Goal: Communication & Community: Answer question/provide support

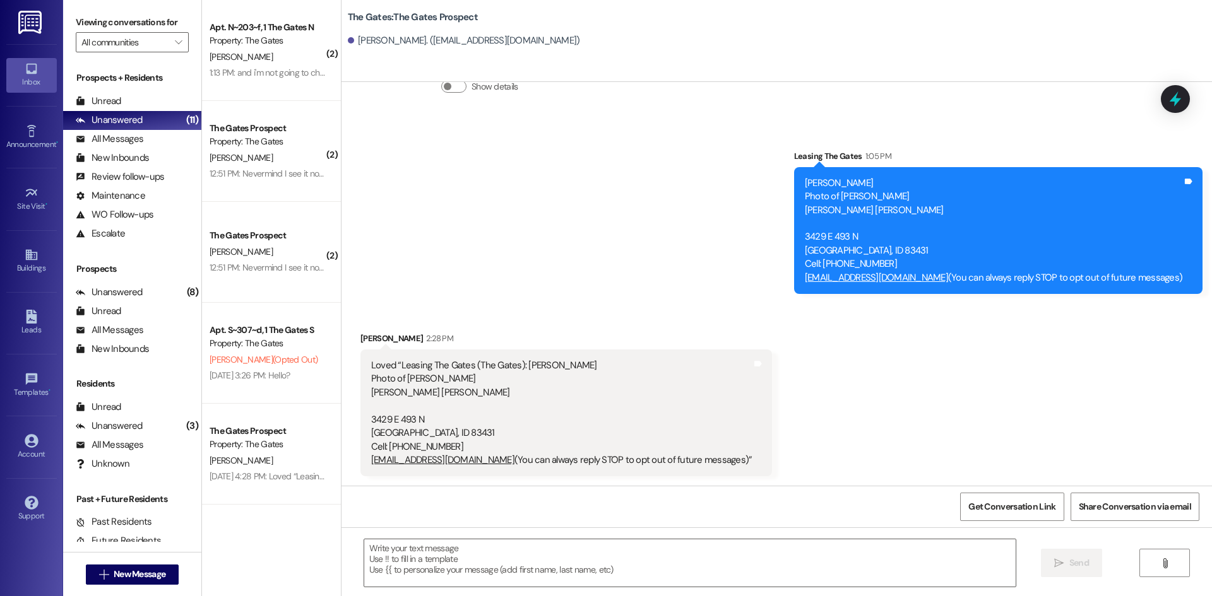
scroll to position [91, 0]
click at [437, 557] on textarea at bounding box center [689, 563] width 651 height 47
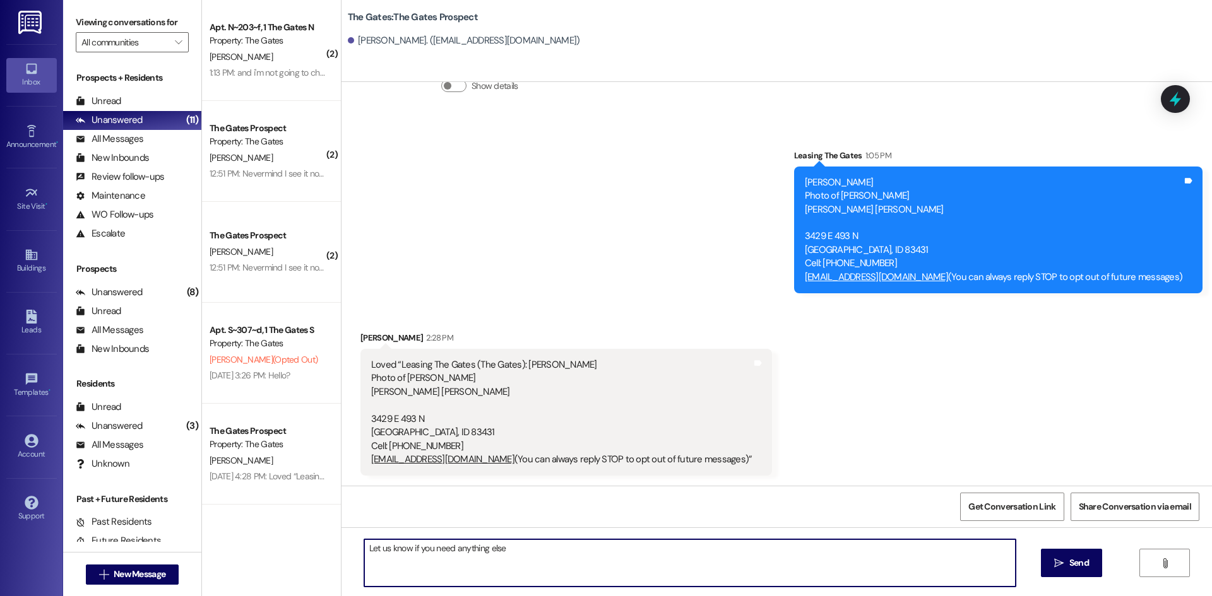
type textarea "Let us know if you need anything else!"
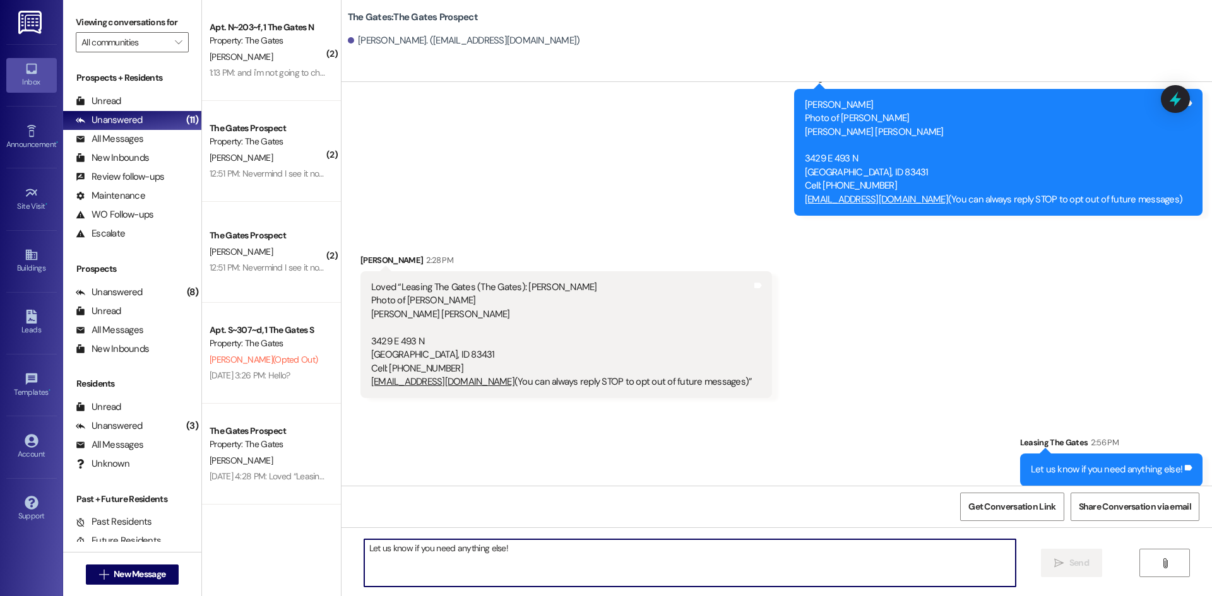
scroll to position [179, 0]
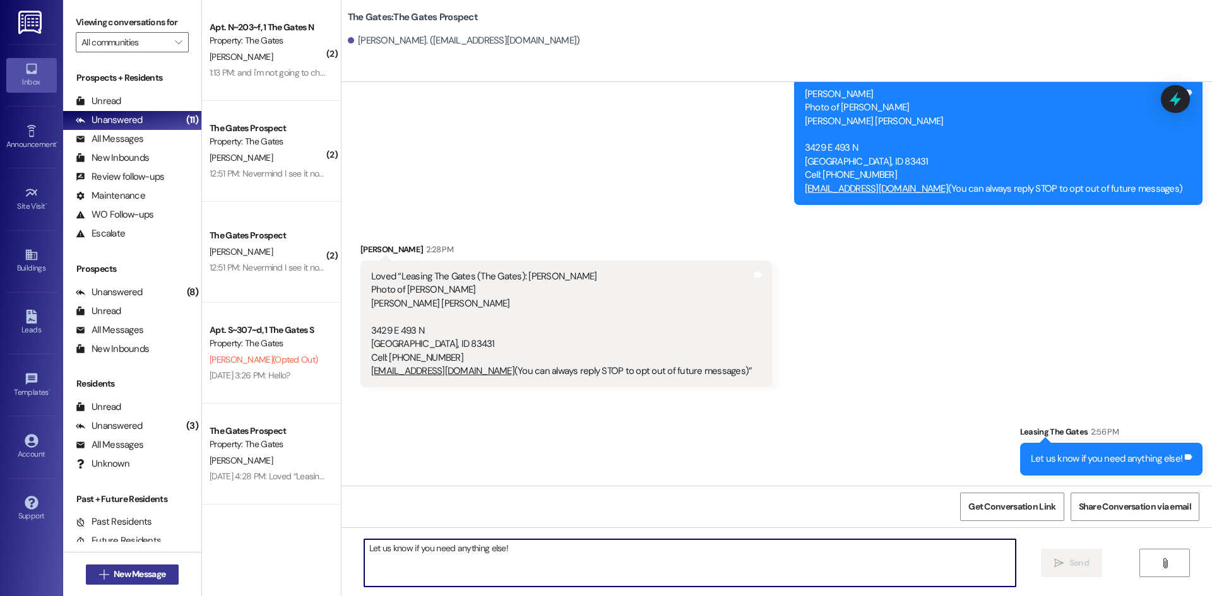
click at [150, 576] on span "New Message" at bounding box center [140, 574] width 52 height 13
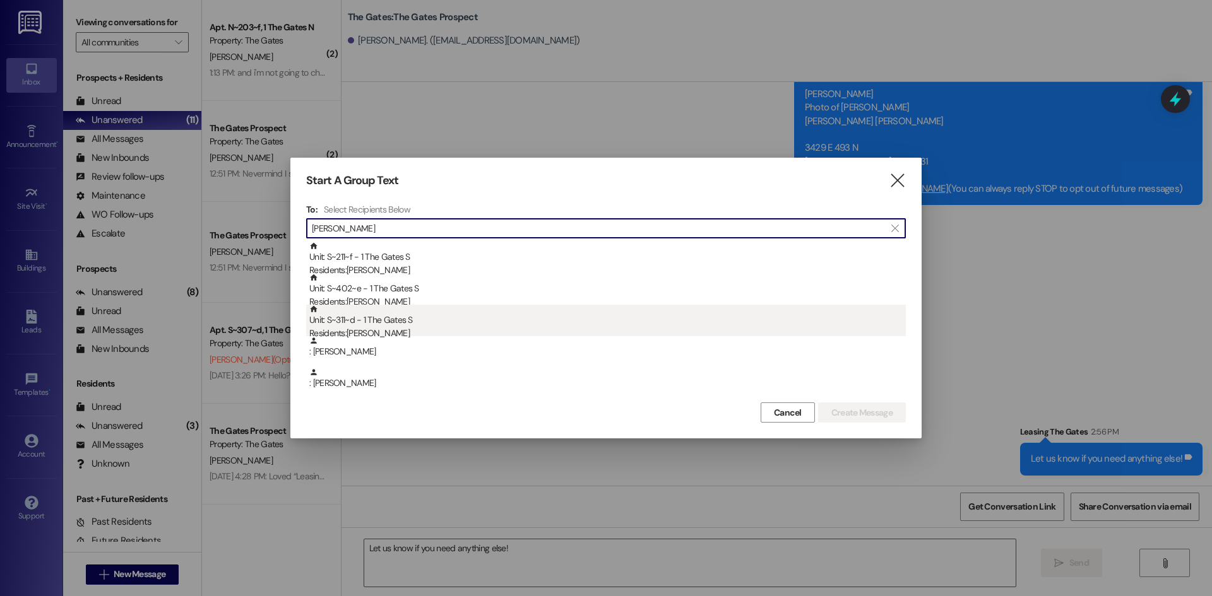
type input "[PERSON_NAME]"
click at [441, 325] on div "Unit: S~311~d - 1 The Gates S Residents: [PERSON_NAME]" at bounding box center [607, 323] width 596 height 36
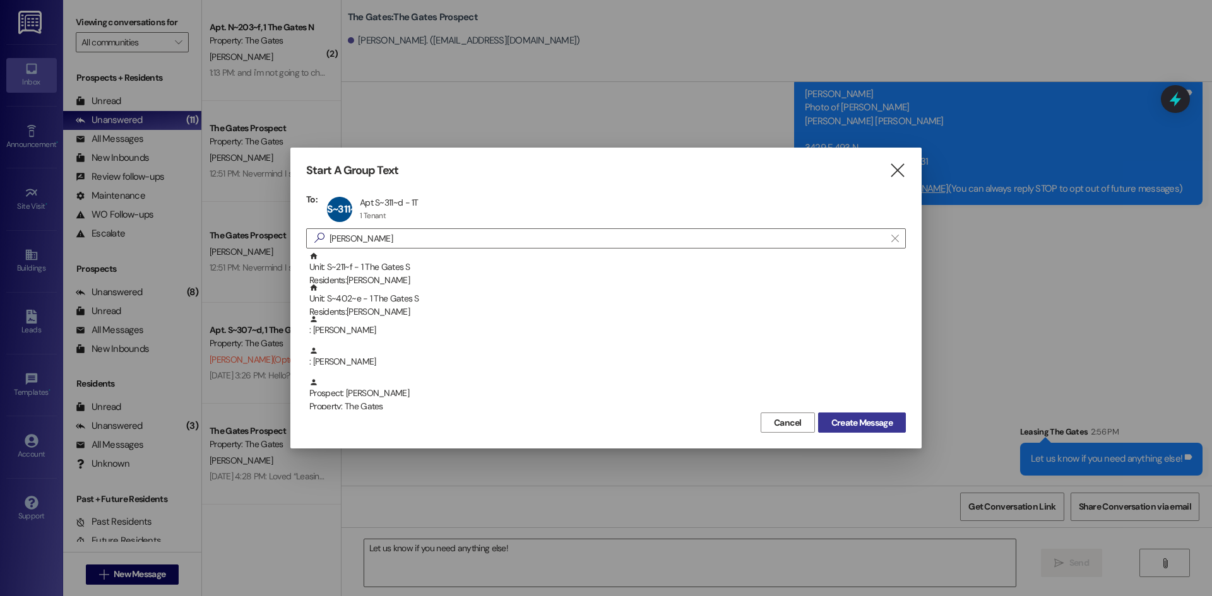
click at [867, 414] on button "Create Message" at bounding box center [862, 423] width 88 height 20
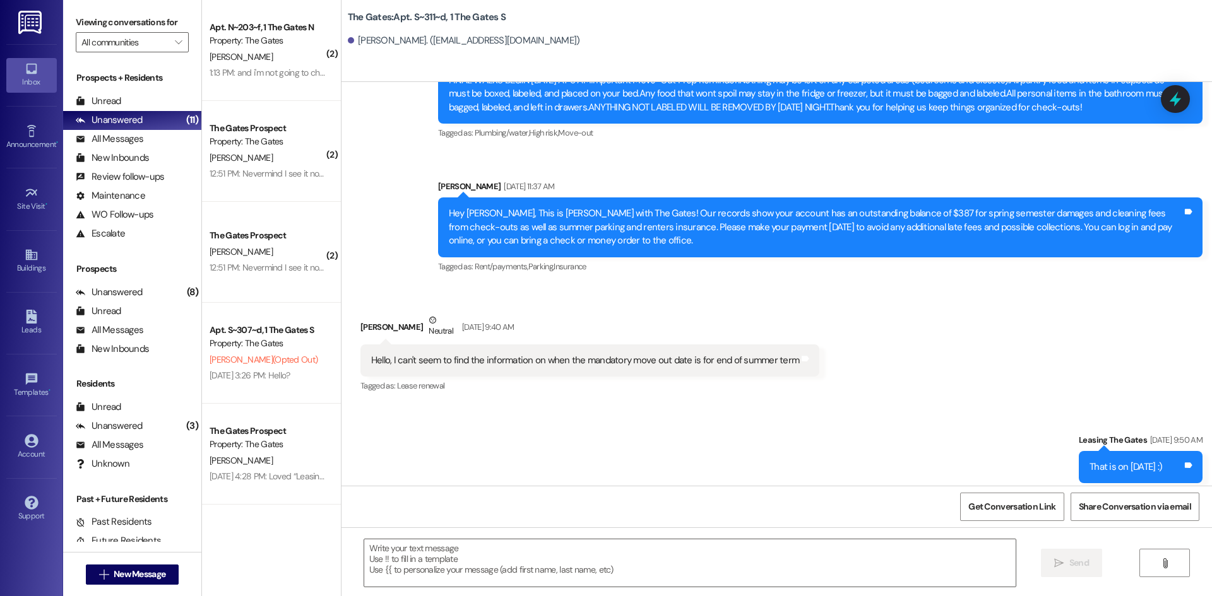
scroll to position [13707, 0]
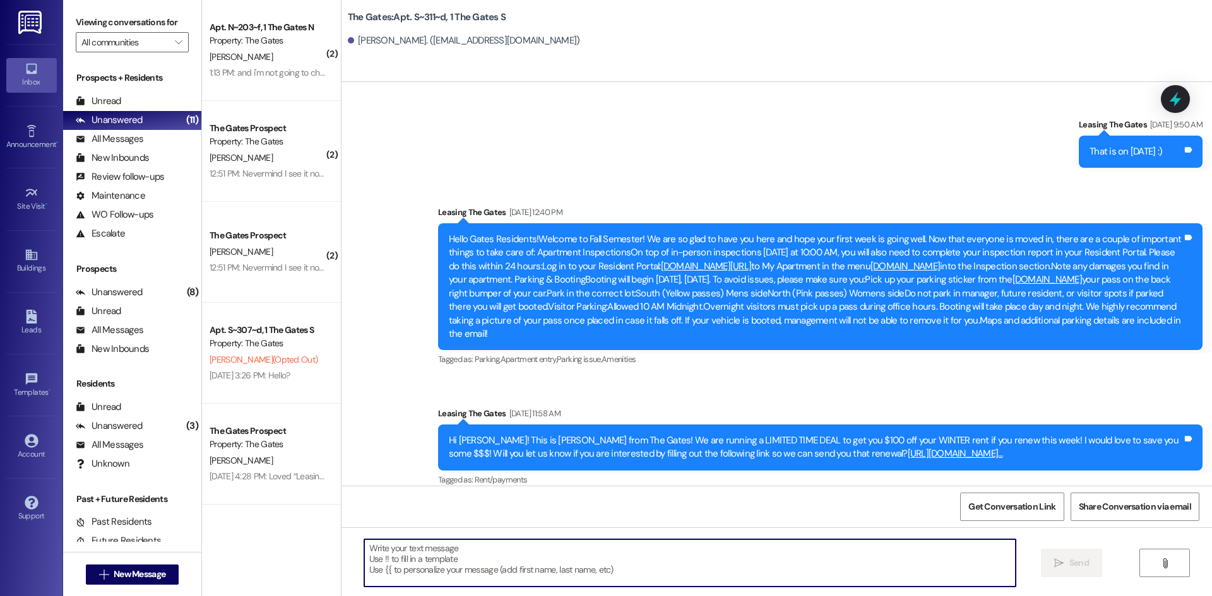
click at [381, 552] on textarea at bounding box center [689, 563] width 651 height 47
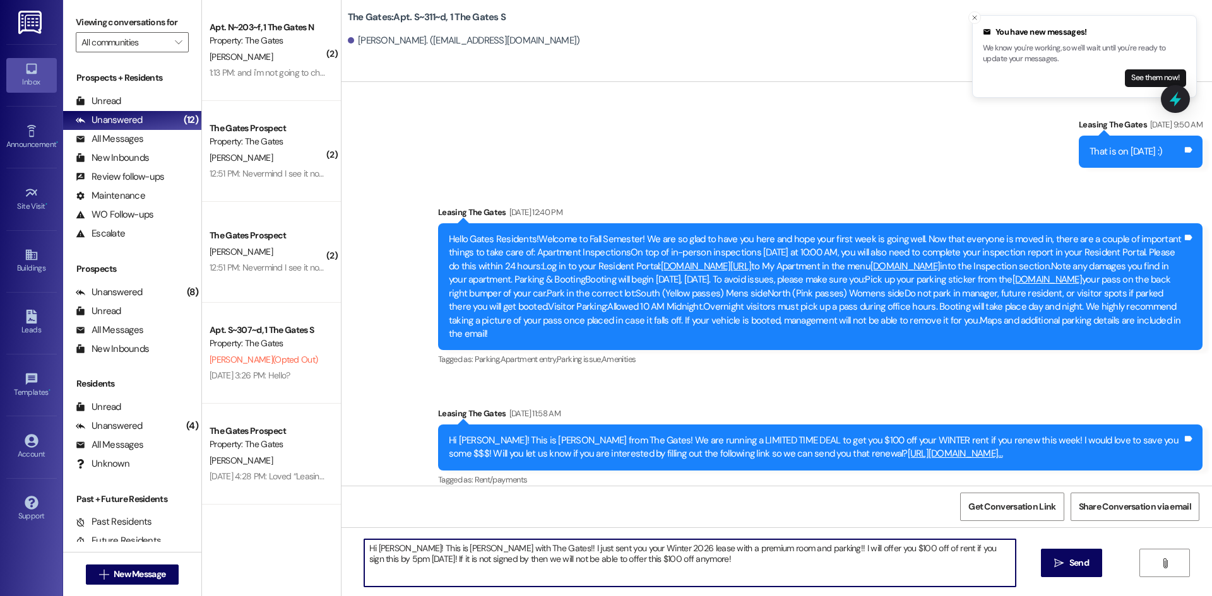
drag, startPoint x: 947, startPoint y: 549, endPoint x: 935, endPoint y: 550, distance: 12.7
click at [932, 552] on textarea "Hi [PERSON_NAME]! This is [PERSON_NAME] with The Gates!! I just sent you your W…" at bounding box center [689, 563] width 651 height 47
click at [937, 552] on textarea "Hi [PERSON_NAME]! This is [PERSON_NAME] with The Gates!! I just sent you your W…" at bounding box center [689, 563] width 651 height 47
click at [750, 557] on textarea "Hi [PERSON_NAME]! This is [PERSON_NAME] with The Gates!! I just sent you your W…" at bounding box center [689, 563] width 651 height 47
type textarea "Hi [PERSON_NAME]! This is [PERSON_NAME] with The Gates!! I just sent you your W…"
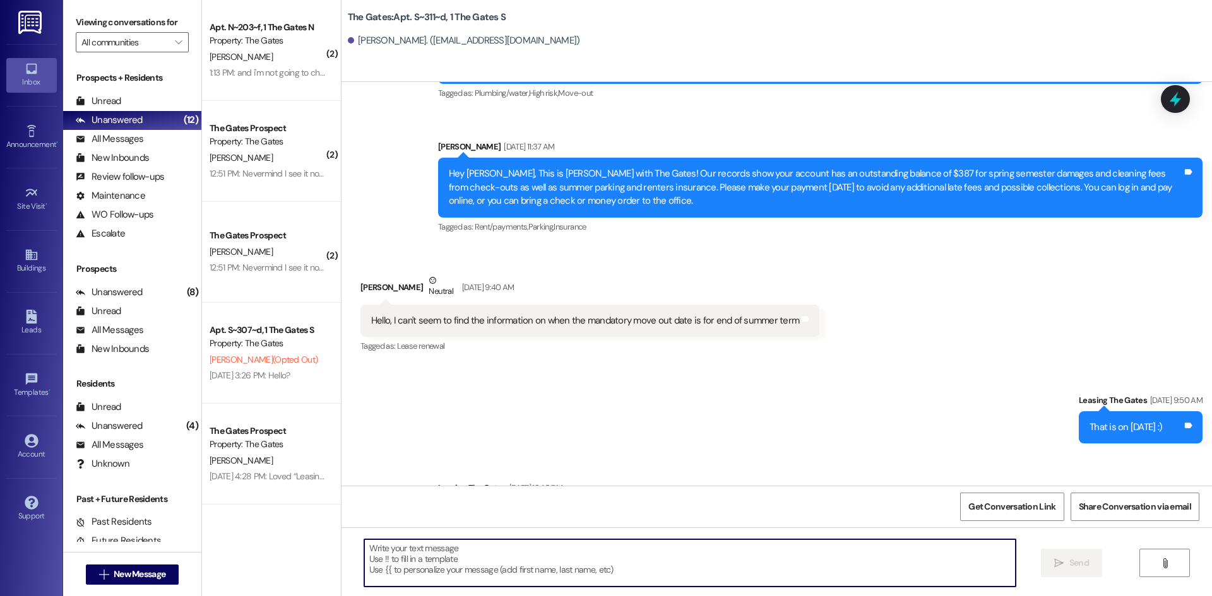
scroll to position [13794, 0]
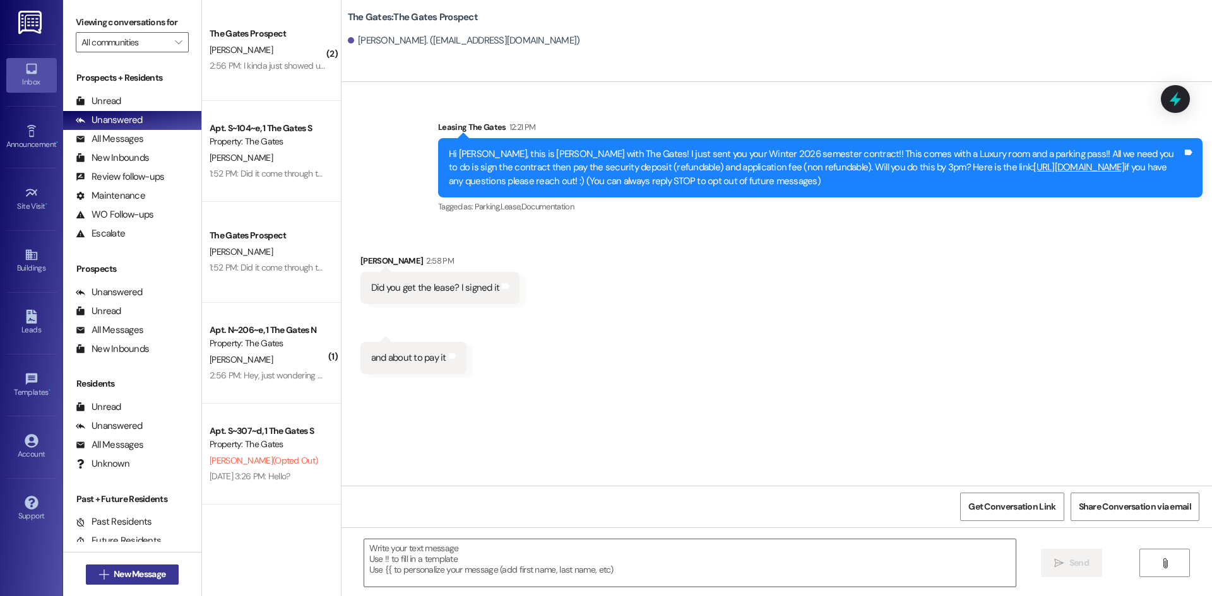
click at [114, 574] on span "New Message" at bounding box center [140, 574] width 52 height 13
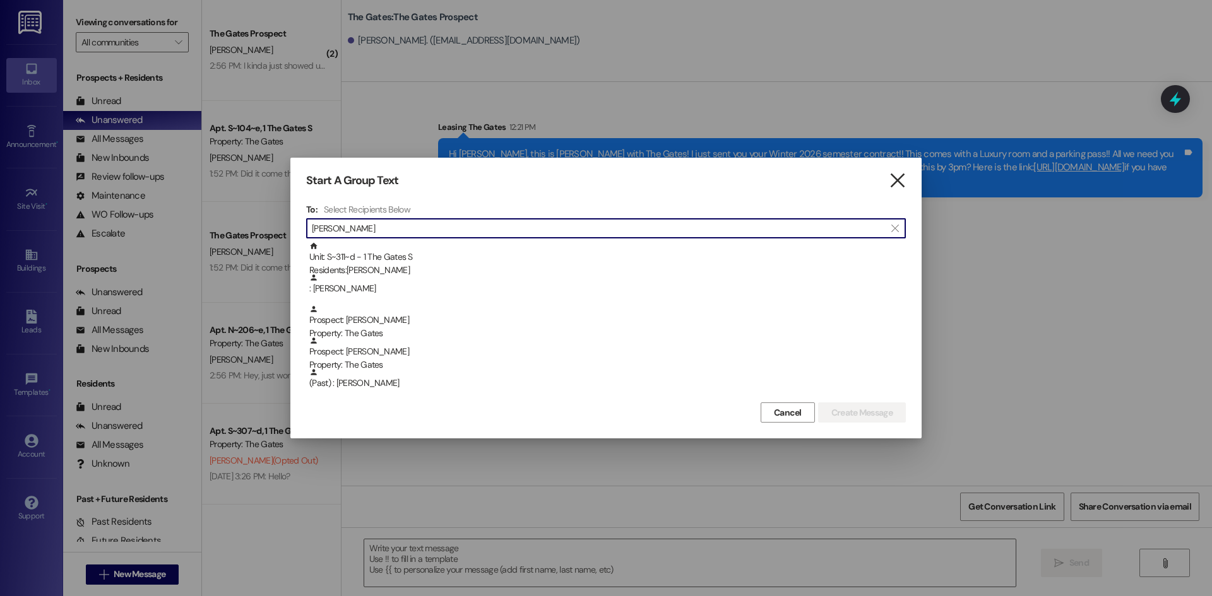
type input "payne"
click at [895, 182] on icon "" at bounding box center [897, 180] width 17 height 13
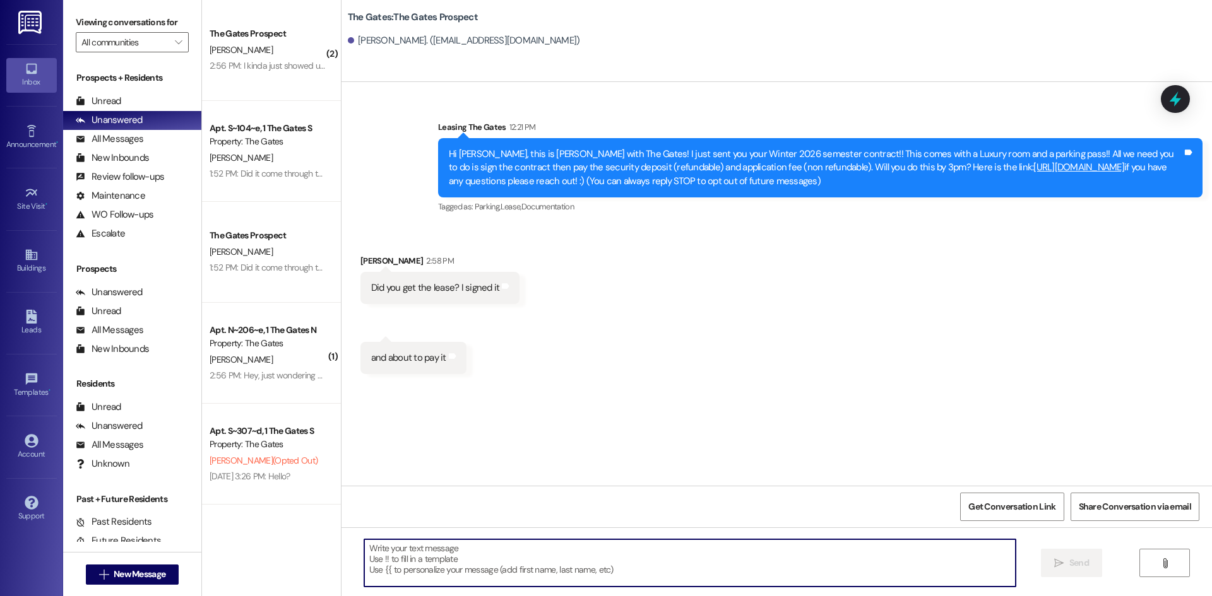
click at [404, 552] on textarea at bounding box center [689, 563] width 651 height 47
type textarea "Yes, we did get it! Will you also be paying the application fee!?"
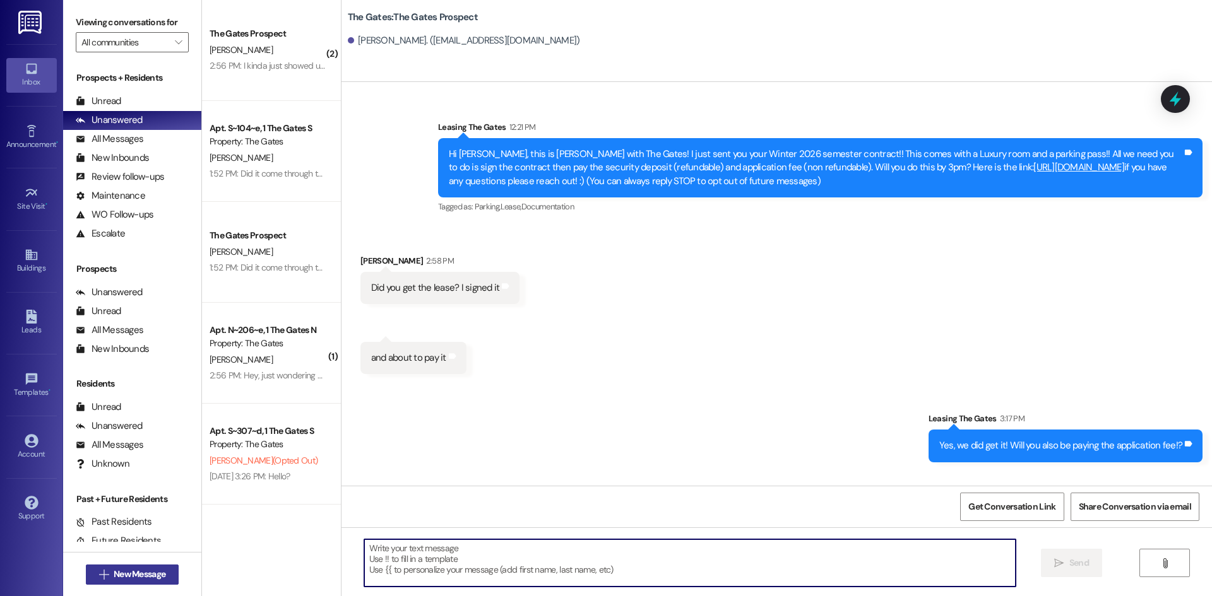
click at [152, 569] on span "New Message" at bounding box center [140, 574] width 52 height 13
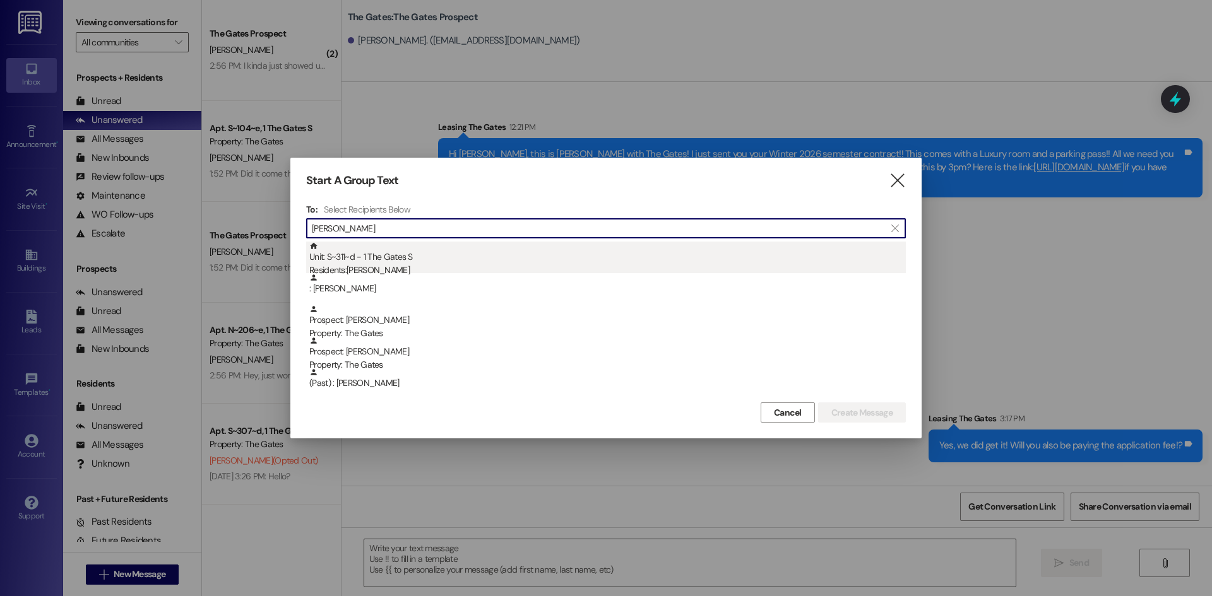
type input "payne"
click at [480, 261] on div "Unit: S~311~d - 1 The Gates S Residents: [PERSON_NAME]" at bounding box center [607, 260] width 596 height 36
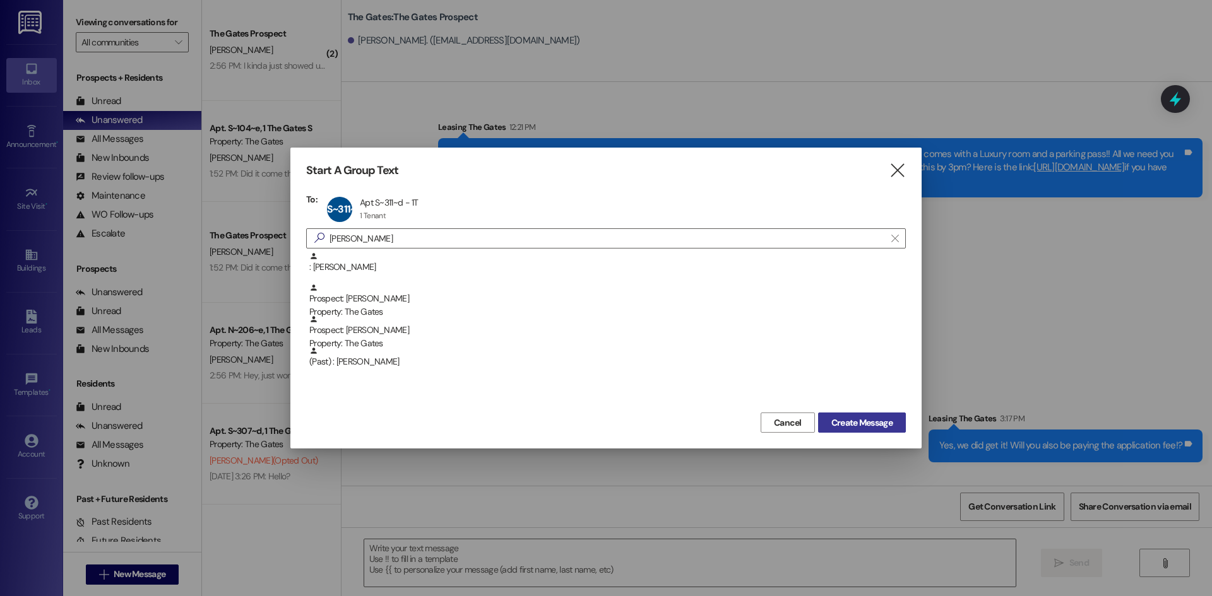
click at [845, 421] on span "Create Message" at bounding box center [861, 423] width 61 height 13
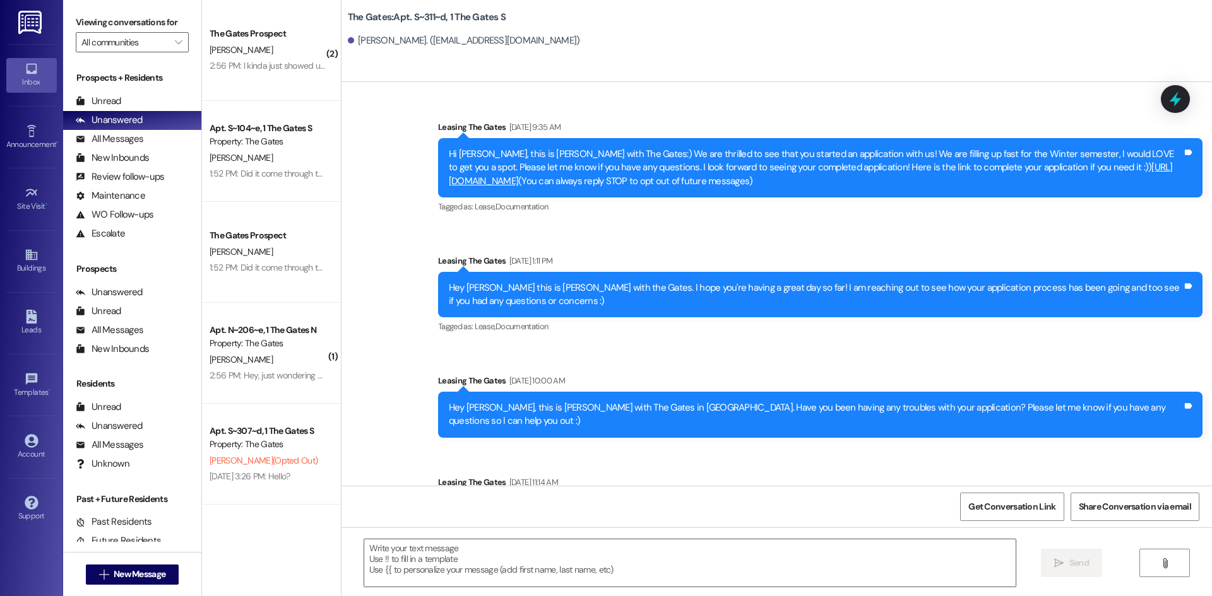
scroll to position [13933, 0]
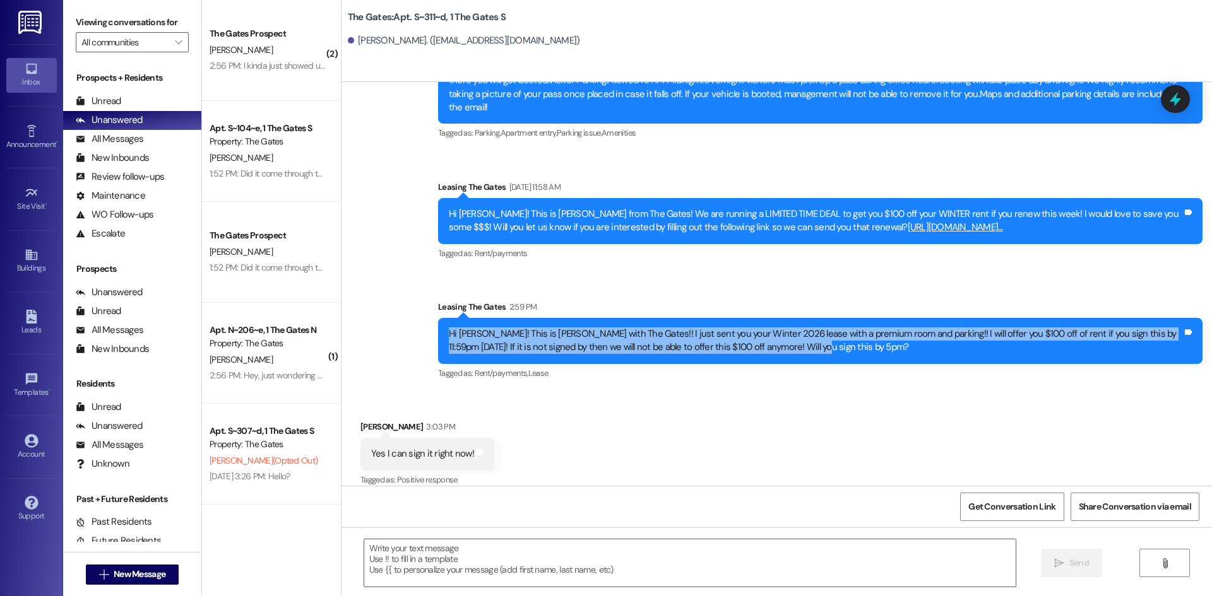
drag, startPoint x: 776, startPoint y: 338, endPoint x: 401, endPoint y: 324, distance: 375.1
click at [401, 324] on div "Sent via SMS Leasing The Gates Aug 18, 2025 at 9:50 AM That is on September 11t…" at bounding box center [776, 127] width 870 height 529
copy div "Hi [PERSON_NAME]! This is [PERSON_NAME] with The Gates!! I just sent you your W…"
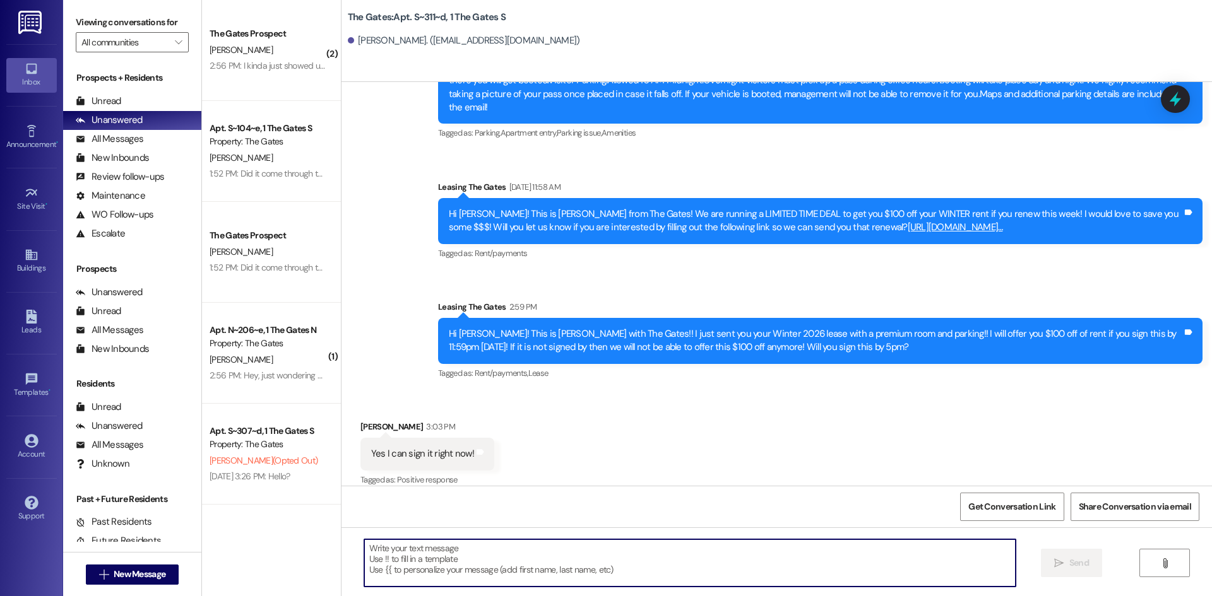
click at [418, 554] on textarea at bounding box center [689, 563] width 651 height 47
type textarea "Thank you!!"
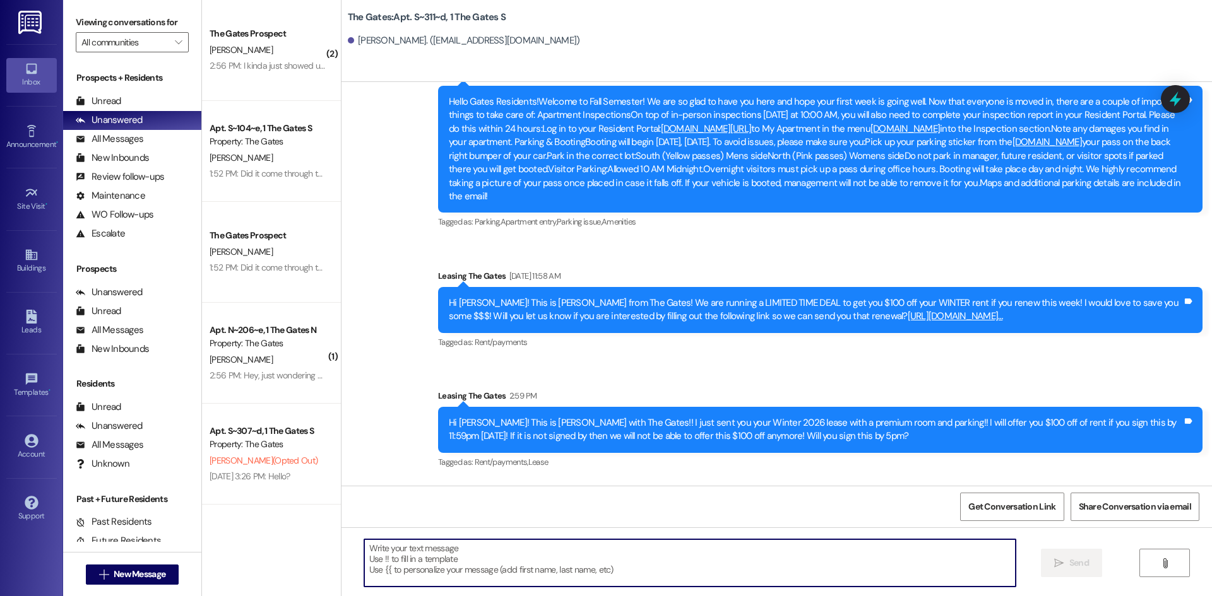
scroll to position [14021, 0]
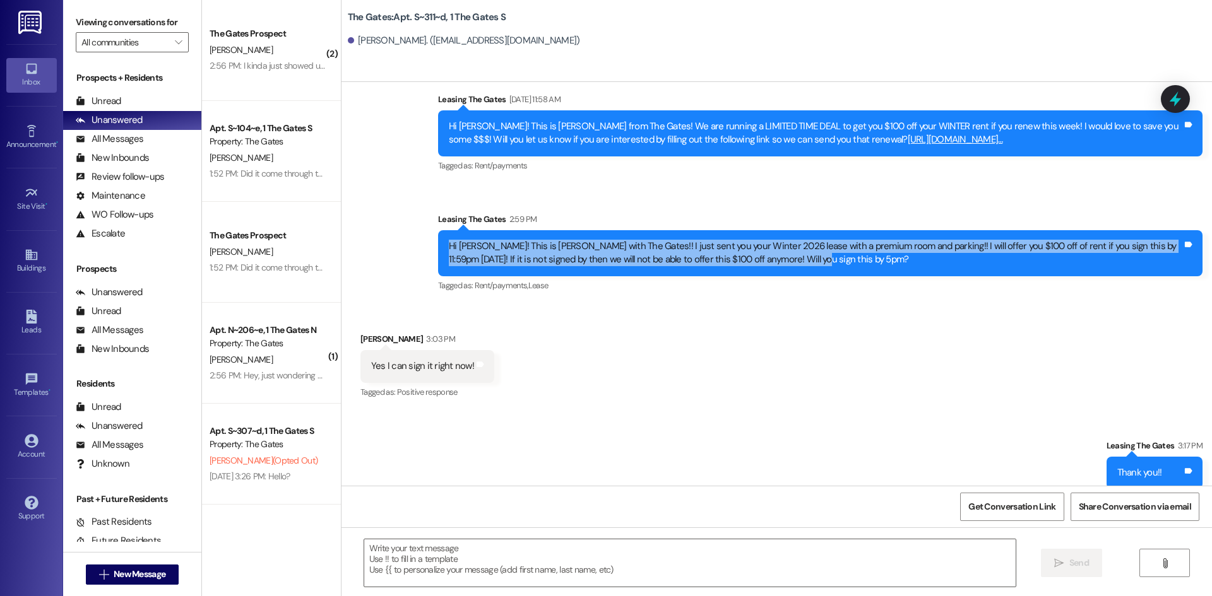
drag, startPoint x: 773, startPoint y: 247, endPoint x: 428, endPoint y: 229, distance: 345.7
click at [429, 229] on div "Sent via SMS Leasing The Gates 2:59 PM Hi Alex! This is Kari with The Gates!! I…" at bounding box center [820, 253] width 783 height 101
copy div "Hi [PERSON_NAME]! This is [PERSON_NAME] with The Gates!! I just sent you your W…"
click at [131, 575] on span "New Message" at bounding box center [140, 574] width 52 height 13
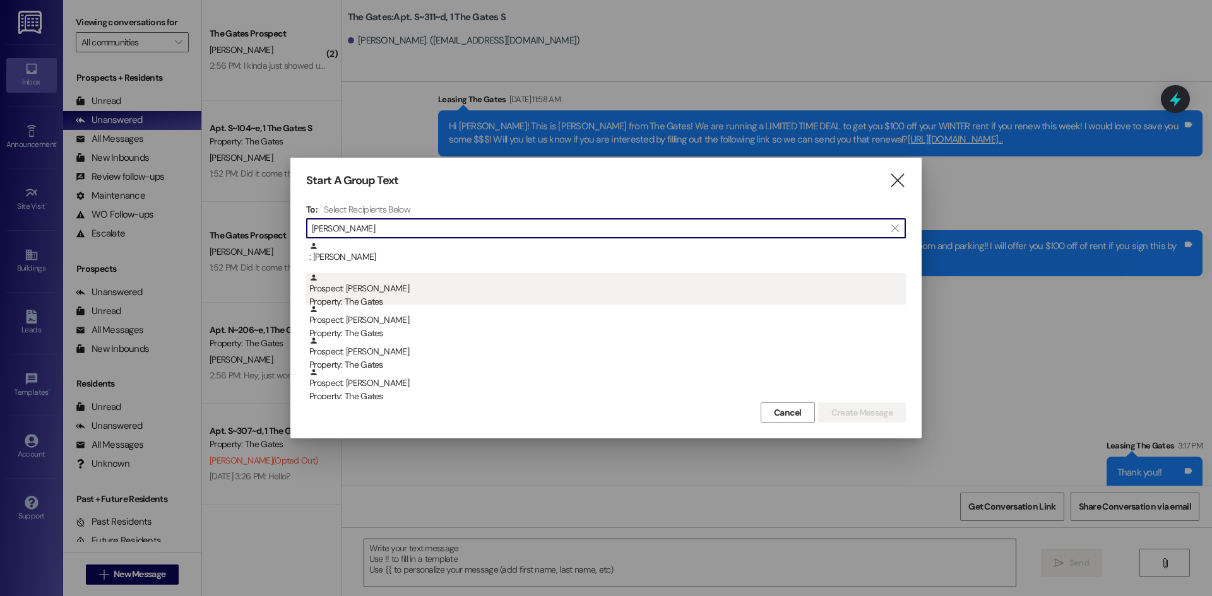
scroll to position [63, 0]
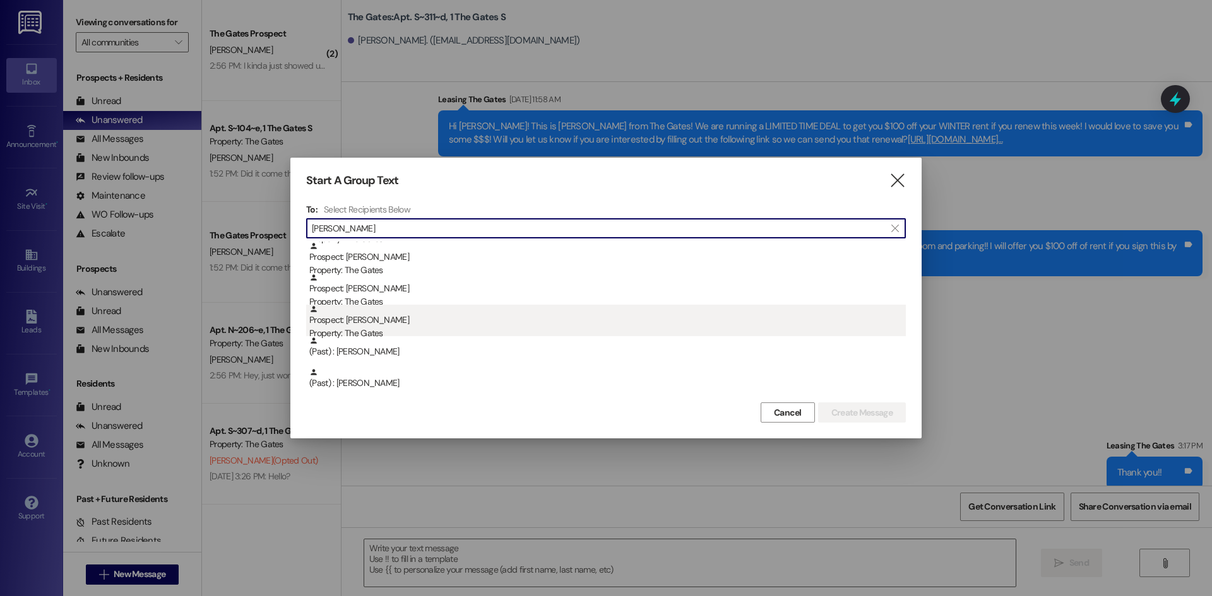
type input "thomas"
click at [438, 329] on div "Property: The Gates" at bounding box center [607, 333] width 596 height 13
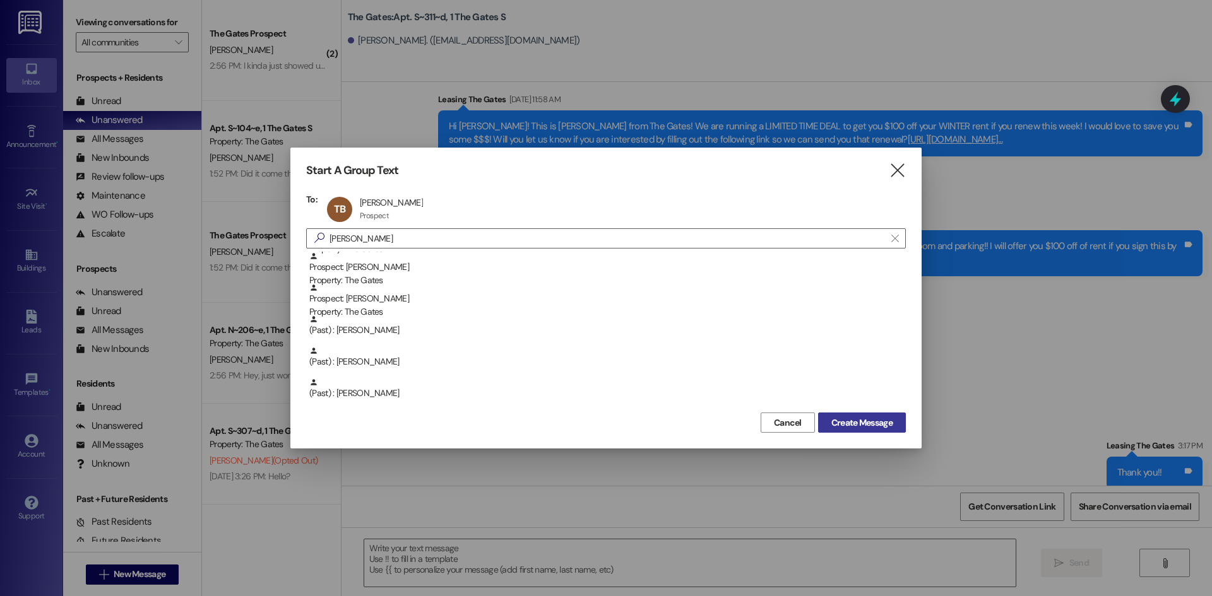
click at [862, 417] on span "Create Message" at bounding box center [861, 423] width 61 height 13
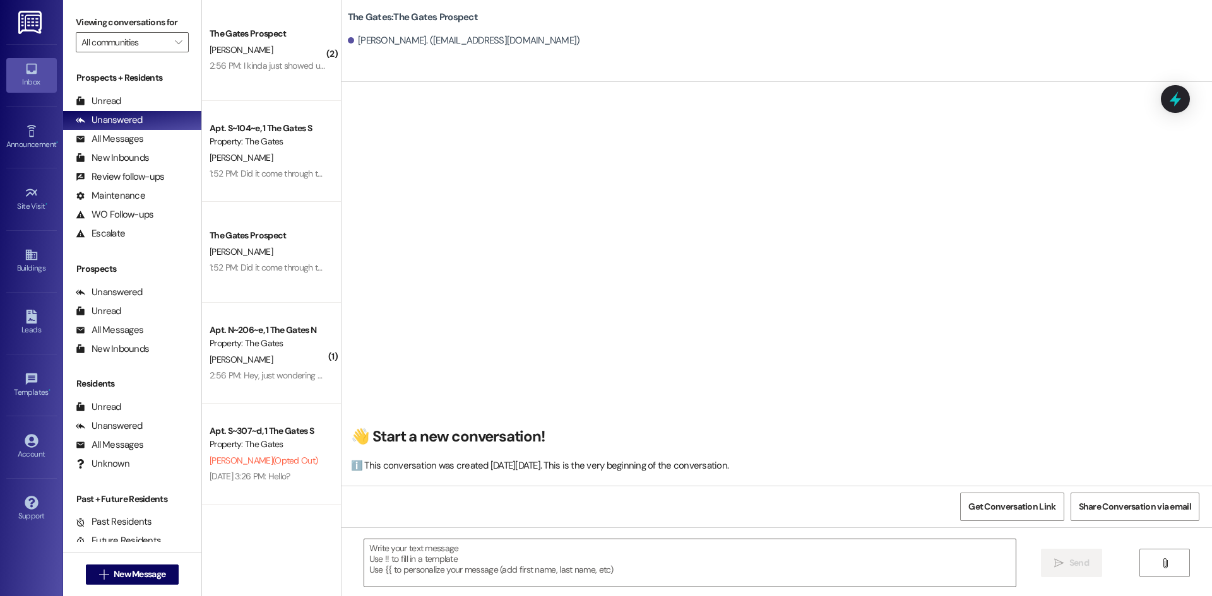
scroll to position [1, 0]
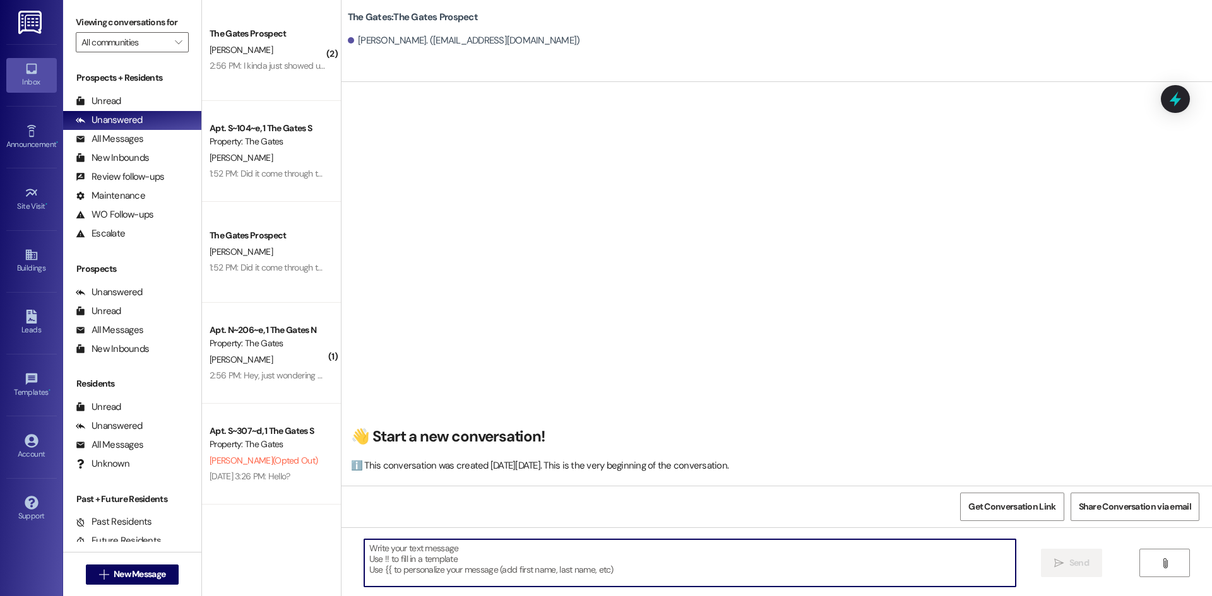
paste textarea "Hi [PERSON_NAME]! This is [PERSON_NAME] with The Gates!! I just sent you your W…"
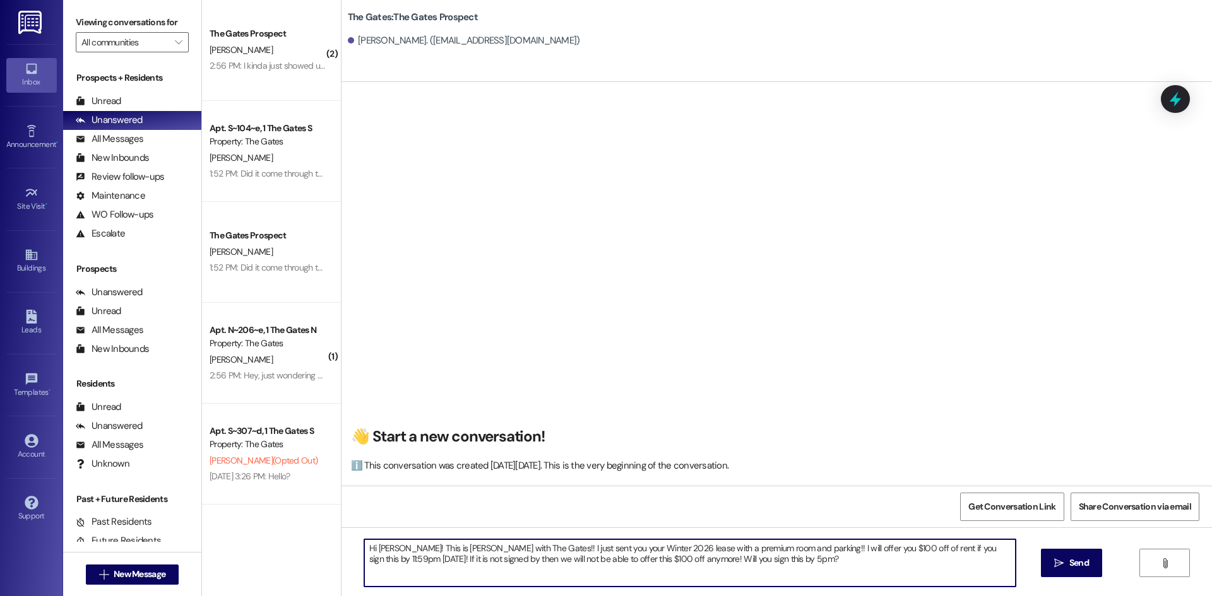
drag, startPoint x: 384, startPoint y: 548, endPoint x: 369, endPoint y: 552, distance: 14.9
click at [369, 552] on textarea "Hi [PERSON_NAME]! This is [PERSON_NAME] with The Gates!! I just sent you your W…" at bounding box center [689, 563] width 651 height 47
type textarea "Hi Thomas! This is Kari with The Gates!! I just sent you your Winter 2026 lease…"
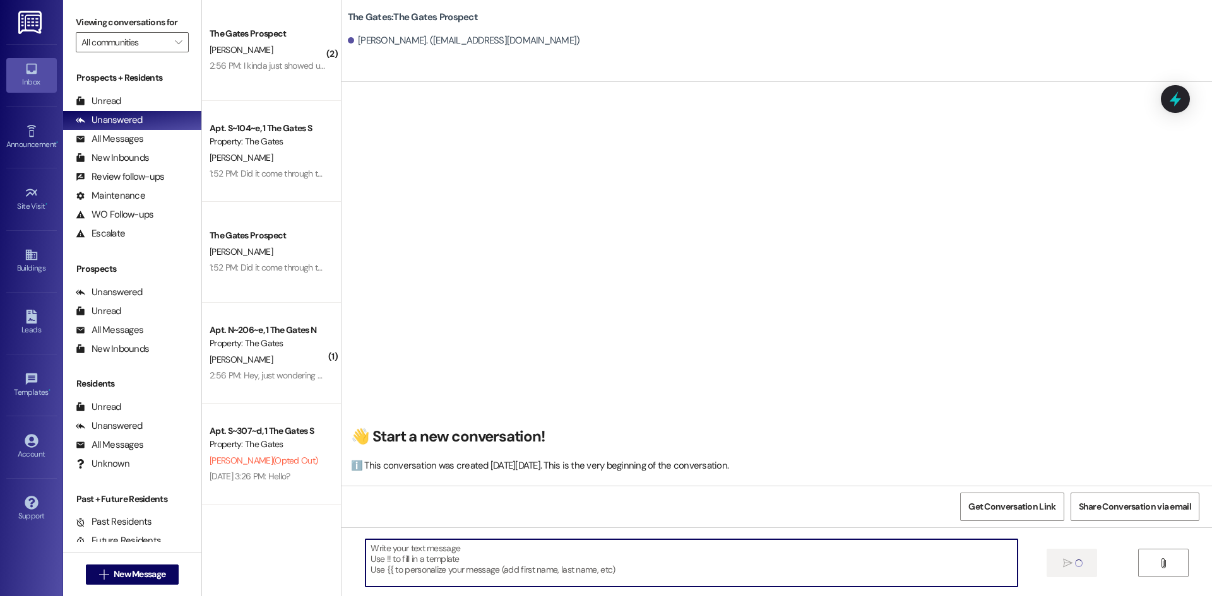
scroll to position [0, 0]
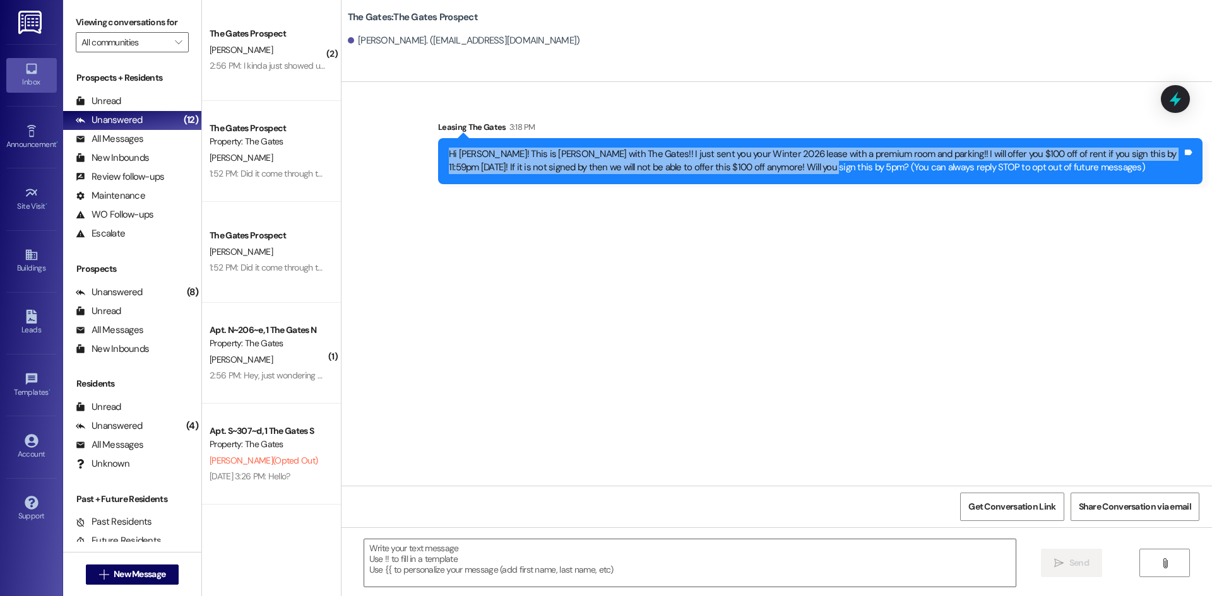
drag, startPoint x: 795, startPoint y: 168, endPoint x: 425, endPoint y: 153, distance: 370.1
click at [429, 153] on div "Sent via SMS Leasing The Gates 3:18 PM Hi Thomas! This is Kari with The Gates!!…" at bounding box center [820, 152] width 783 height 83
copy div "Hi Thomas! This is Kari with The Gates!! I just sent you your Winter 2026 lease…"
click at [129, 581] on button " New Message" at bounding box center [132, 575] width 93 height 20
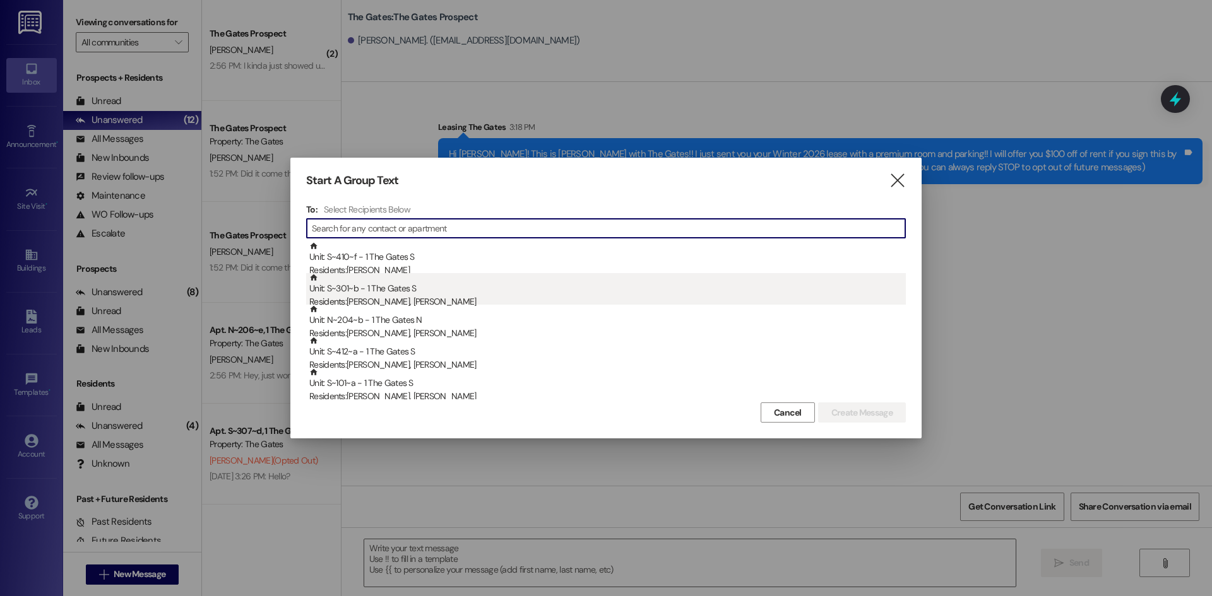
type input "d"
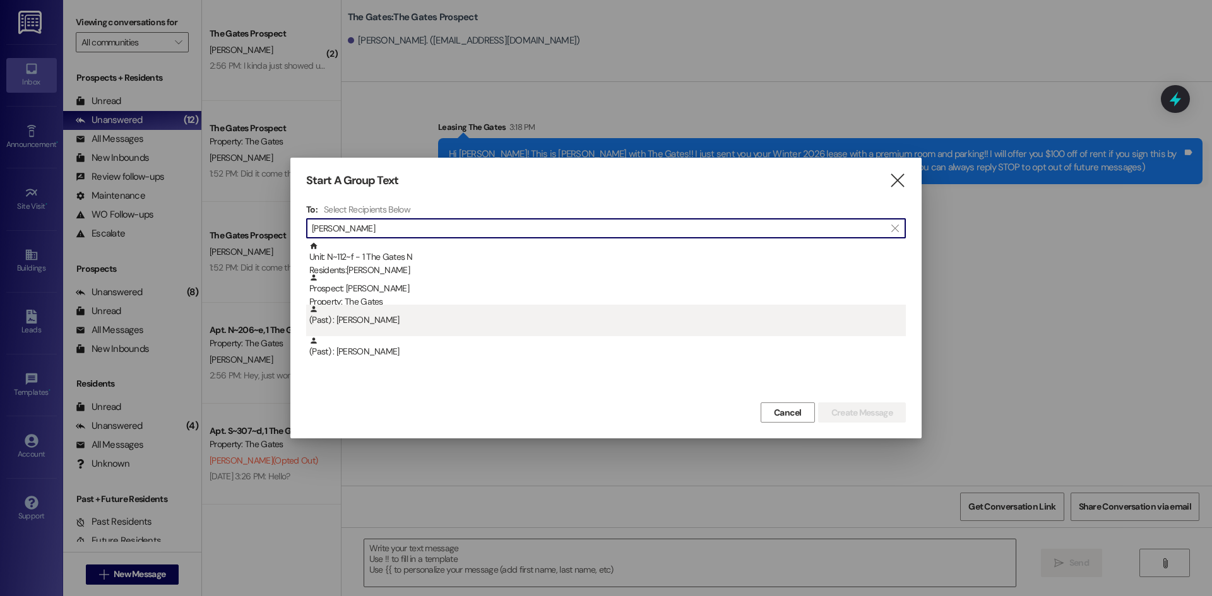
type input "steed"
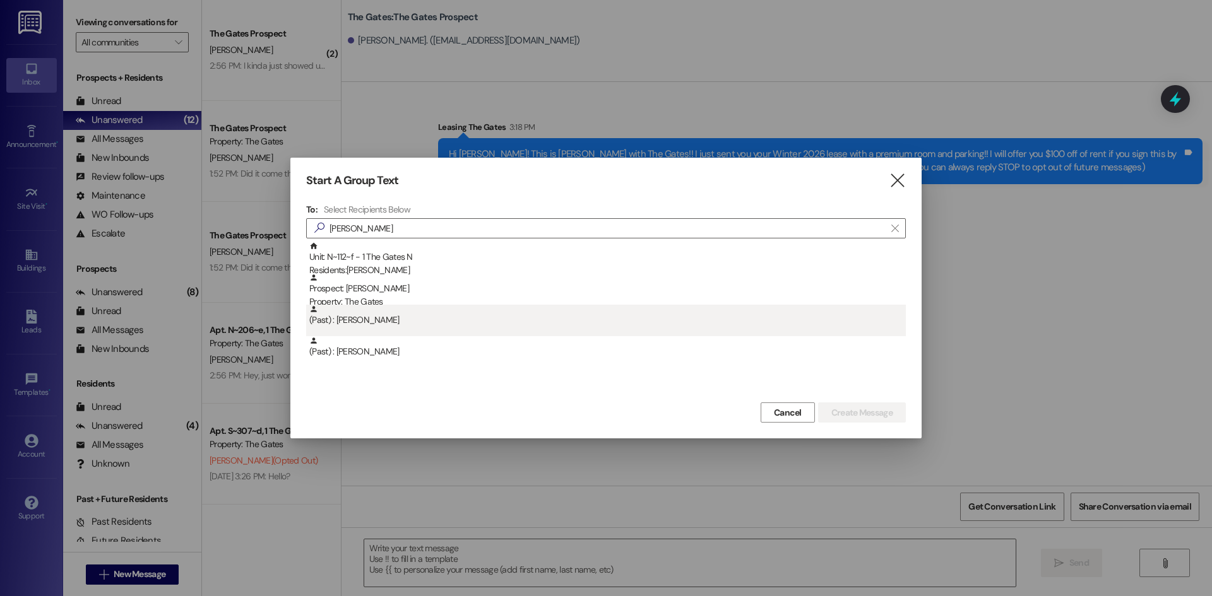
click at [430, 321] on div "(Past) : Joseph Steed" at bounding box center [607, 316] width 596 height 22
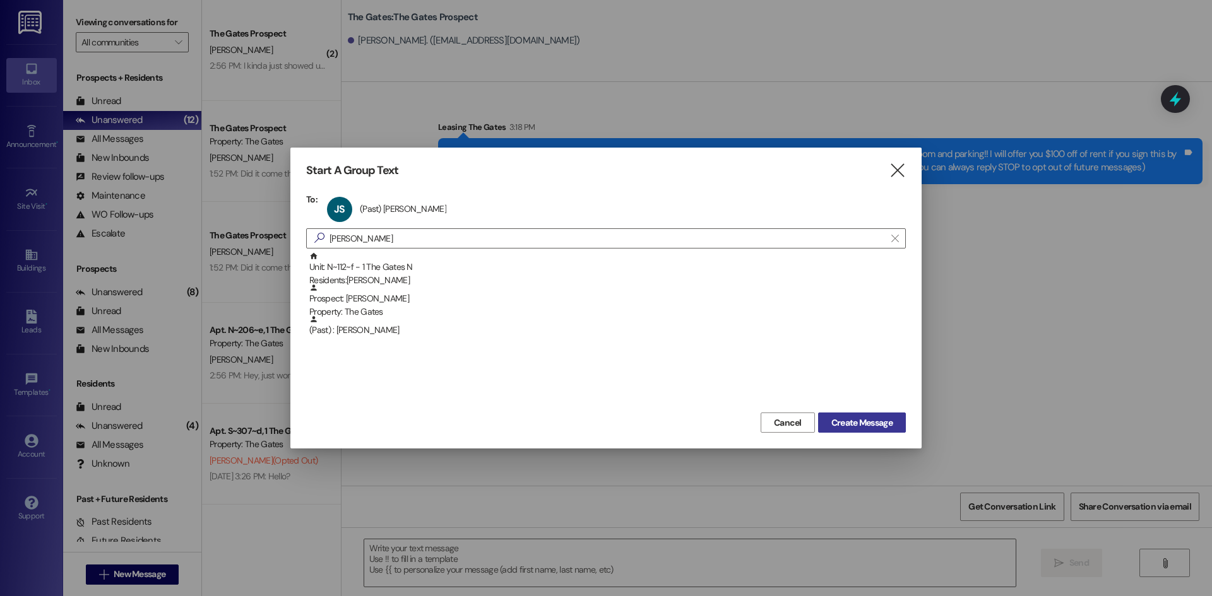
click at [880, 423] on span "Create Message" at bounding box center [861, 423] width 61 height 13
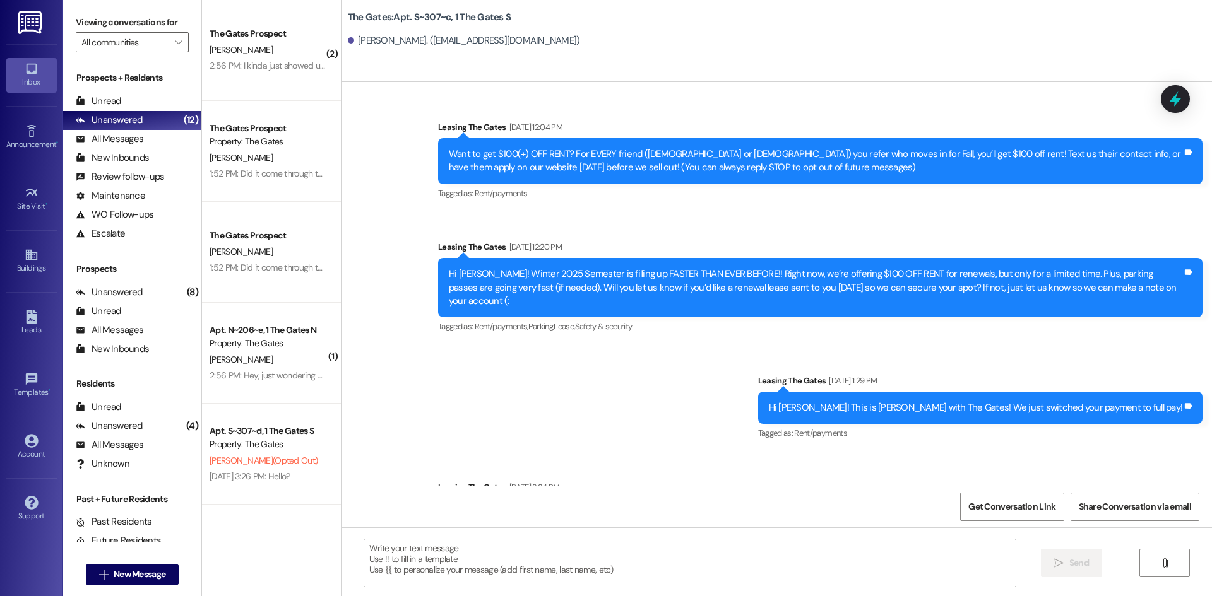
scroll to position [11126, 0]
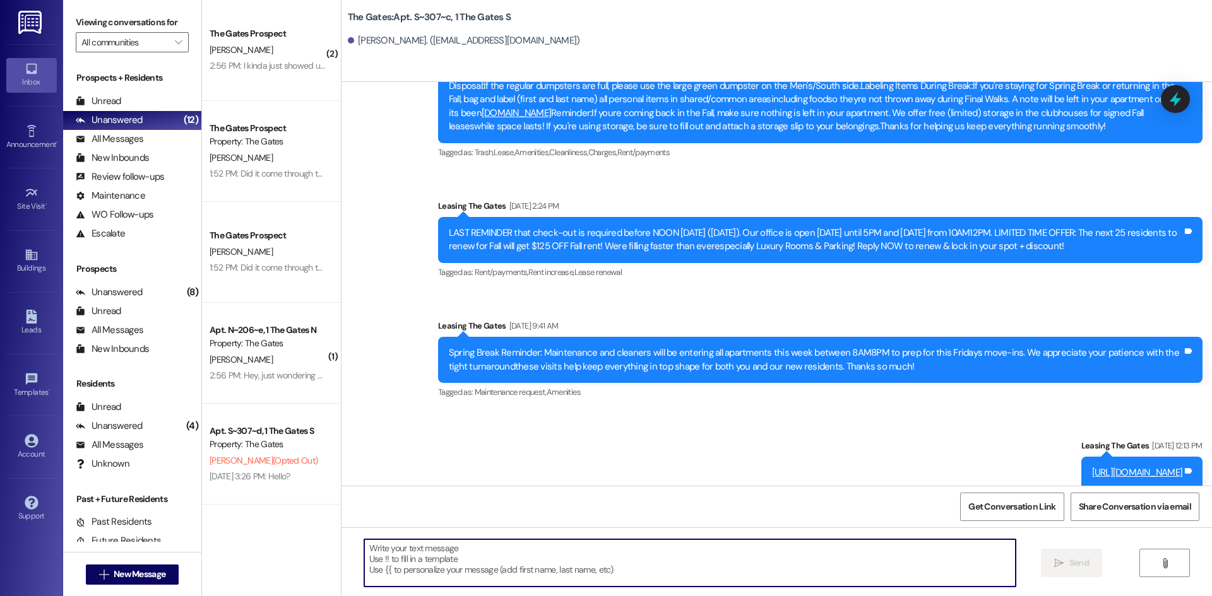
drag, startPoint x: 398, startPoint y: 571, endPoint x: 398, endPoint y: 563, distance: 8.2
click at [398, 571] on textarea at bounding box center [689, 563] width 651 height 47
paste textarea "Hi Thomas! This is Kari with The Gates!! I just sent you your Winter 2026 lease…"
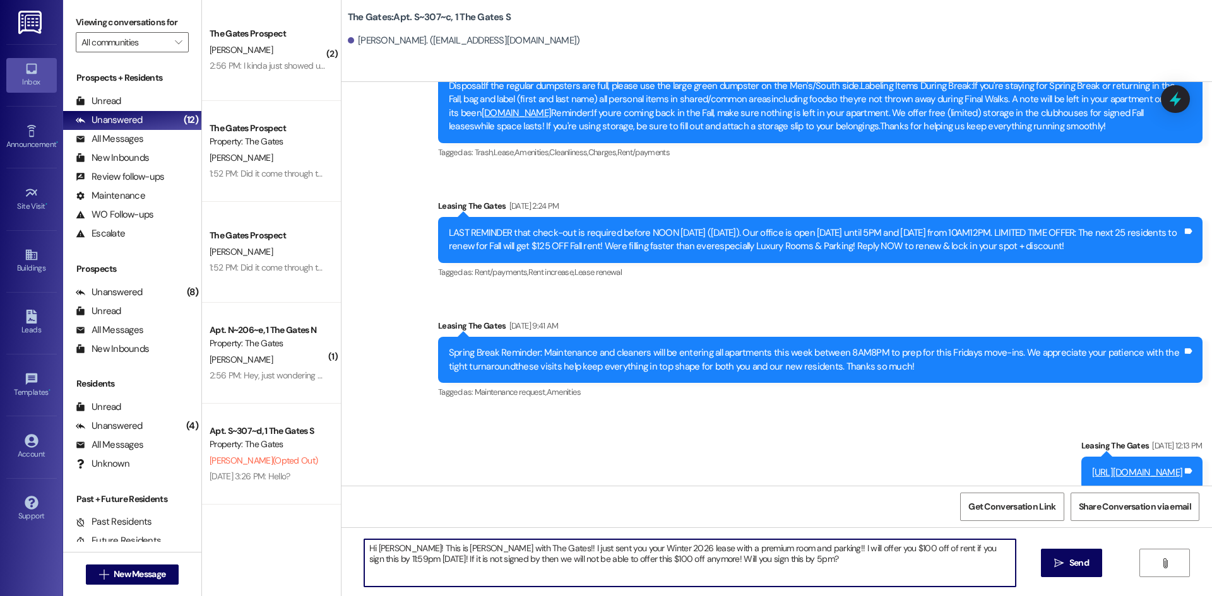
drag, startPoint x: 399, startPoint y: 553, endPoint x: 370, endPoint y: 548, distance: 29.4
click at [370, 548] on textarea "Hi Thomas! This is Kari with The Gates!! I just sent you your Winter 2026 lease…" at bounding box center [689, 563] width 651 height 47
type textarea "Hi Joey!! This is Kari with The Gates!! I just sent you your Winter 2026 lease …"
click at [1054, 564] on icon "" at bounding box center [1058, 564] width 9 height 10
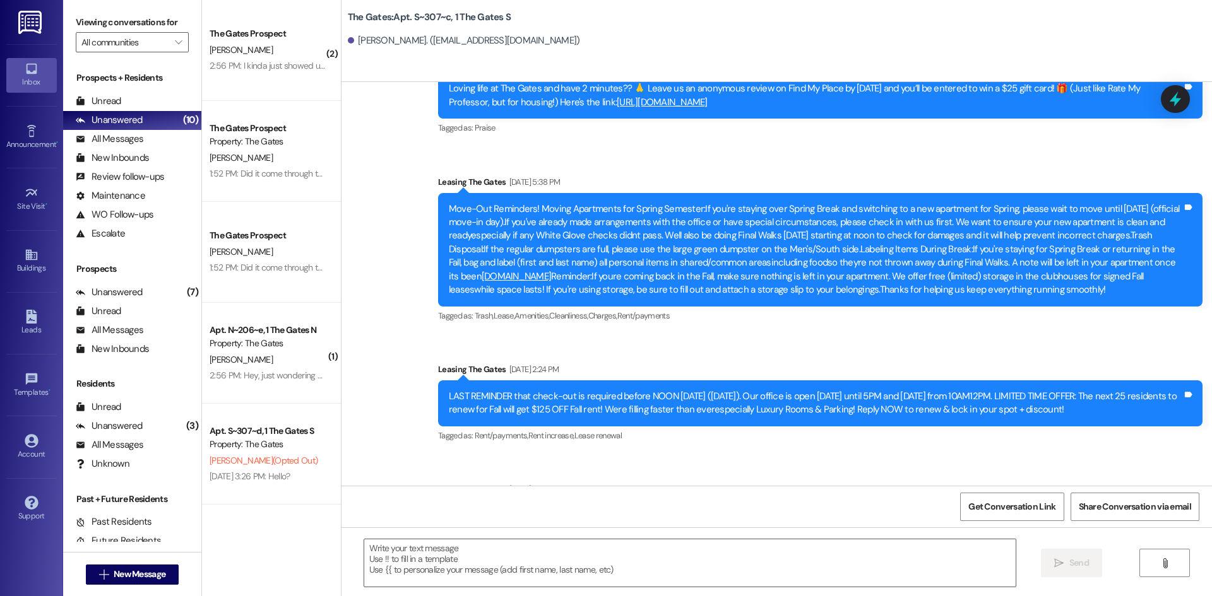
scroll to position [11228, 0]
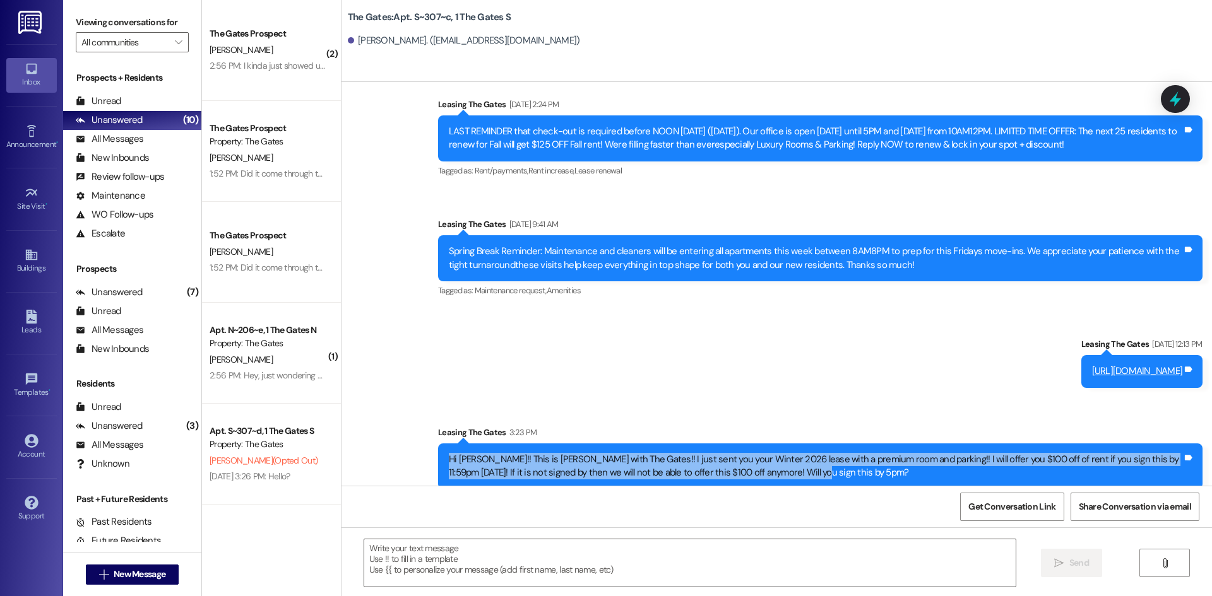
drag, startPoint x: 591, startPoint y: 454, endPoint x: 429, endPoint y: 442, distance: 162.6
click at [438, 444] on div "Hi Joey!! This is Kari with The Gates!! I just sent you your Winter 2026 lease …" at bounding box center [820, 467] width 764 height 46
copy div "Hi Joey!! This is Kari with The Gates!! I just sent you your Winter 2026 lease …"
click at [138, 574] on span "New Message" at bounding box center [140, 574] width 52 height 13
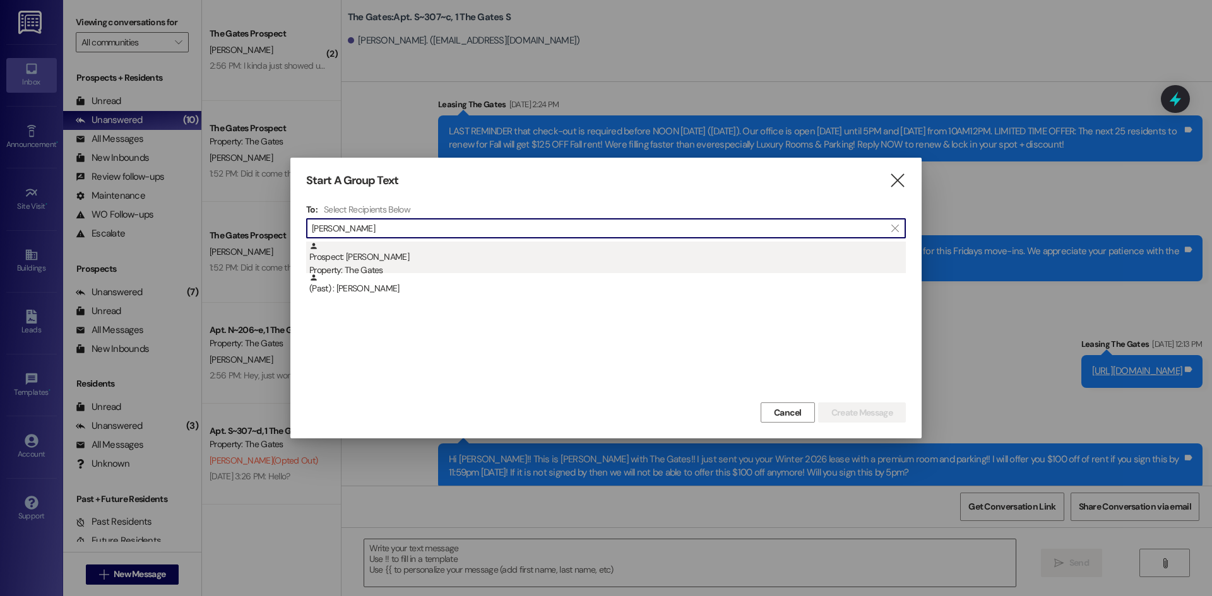
type input "emily goodman"
click at [367, 269] on div "Property: The Gates" at bounding box center [607, 270] width 596 height 13
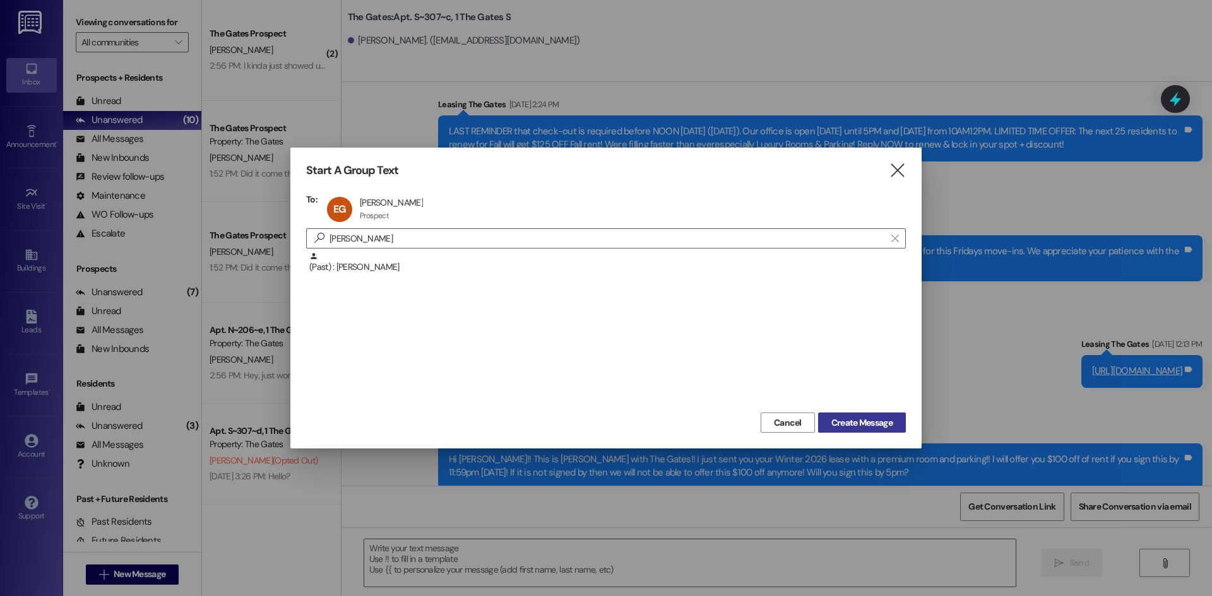
click at [851, 417] on span "Create Message" at bounding box center [861, 423] width 61 height 13
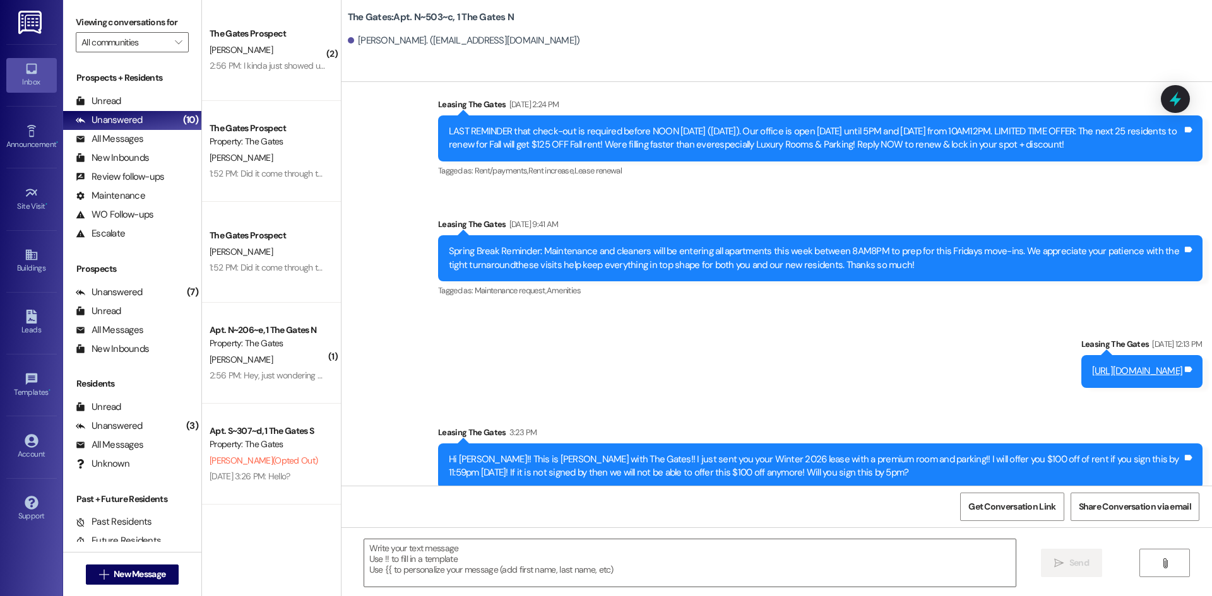
scroll to position [6404, 0]
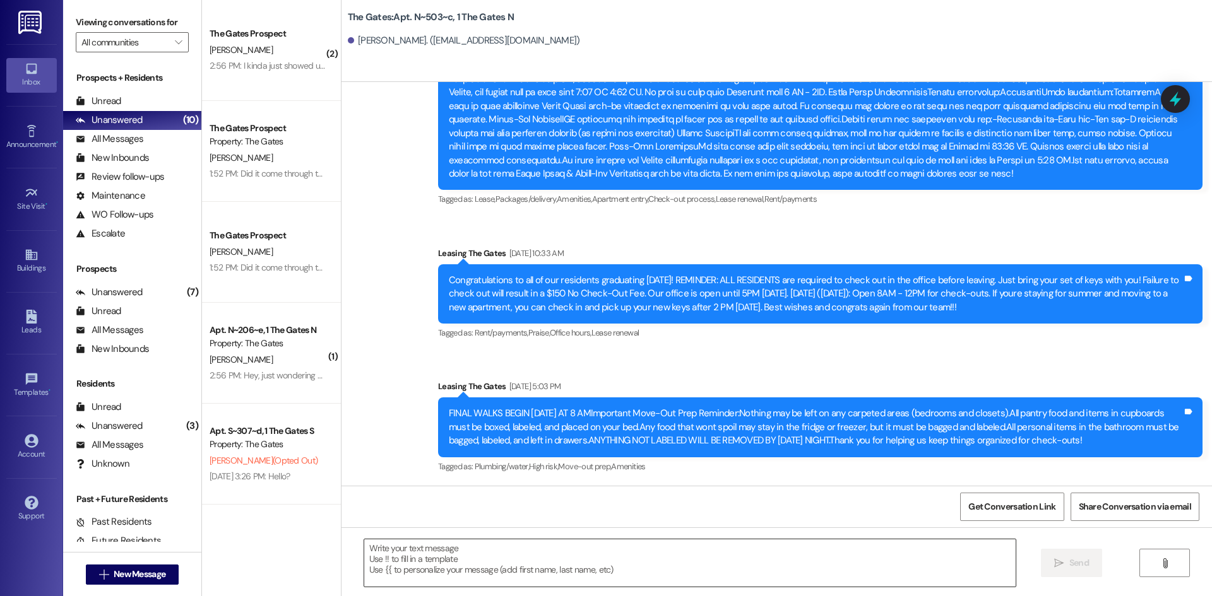
click at [470, 555] on textarea at bounding box center [689, 563] width 651 height 47
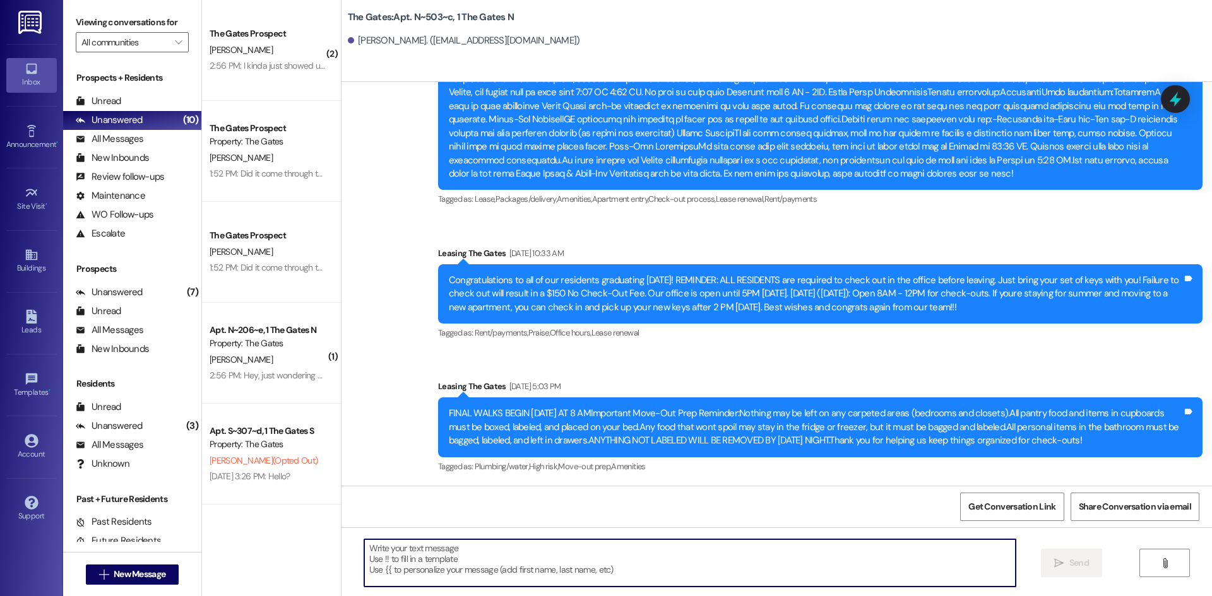
paste textarea "Hi Joey!! This is Kari with The Gates!! I just sent you your Winter 2026 lease …"
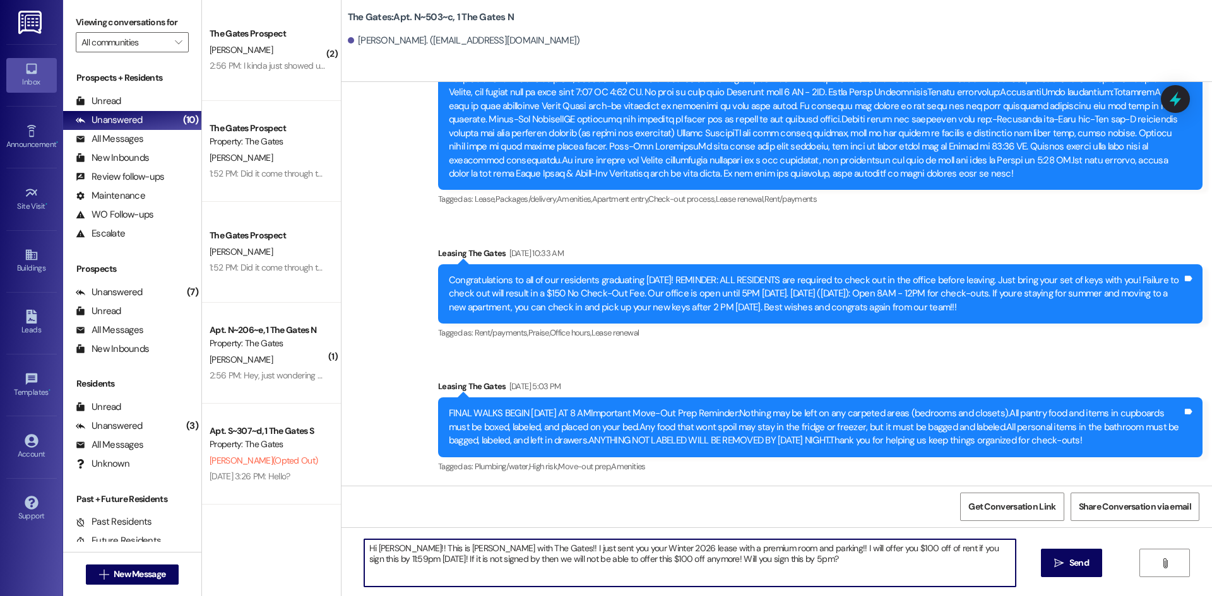
drag, startPoint x: 385, startPoint y: 550, endPoint x: 370, endPoint y: 553, distance: 15.6
click at [370, 553] on textarea "Hi Joey!! This is Kari with The Gates!! I just sent you your Winter 2026 lease …" at bounding box center [689, 563] width 651 height 47
type textarea "Hi Emily!! This is Kari with The Gates!! I just sent you your Winter 2026 lease…"
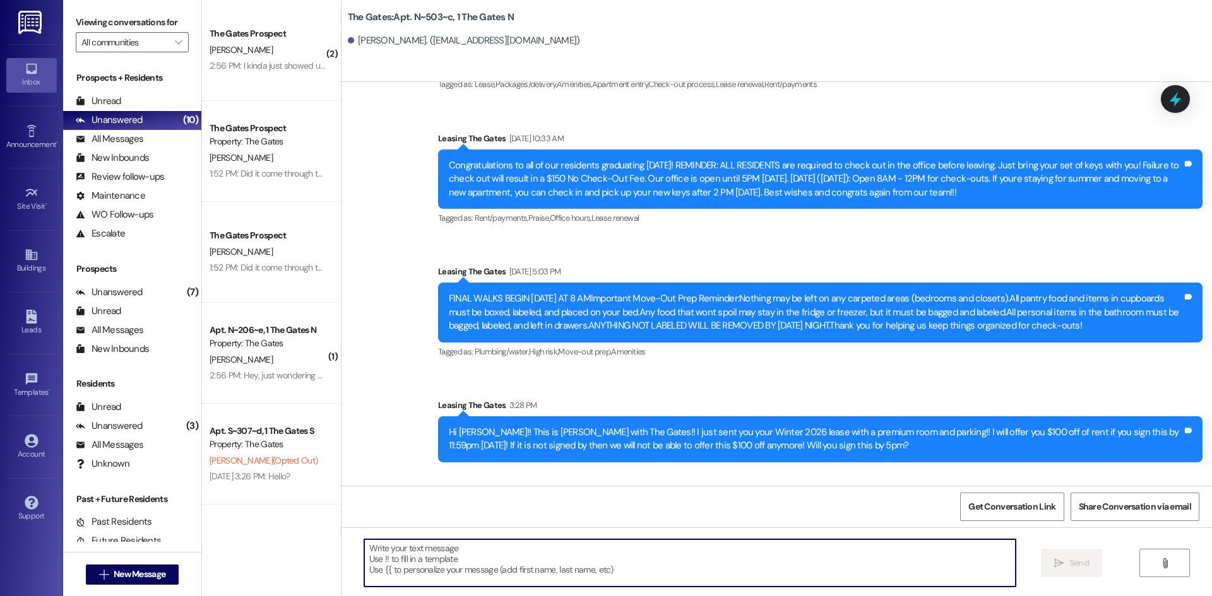
scroll to position [6593, 0]
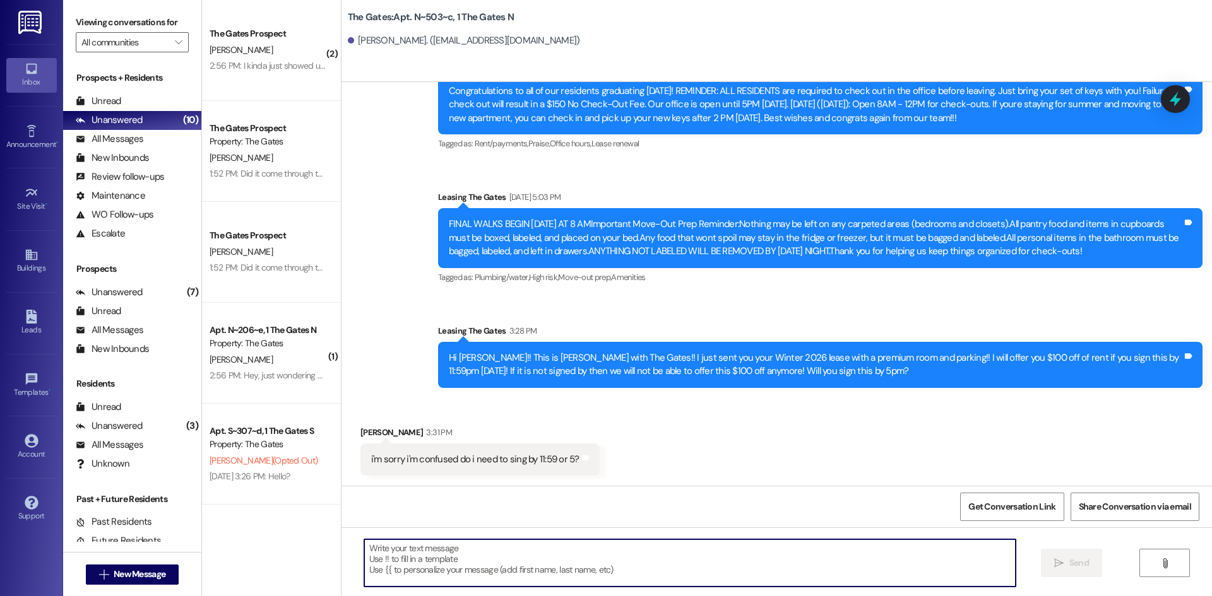
click at [418, 560] on textarea at bounding box center [689, 563] width 651 height 47
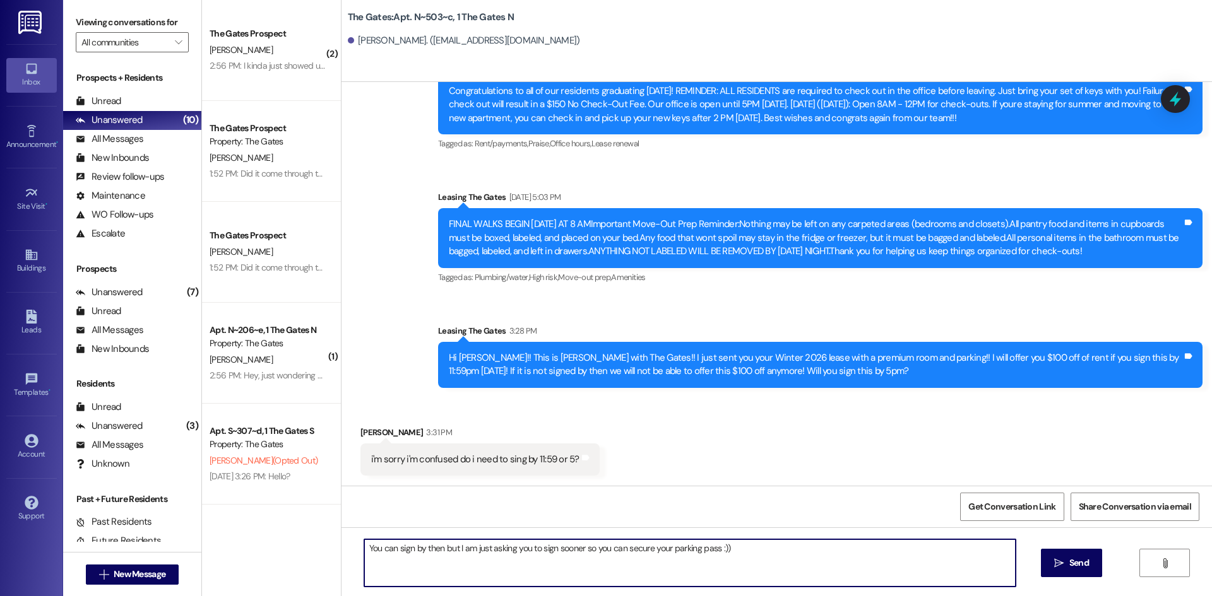
type textarea "You can sign by then but I am just asking you to sign sooner so you can secure …"
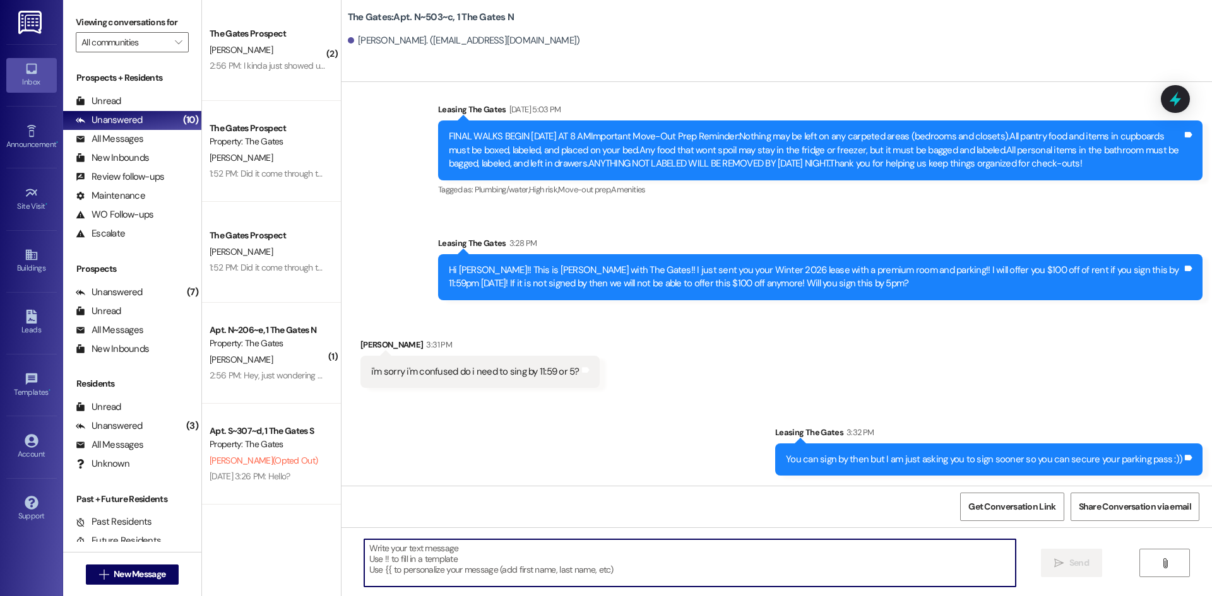
scroll to position [6682, 0]
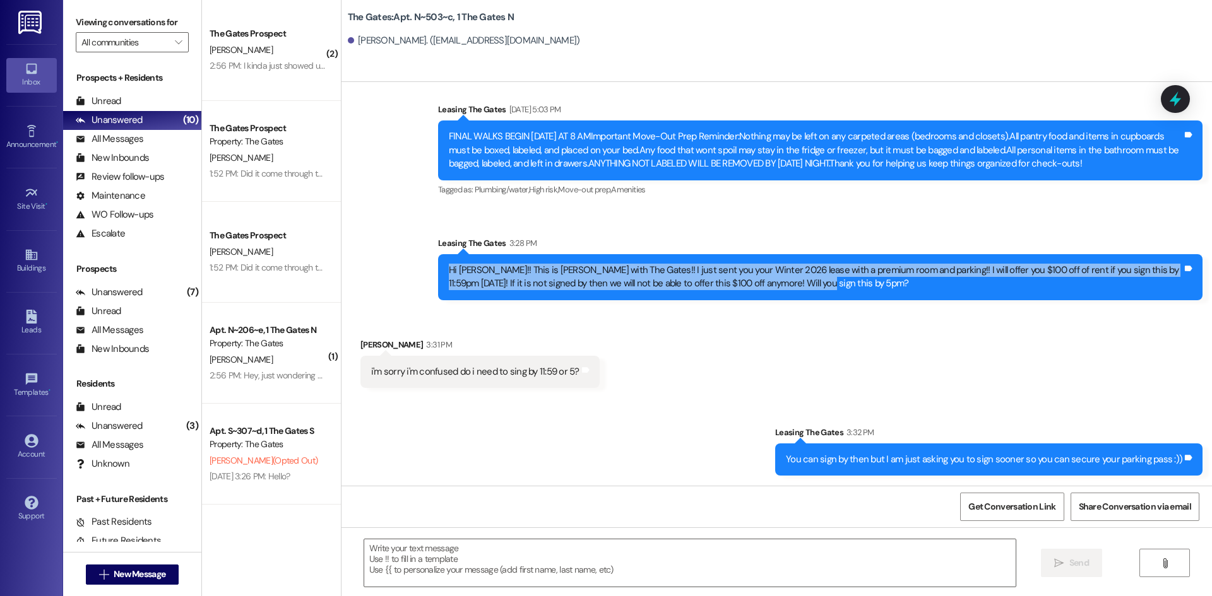
drag, startPoint x: 806, startPoint y: 280, endPoint x: 425, endPoint y: 263, distance: 381.0
click at [429, 263] on div "Sent via SMS Leasing The Gates 3:28 PM Hi Emily!! This is Kari with The Gates!!…" at bounding box center [820, 268] width 783 height 83
copy div "Hi Emily!! This is Kari with The Gates!! I just sent you your Winter 2026 lease…"
click at [154, 584] on button " New Message" at bounding box center [132, 575] width 93 height 20
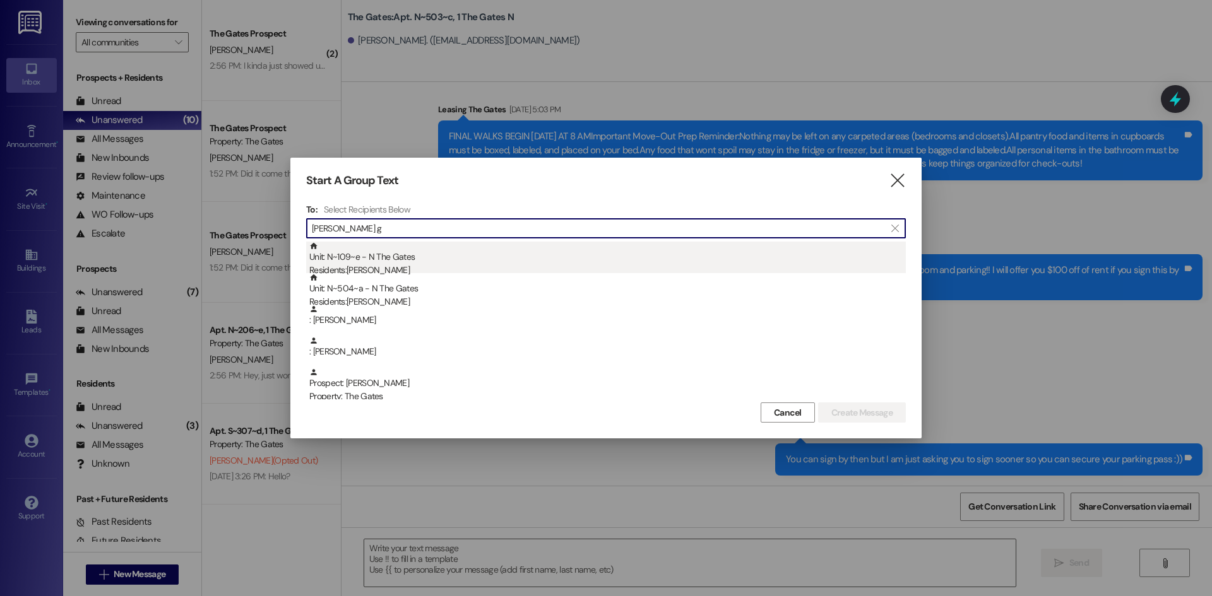
type input "ella g"
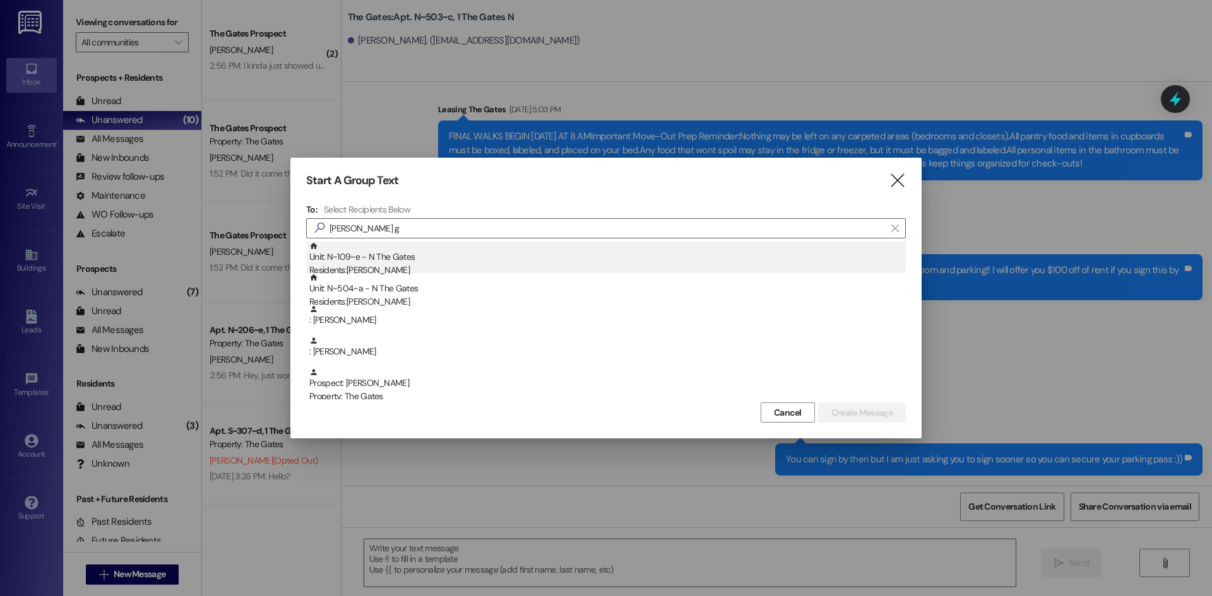
click at [376, 269] on div "Residents: Ella Grover" at bounding box center [607, 270] width 596 height 13
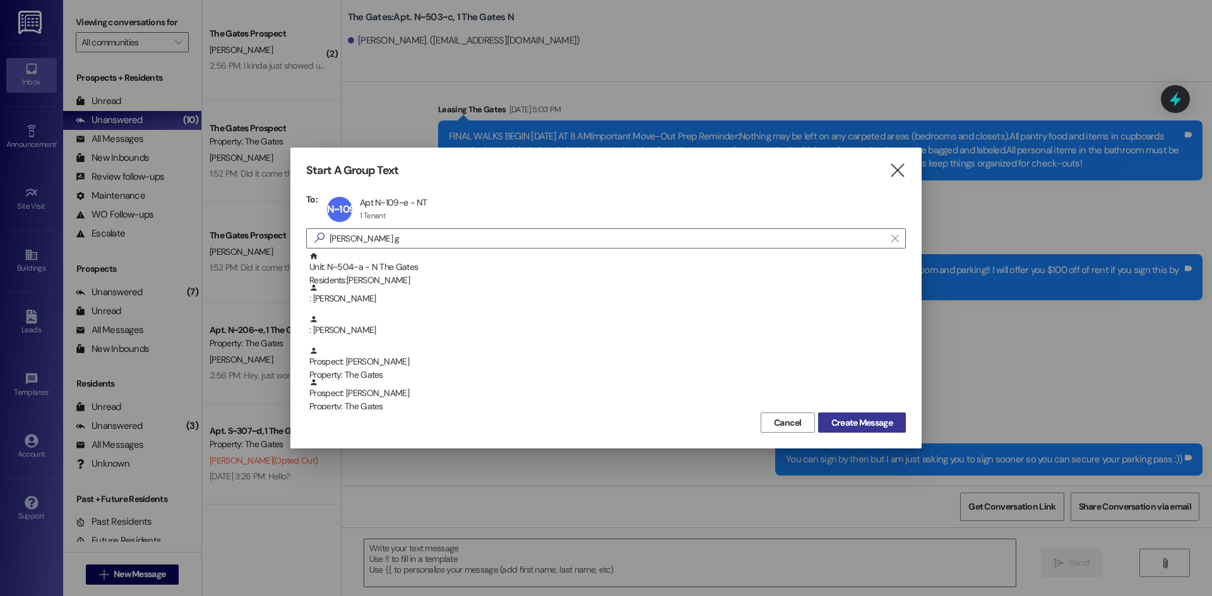
click at [868, 419] on span "Create Message" at bounding box center [861, 423] width 61 height 13
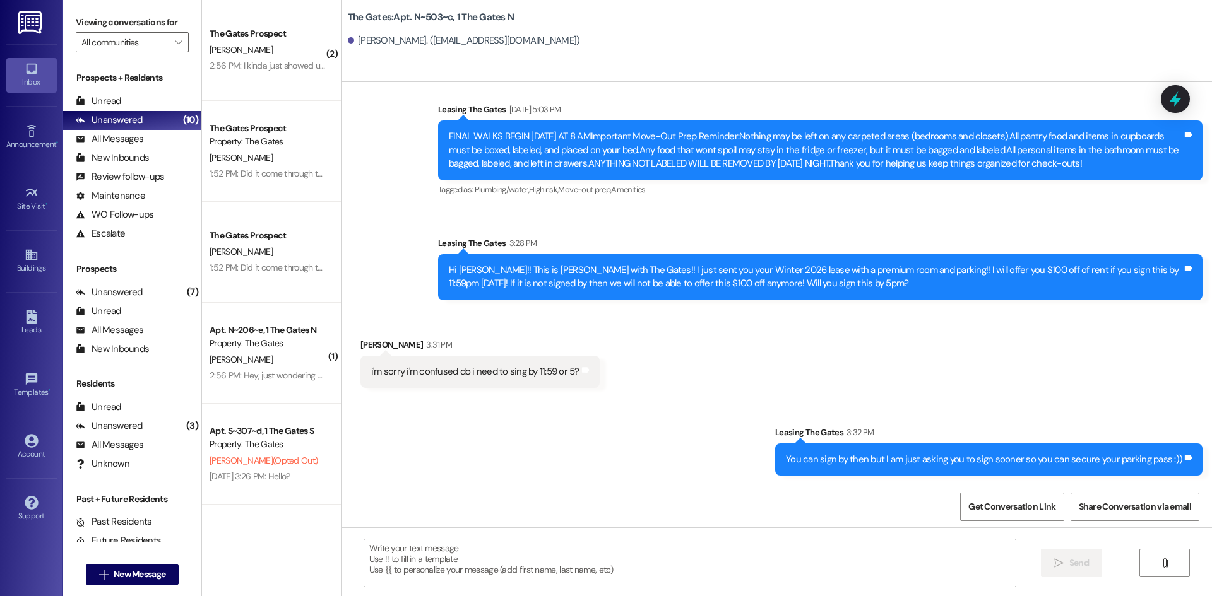
scroll to position [79, 0]
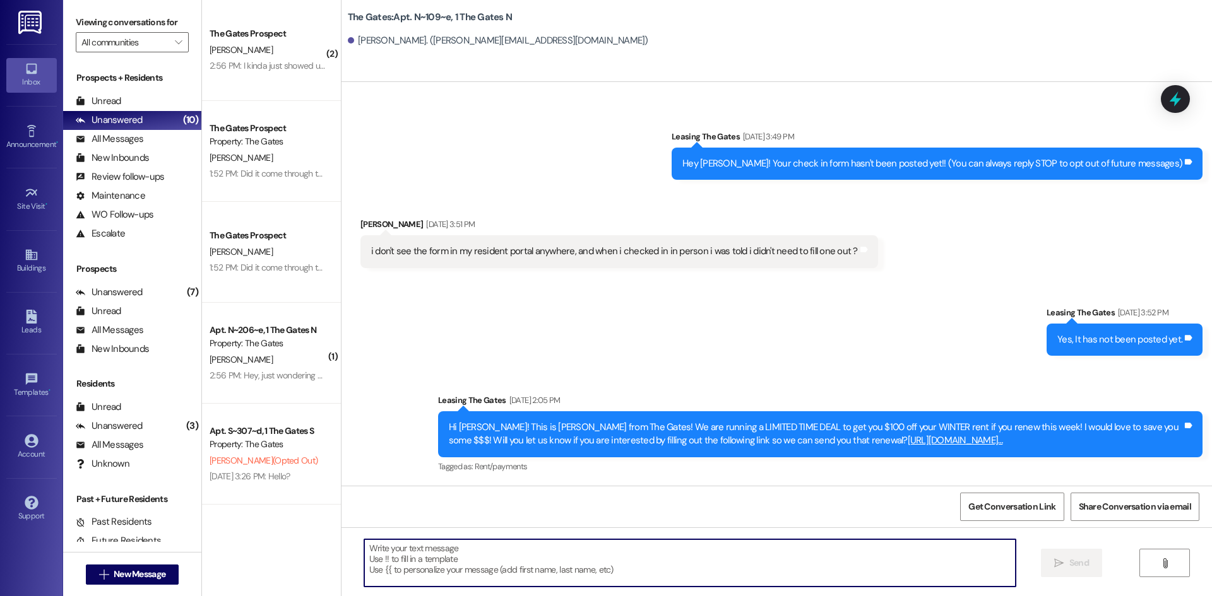
paste textarea "Hi Emily!! This is Kari with The Gates!! I just sent you your Winter 2026 lease…"
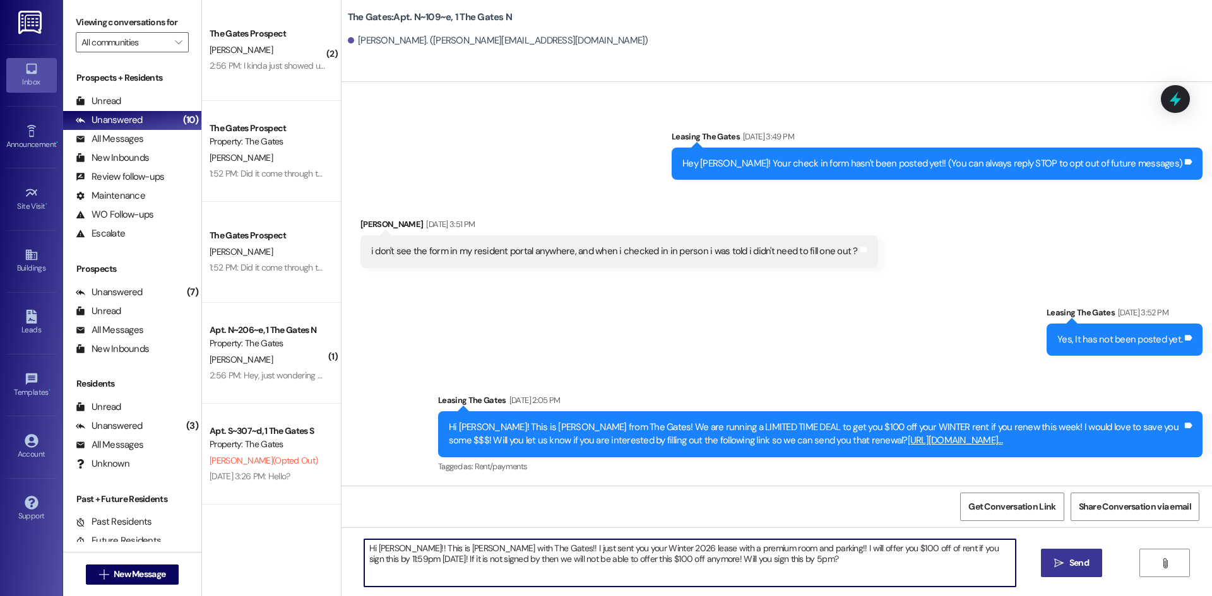
type textarea "Hi Emily!! This is Kari with The Gates!! I just sent you your Winter 2026 lease…"
click at [1054, 562] on icon "" at bounding box center [1058, 564] width 9 height 10
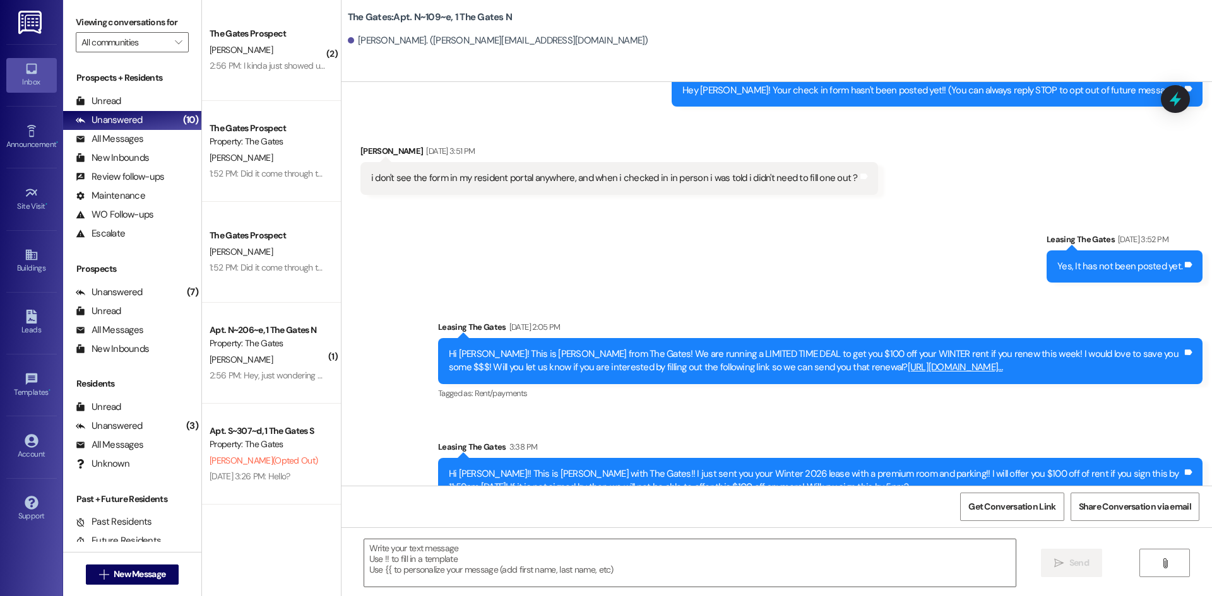
scroll to position [180, 0]
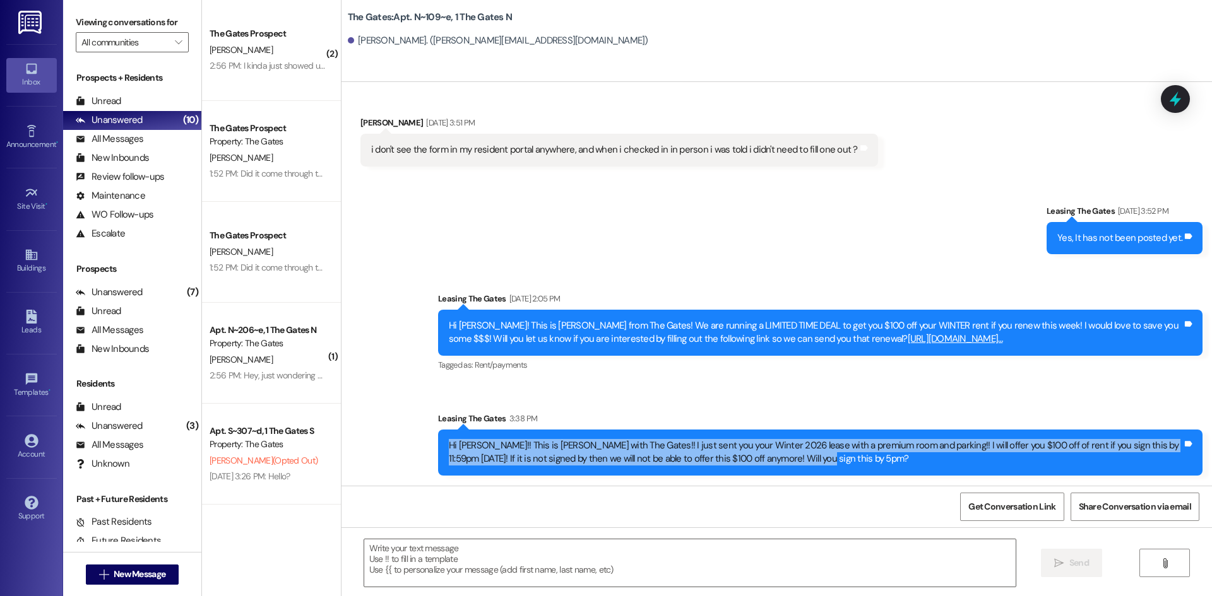
drag, startPoint x: 817, startPoint y: 456, endPoint x: 420, endPoint y: 448, distance: 397.1
click at [429, 448] on div "Sent via SMS Leasing The Gates 3:38 PM Hi Emily!! This is Kari with The Gates!!…" at bounding box center [820, 444] width 783 height 83
copy div "Hi Emily!! This is Kari with The Gates!! I just sent you your Winter 2026 lease…"
click at [114, 570] on span "New Message" at bounding box center [140, 574] width 52 height 13
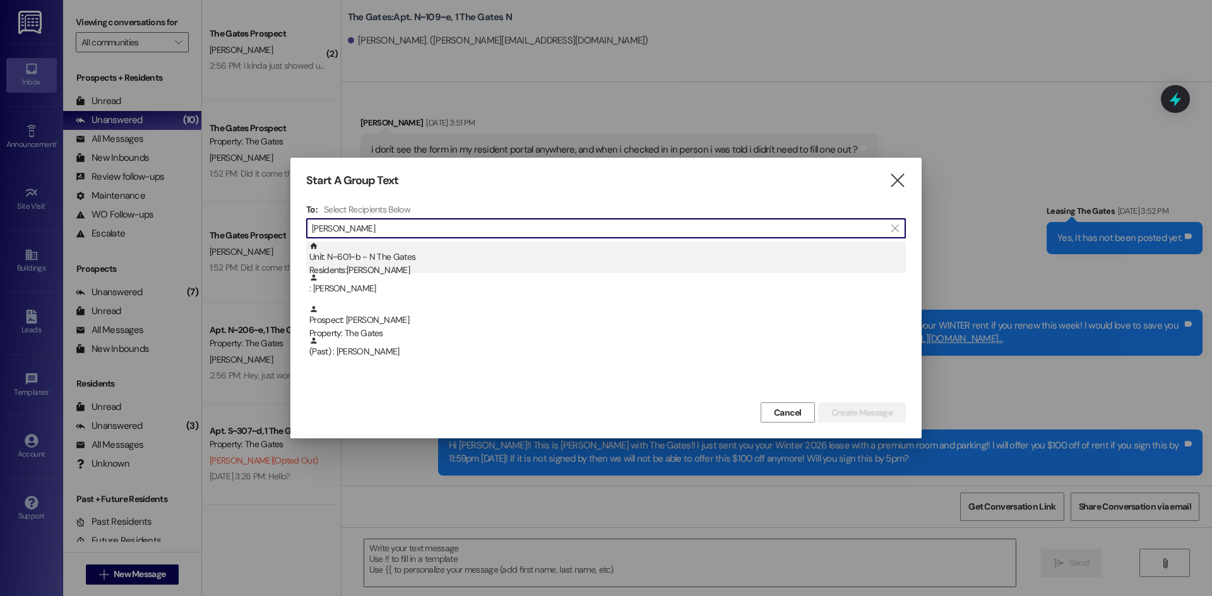
type input "lily smith"
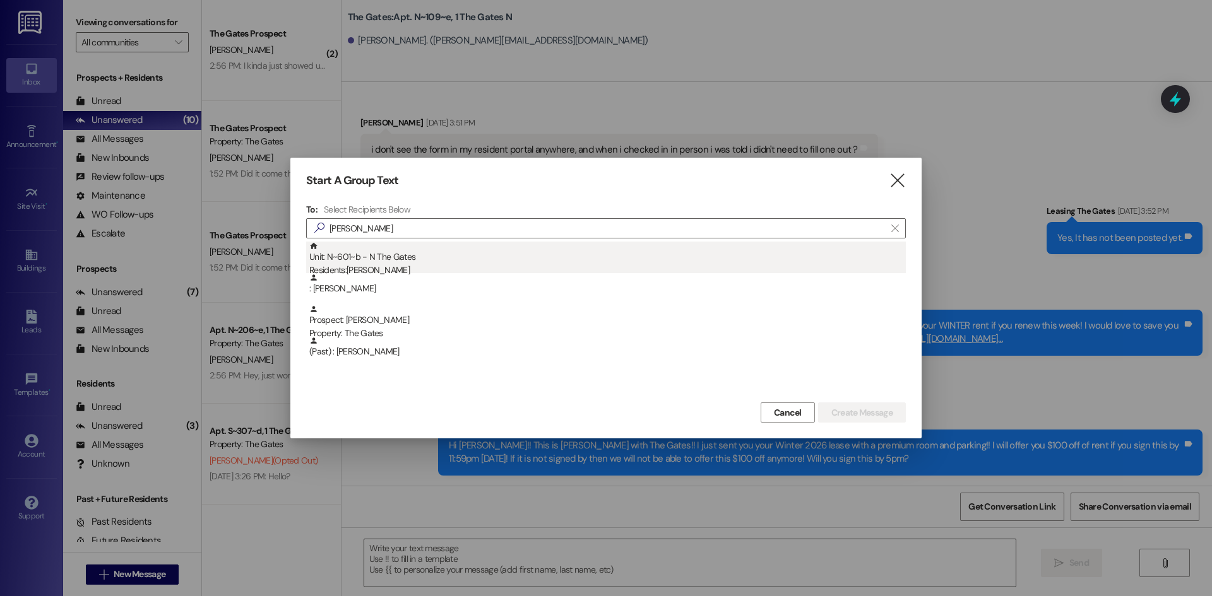
click at [408, 269] on div "Residents: Lily Smith" at bounding box center [607, 270] width 596 height 13
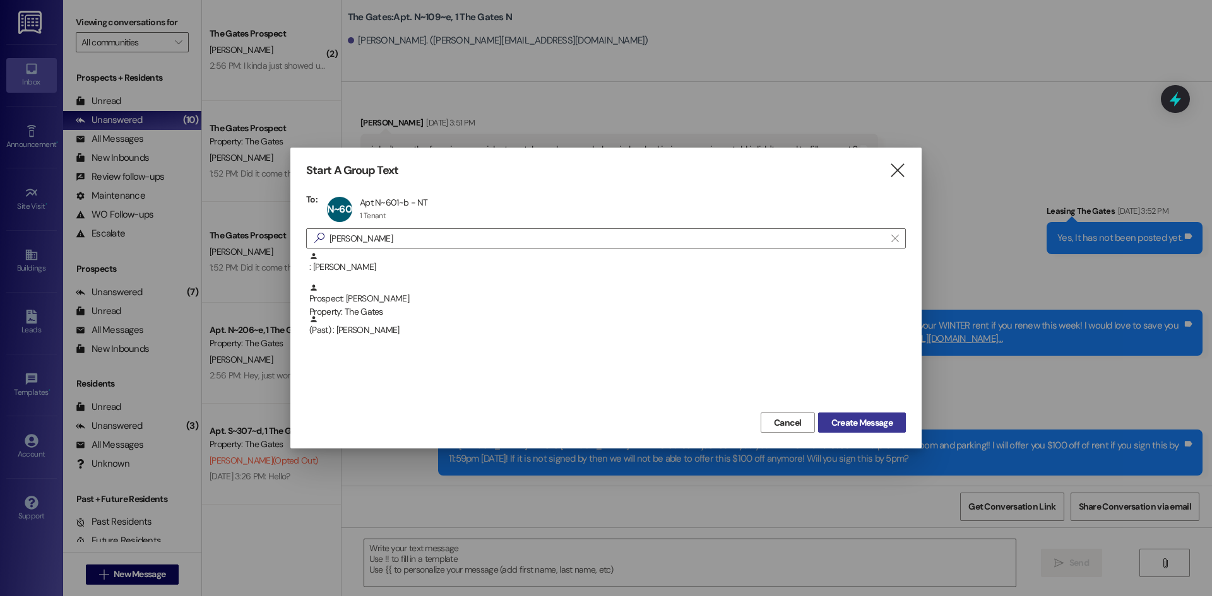
click at [864, 417] on span "Create Message" at bounding box center [861, 423] width 61 height 13
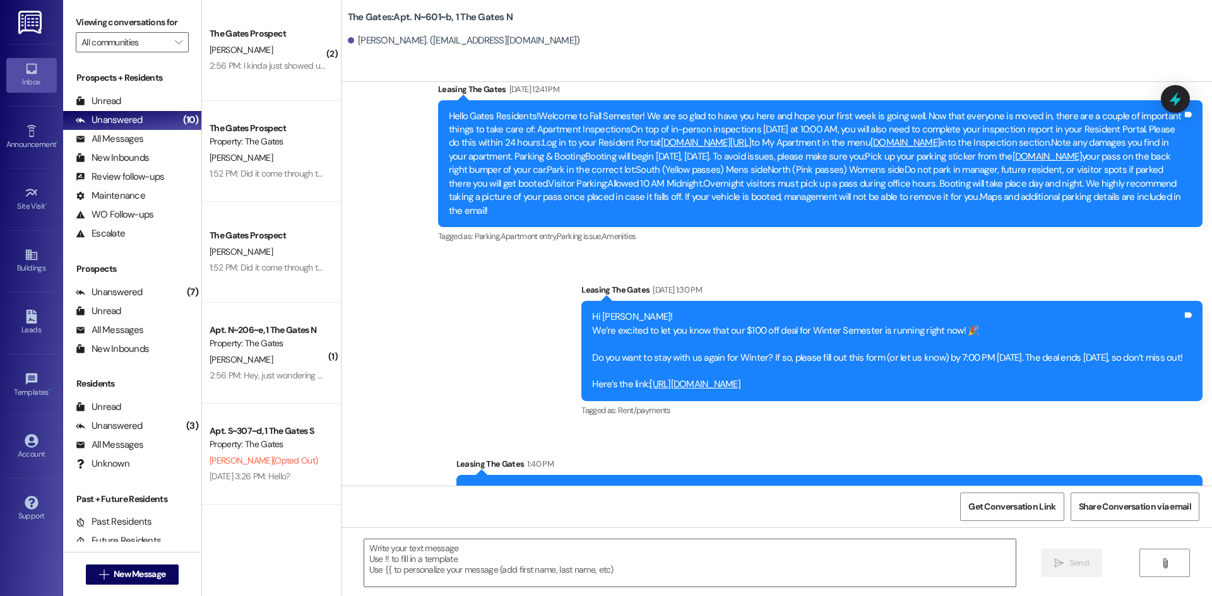
scroll to position [15098, 0]
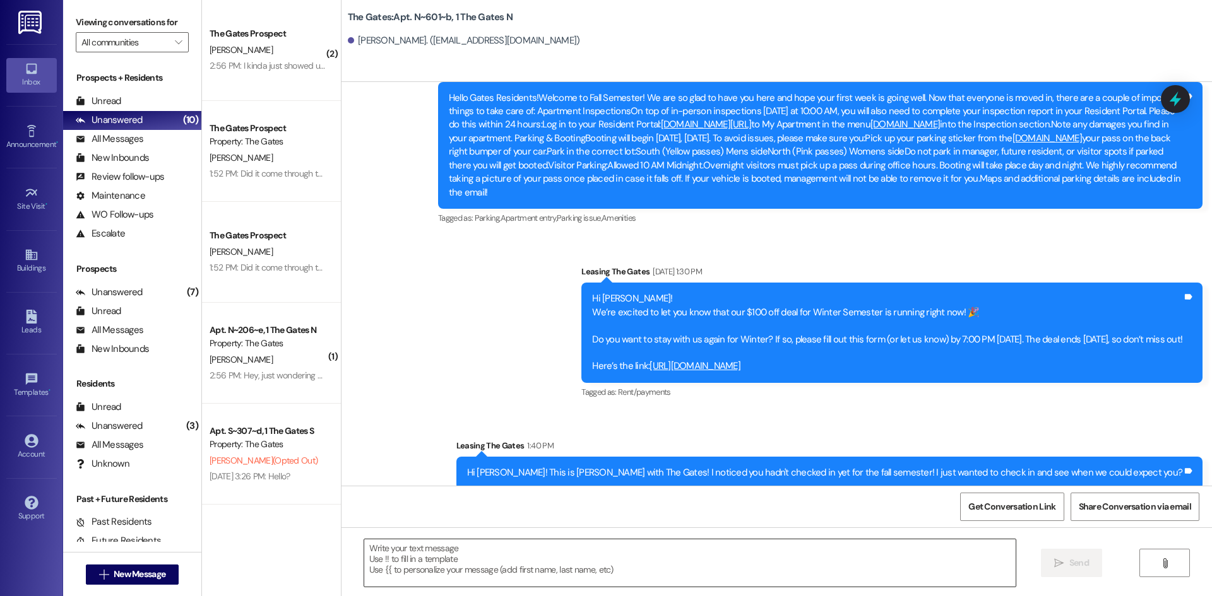
click at [396, 554] on textarea at bounding box center [689, 563] width 651 height 47
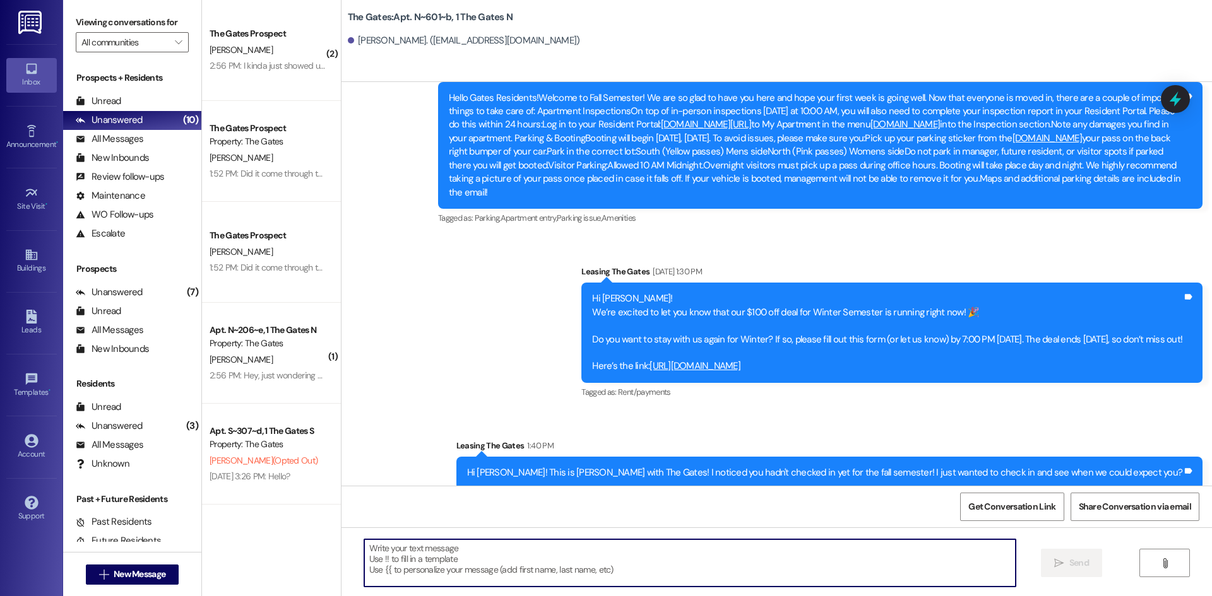
paste textarea "Hi Emily!! This is Kari with The Gates!! I just sent you your Winter 2026 lease…"
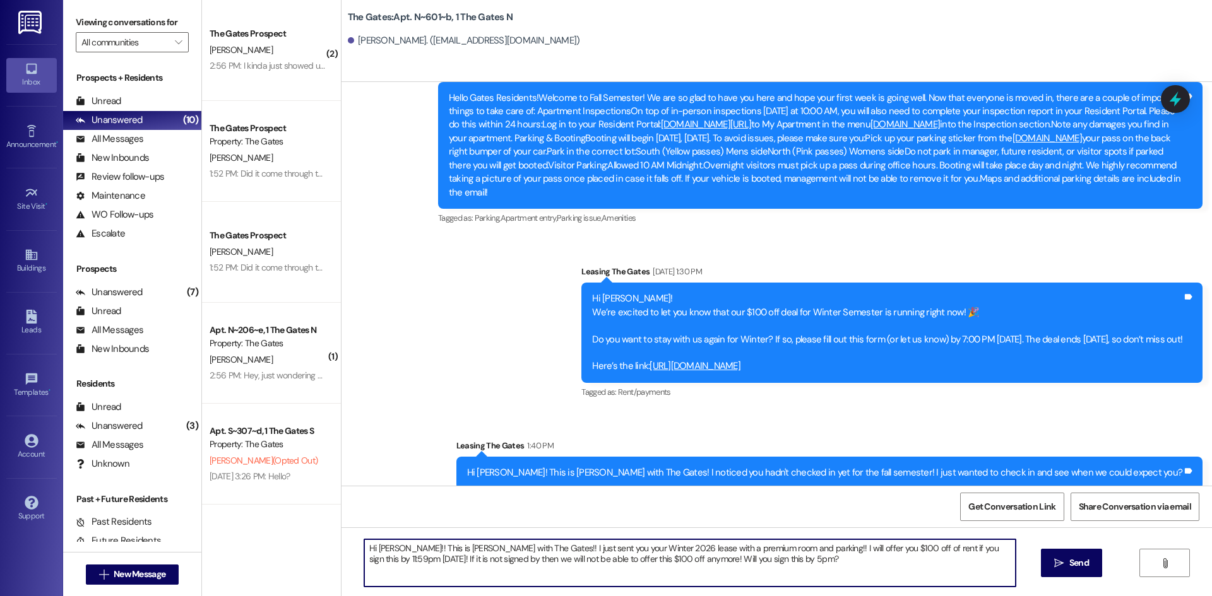
click at [387, 548] on textarea "Hi Emily!! This is Kari with The Gates!! I just sent you your Winter 2026 lease…" at bounding box center [689, 563] width 651 height 47
click at [386, 548] on textarea "Hi Emily!! This is Kari with The Gates!! I just sent you your Winter 2026 lease…" at bounding box center [689, 563] width 651 height 47
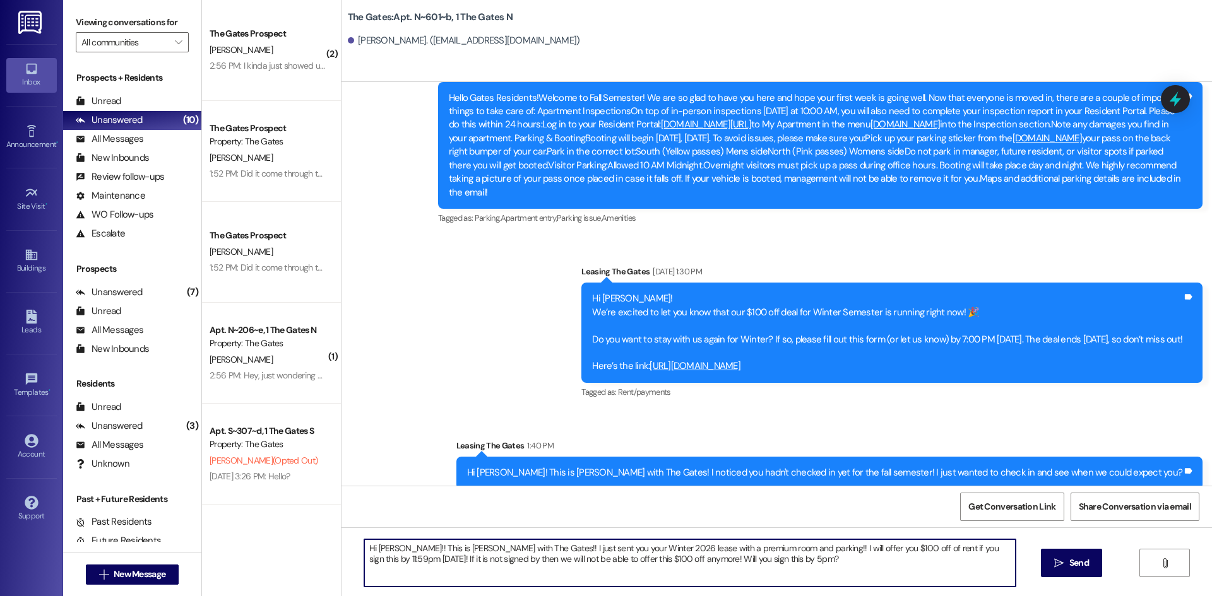
click at [384, 548] on textarea "Hi Emily!! This is Kari with The Gates!! I just sent you your Winter 2026 lease…" at bounding box center [689, 563] width 651 height 47
drag, startPoint x: 388, startPoint y: 550, endPoint x: 370, endPoint y: 547, distance: 17.5
click at [370, 547] on textarea "Hi Emily!! This is Kari with The Gates!! I just sent you your Winter 2026 lease…" at bounding box center [689, 563] width 651 height 47
click at [725, 551] on textarea "Hi Lily!! This is Kari with The Gates!! I just sent you your Winter 2026 lease …" at bounding box center [689, 563] width 651 height 47
type textarea "Hi Lily!! This is Kari with The Gates!! I just sent you your Winter 2026 lease …"
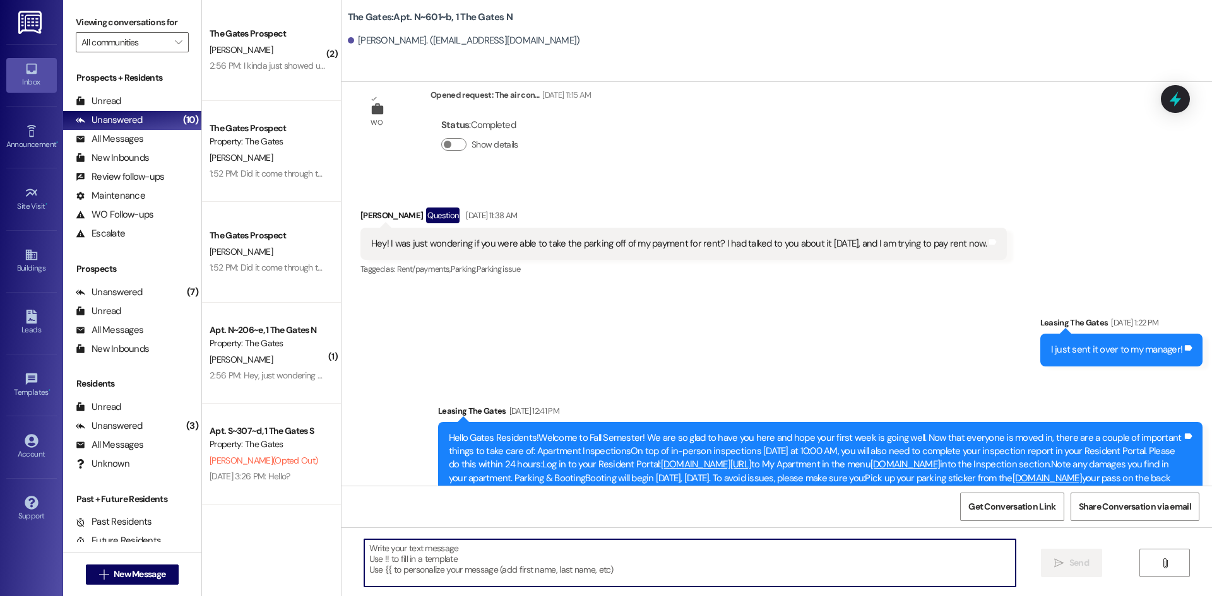
scroll to position [15001, 0]
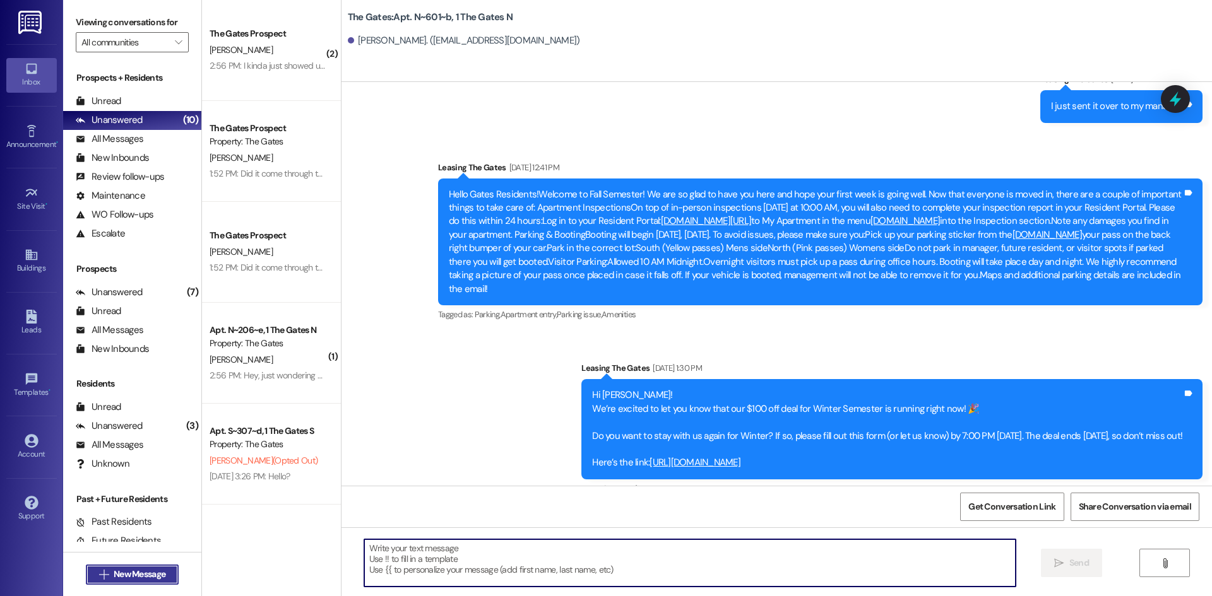
click at [104, 572] on span " New Message" at bounding box center [133, 574] width 72 height 13
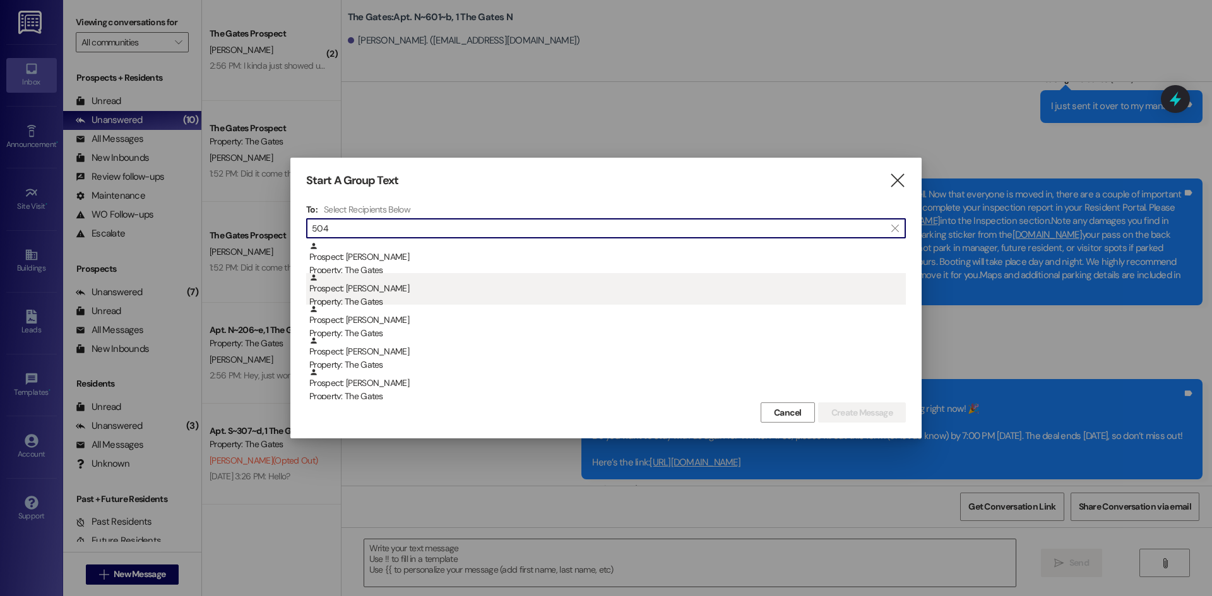
scroll to position [0, 0]
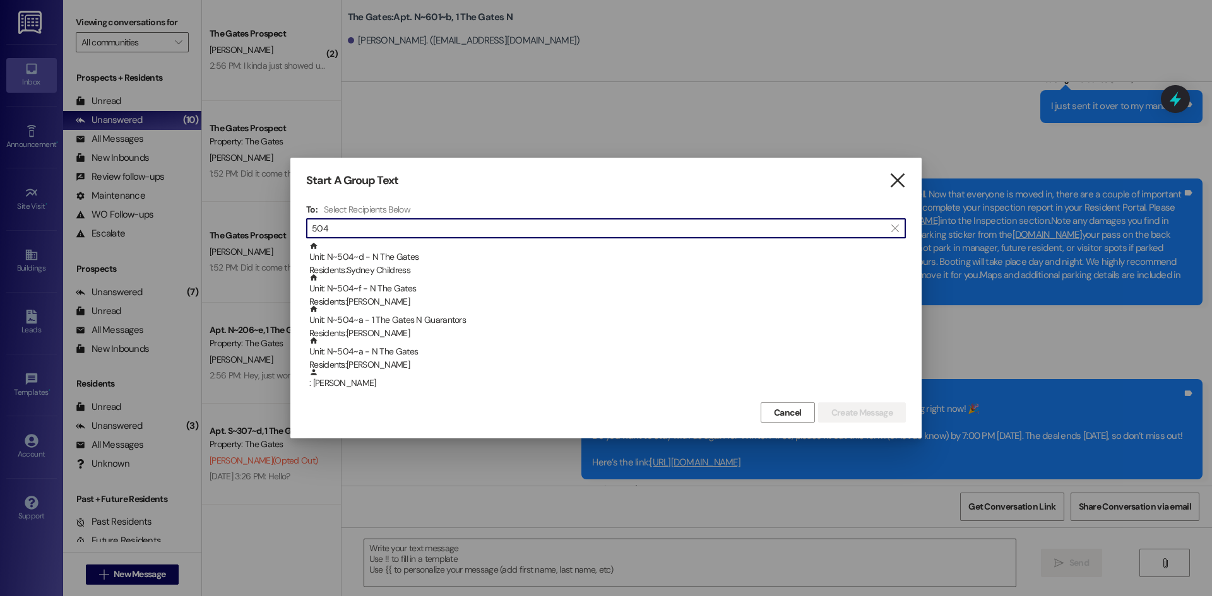
type input "504"
click at [900, 179] on icon "" at bounding box center [897, 180] width 17 height 13
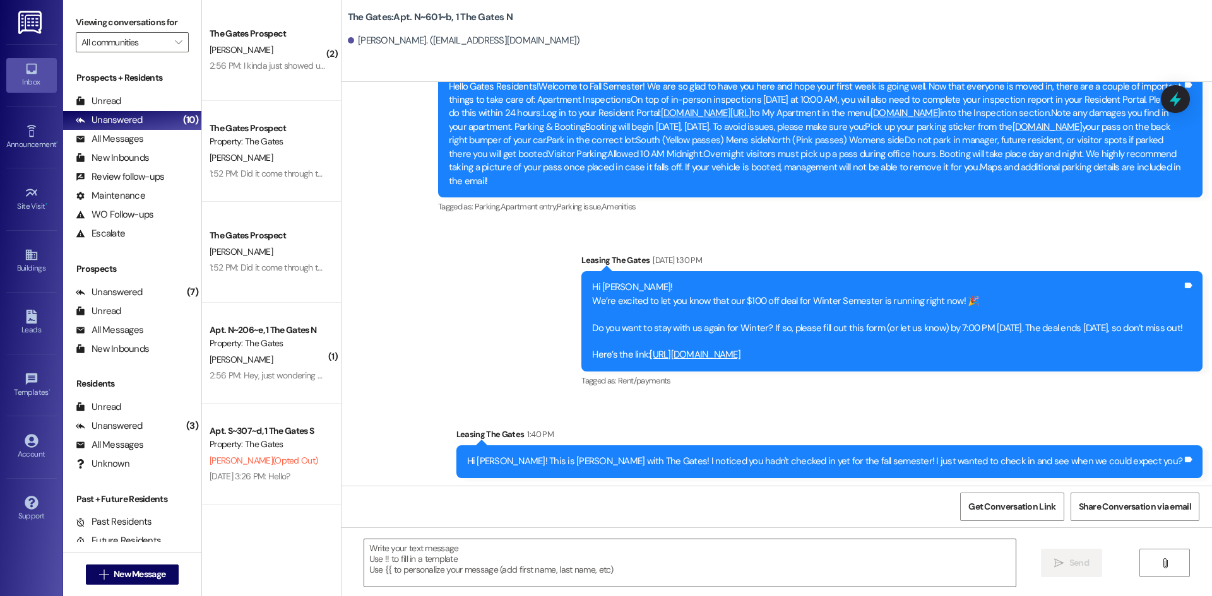
scroll to position [15199, 0]
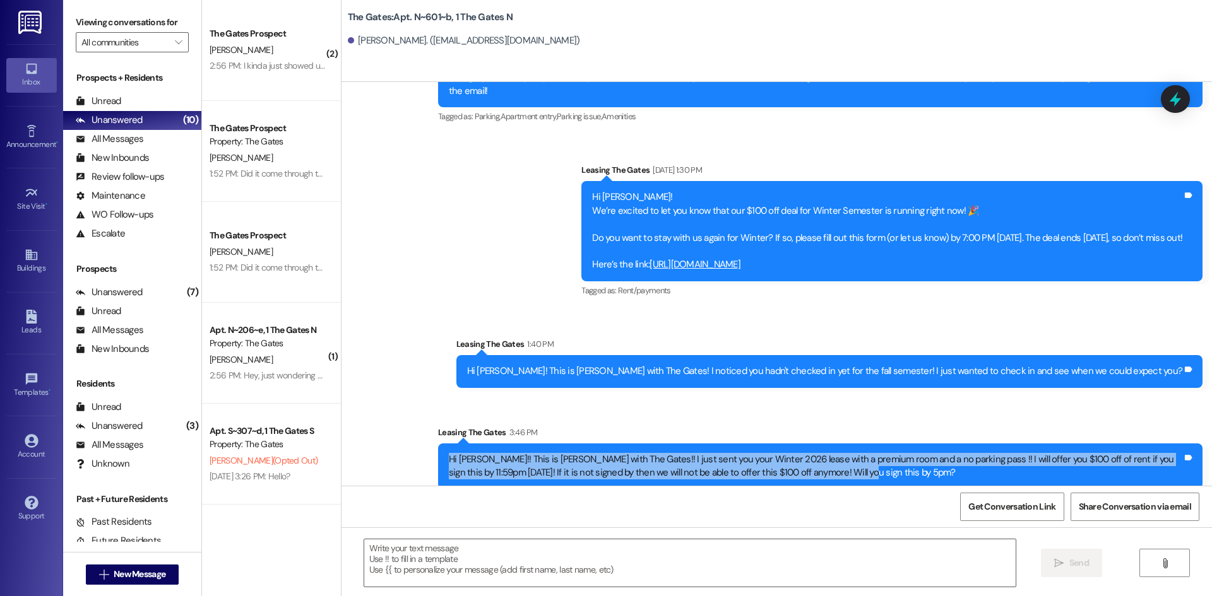
drag, startPoint x: 824, startPoint y: 465, endPoint x: 391, endPoint y: 450, distance: 433.8
click at [391, 450] on div "Sent via SMS Leasing The Gates Sep 03, 2025 at 1:22 PM I just sent it over to m…" at bounding box center [776, 172] width 870 height 653
copy div "Hi Lily!! This is Kari with The Gates!! I just sent you your Winter 2026 lease …"
click at [121, 572] on span "New Message" at bounding box center [140, 574] width 52 height 13
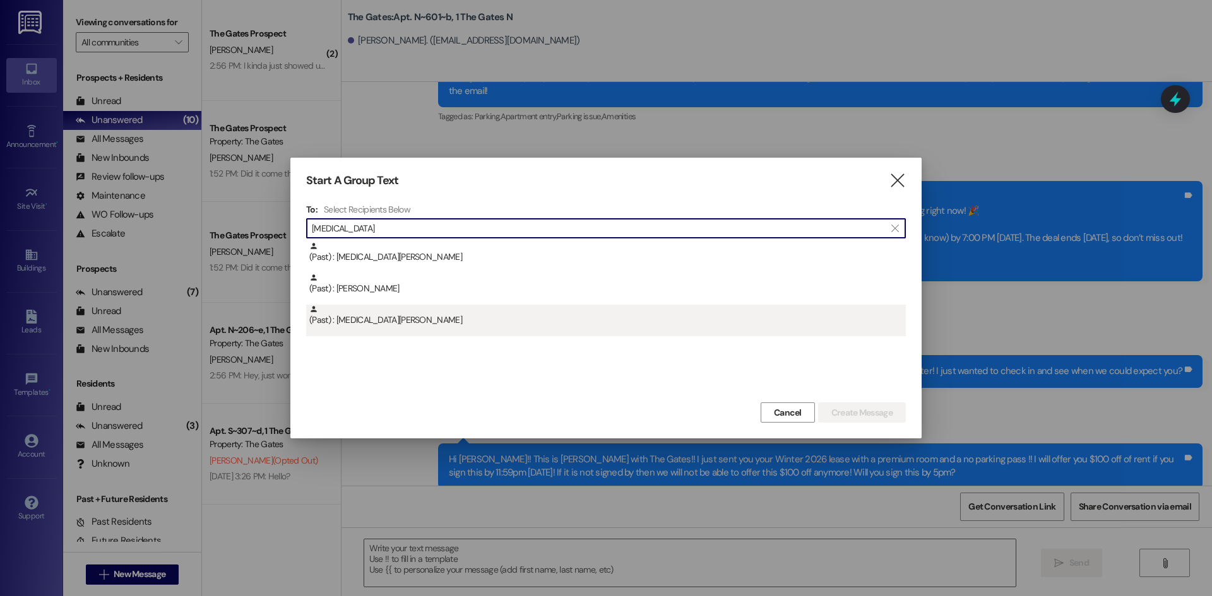
type input "kyra"
click at [476, 324] on div "(Past) : Kyra Wright" at bounding box center [607, 316] width 596 height 22
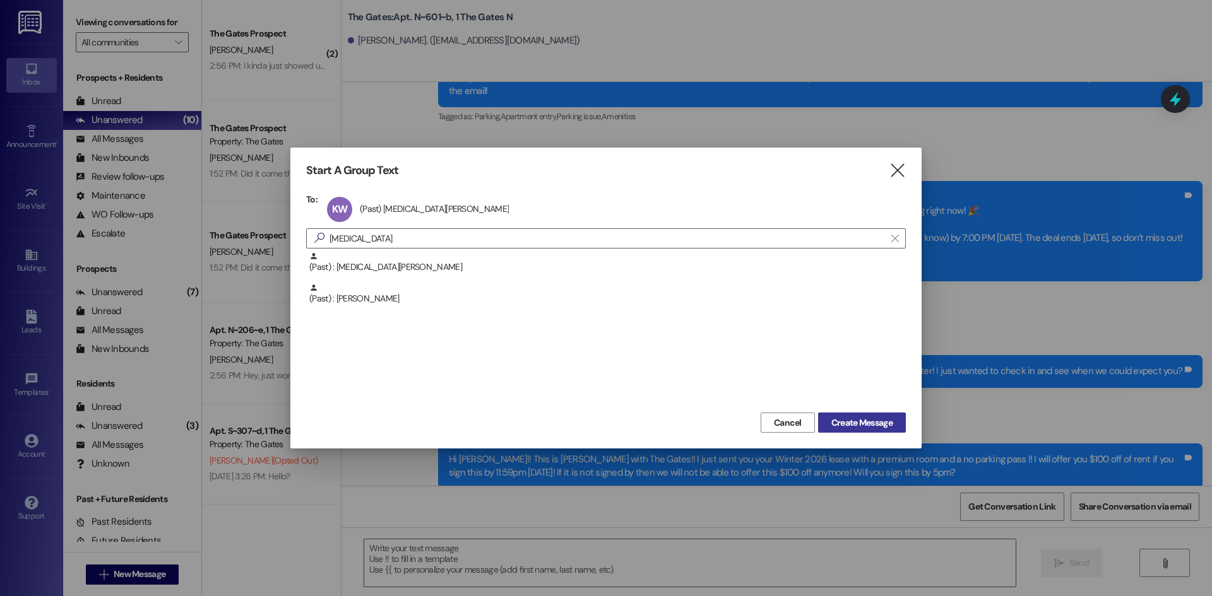
click at [839, 425] on span "Create Message" at bounding box center [861, 423] width 61 height 13
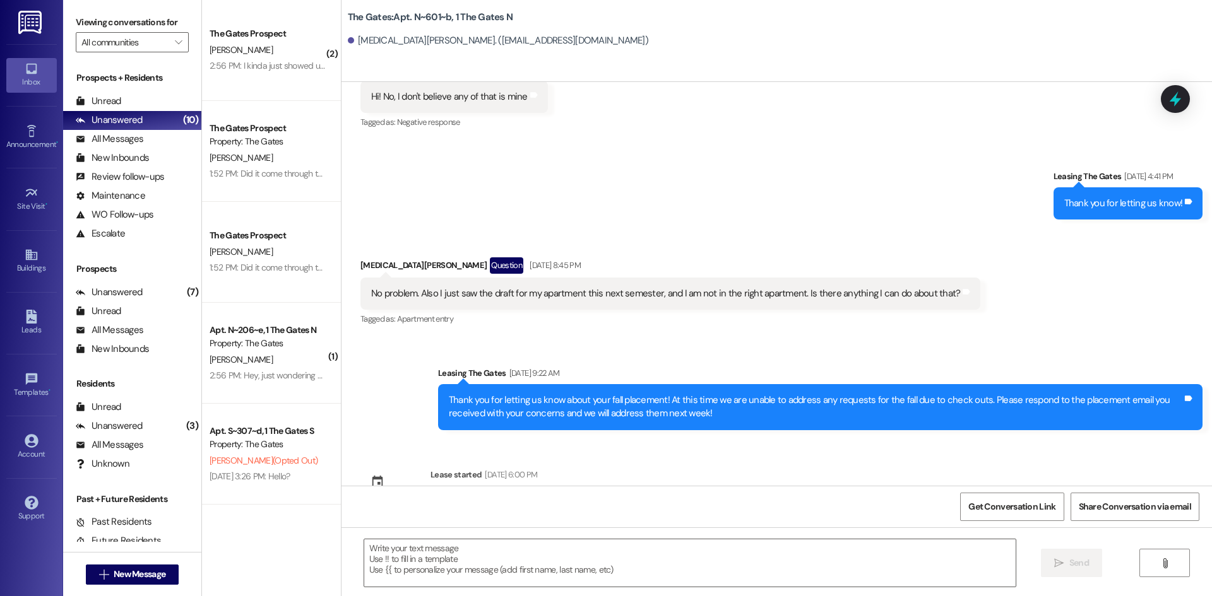
scroll to position [12406, 0]
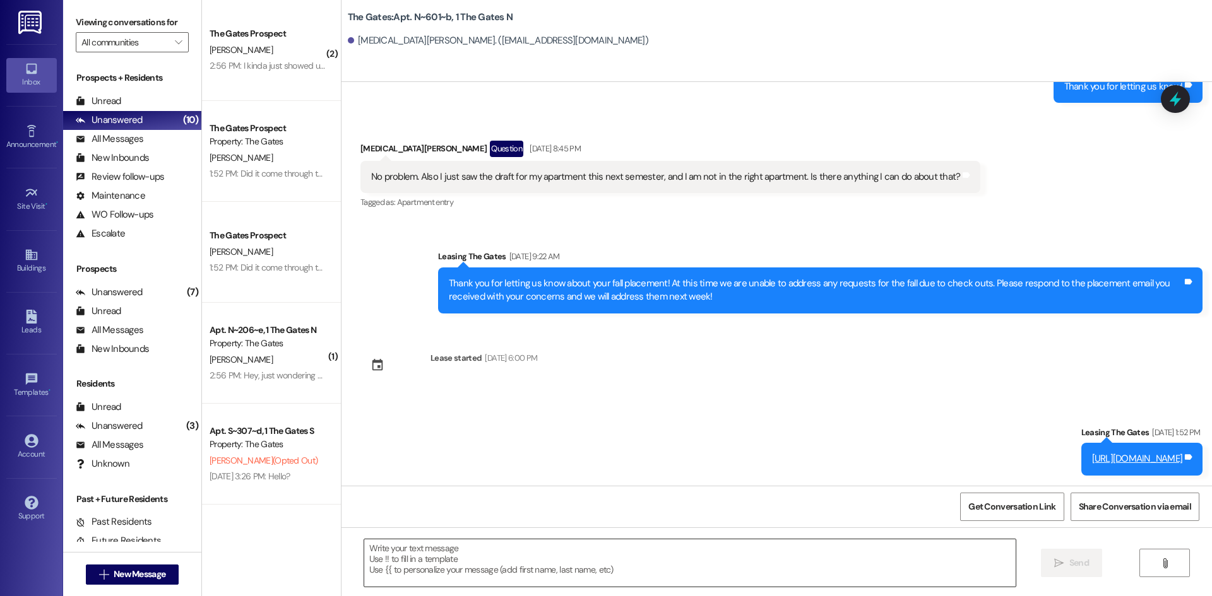
click at [368, 564] on textarea at bounding box center [689, 563] width 651 height 47
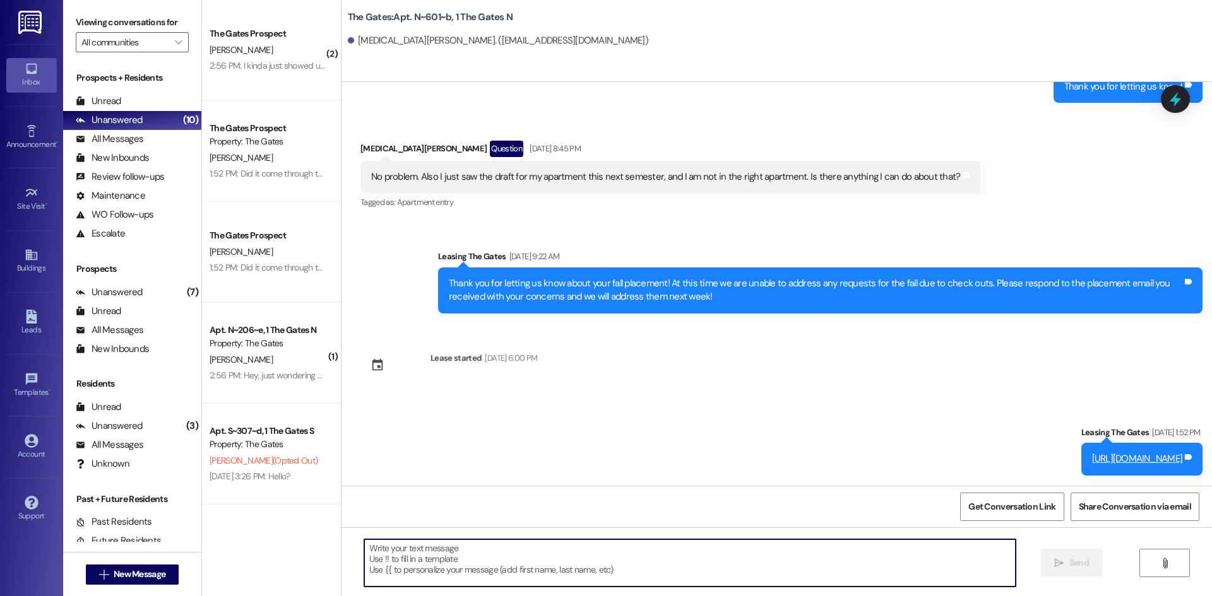
paste textarea "Hi Lily!! This is Kari with The Gates!! I just sent you your Winter 2026 lease …"
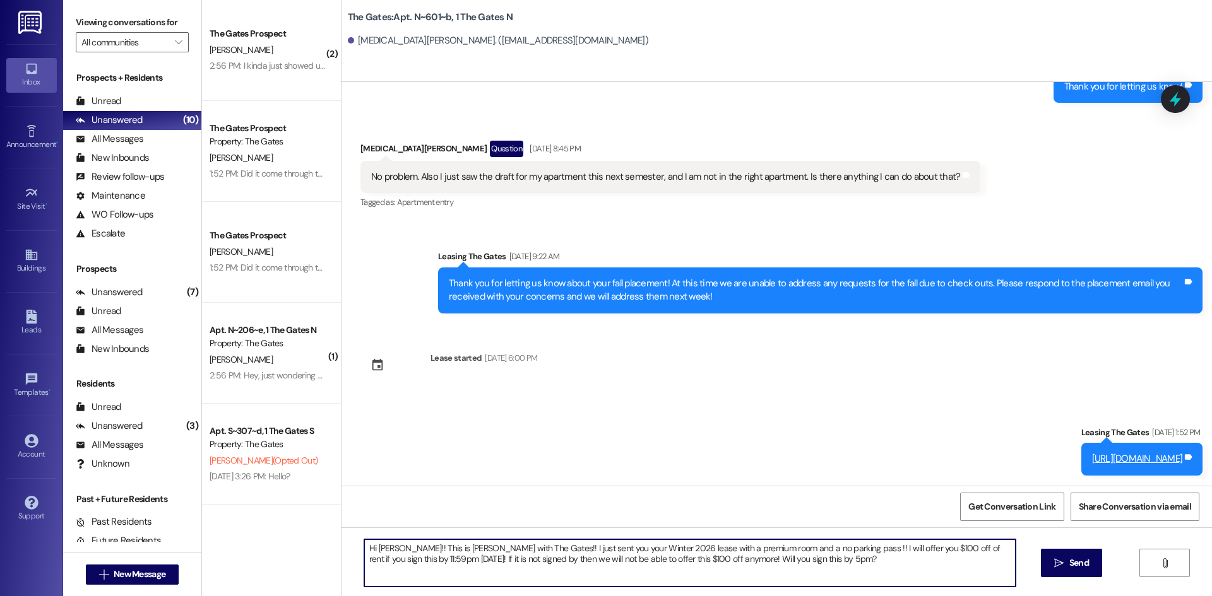
drag, startPoint x: 381, startPoint y: 549, endPoint x: 369, endPoint y: 549, distance: 12.6
click at [369, 549] on textarea "Hi Lily!! This is Kari with The Gates!! I just sent you your Winter 2026 lease …" at bounding box center [689, 563] width 651 height 47
type textarea "Hi Kyra!! This is Kari with The Gates!! I just sent you your Winter 2026 lease …"
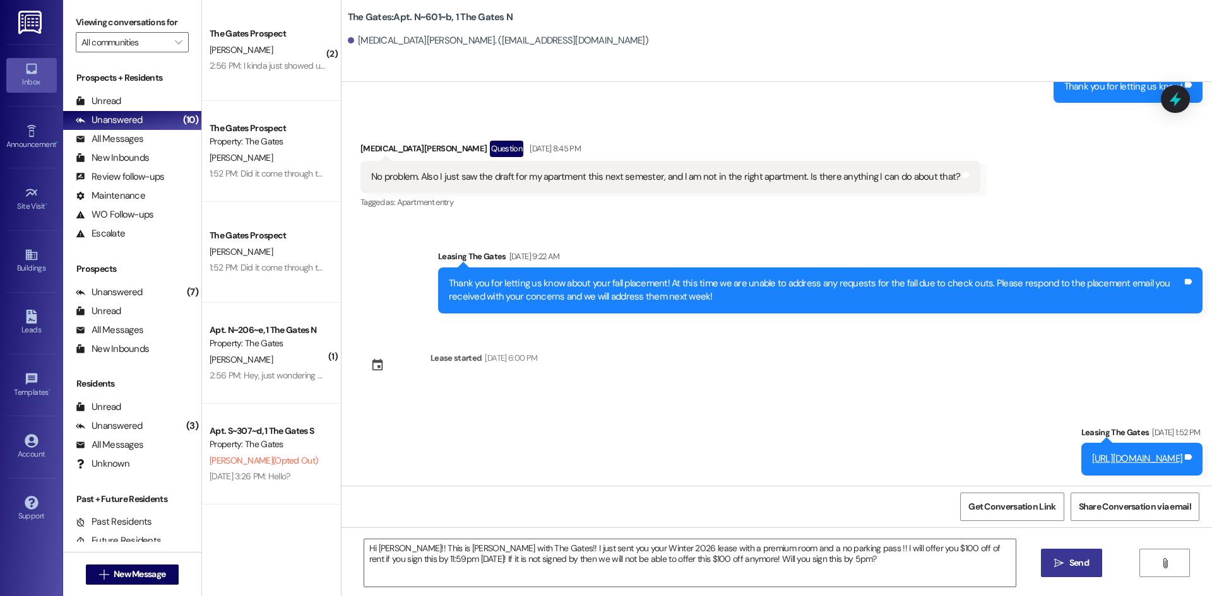
click at [1051, 556] on button " Send" at bounding box center [1071, 563] width 61 height 28
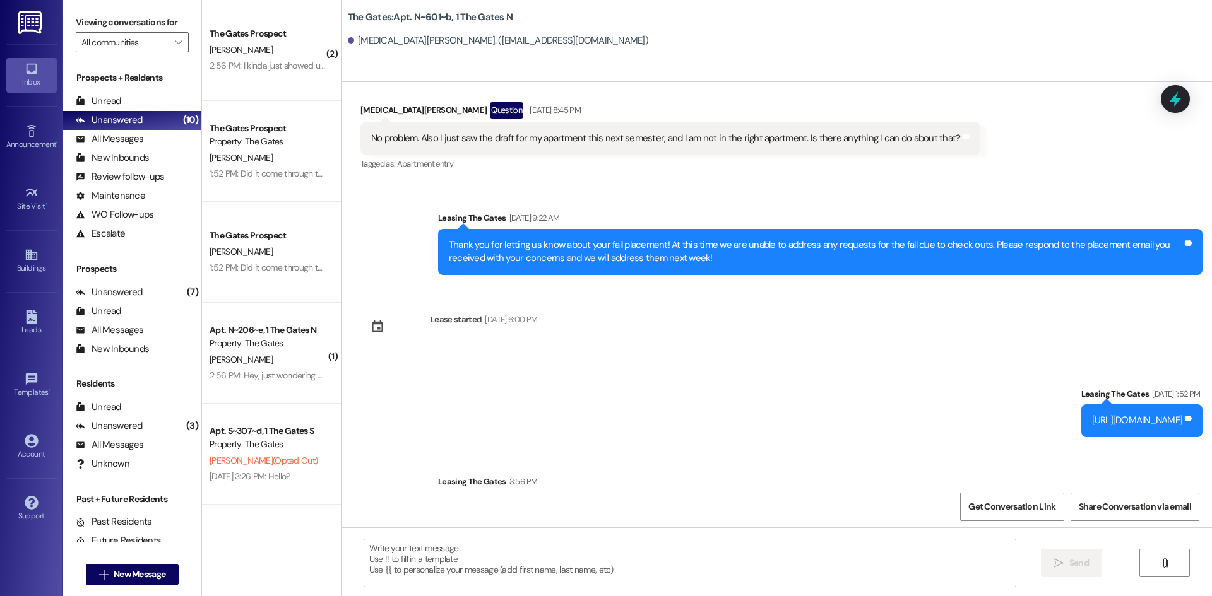
scroll to position [12508, 0]
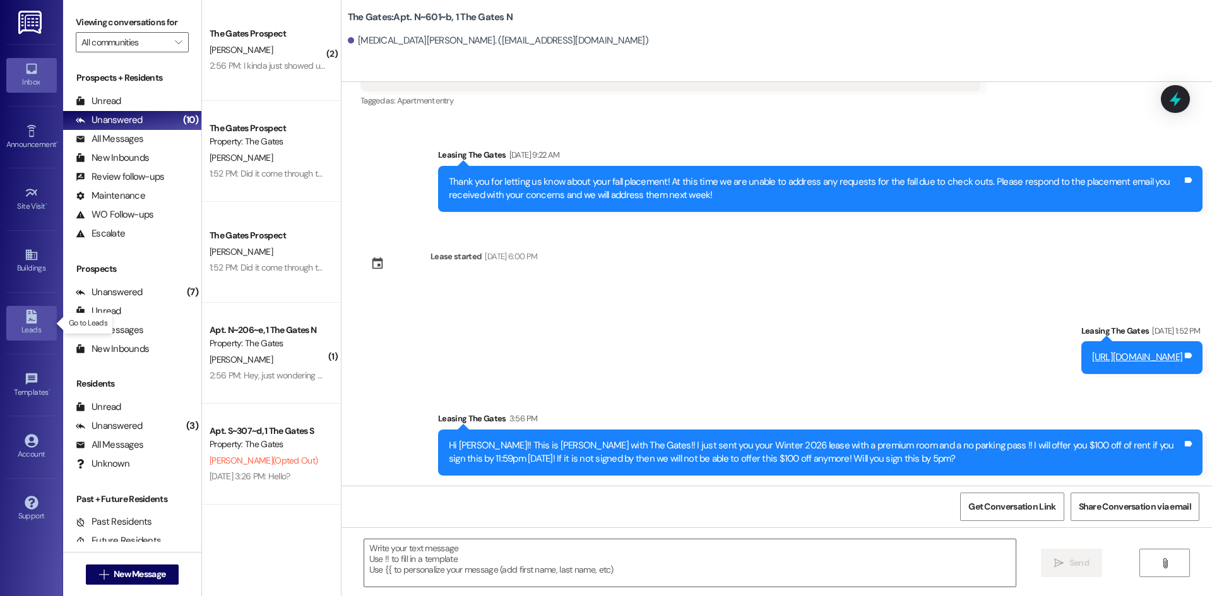
click at [25, 318] on icon at bounding box center [32, 317] width 14 height 14
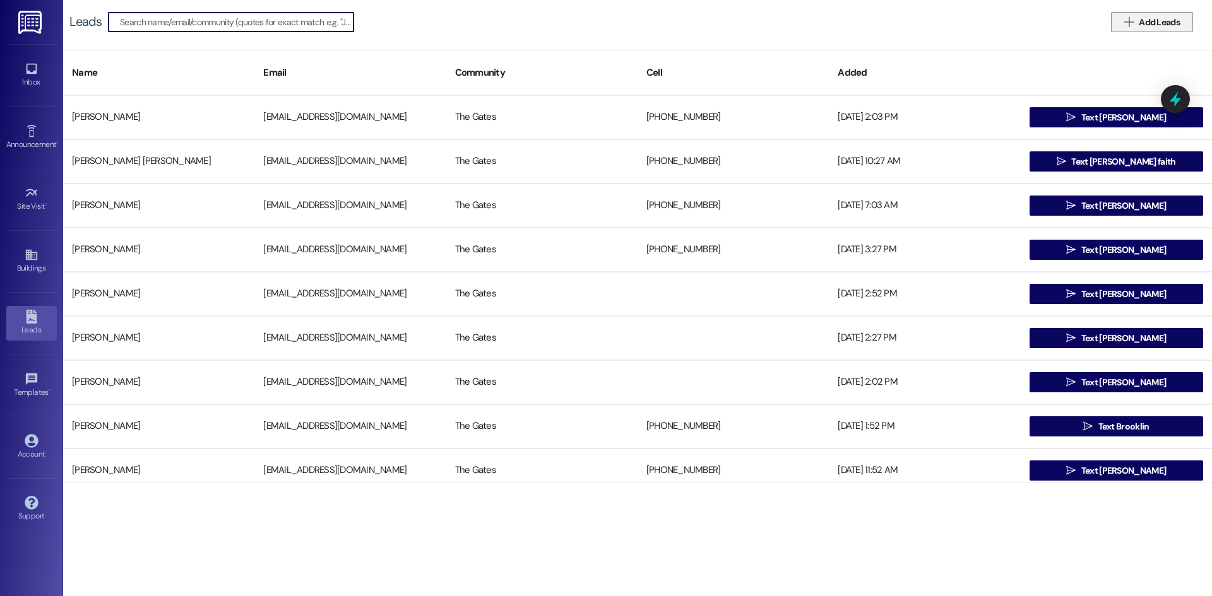
click at [1135, 22] on span " Add Leads" at bounding box center [1152, 22] width 61 height 13
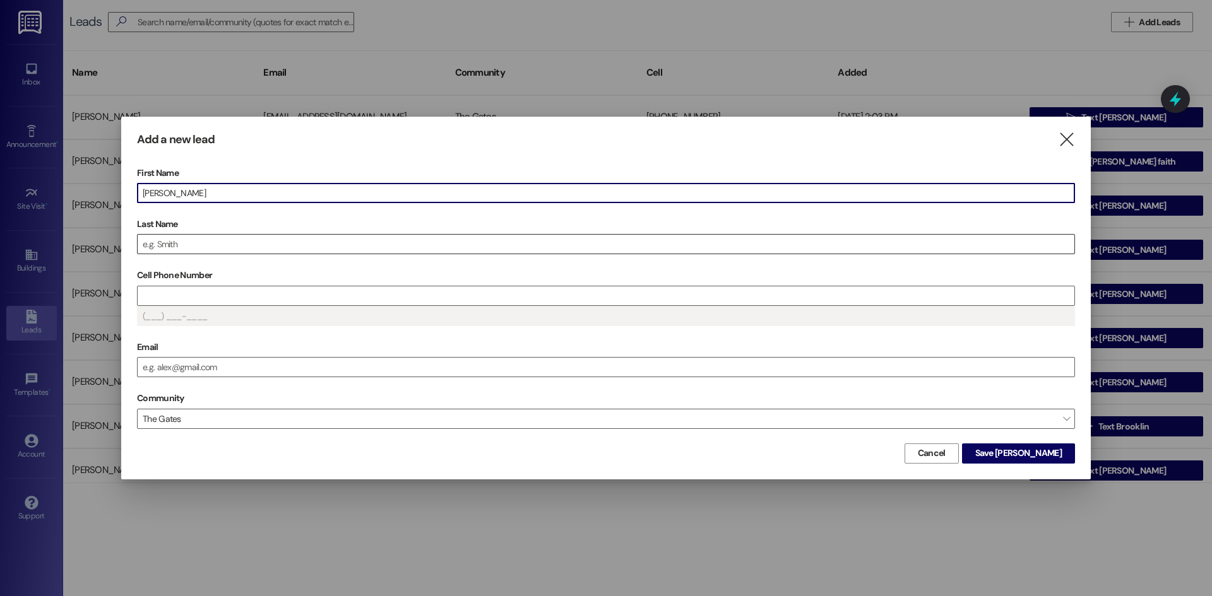
click at [197, 242] on input "Last Name" at bounding box center [606, 244] width 937 height 19
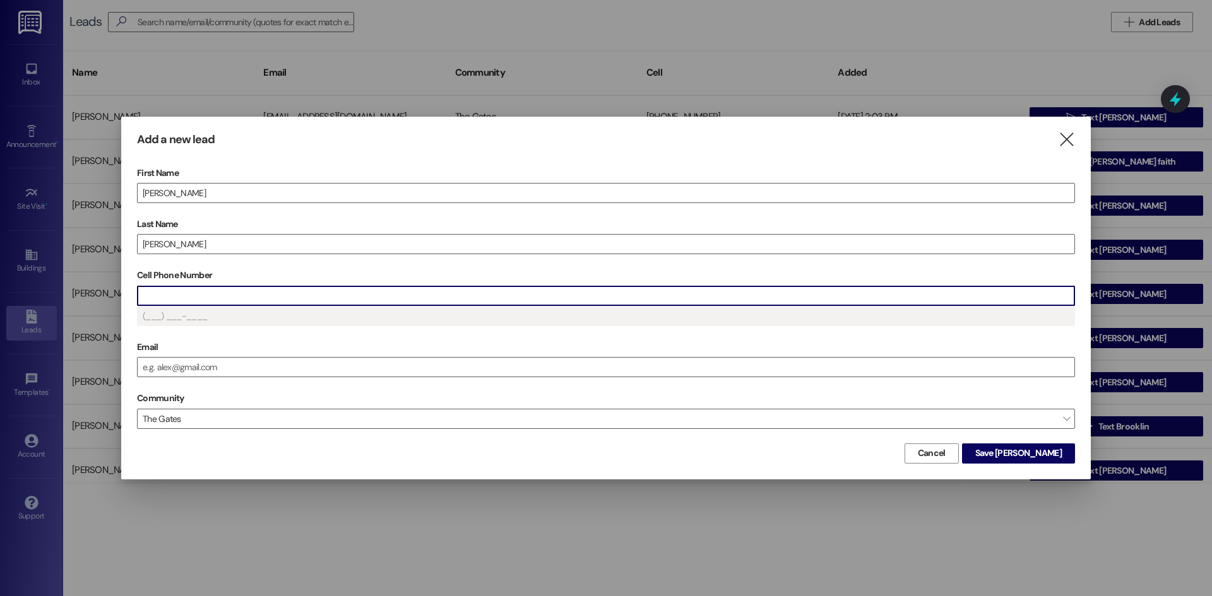
click at [197, 301] on input "Cell Phone Number" at bounding box center [606, 296] width 937 height 19
type input "(208) 8__-____"
click at [181, 365] on input "Email" at bounding box center [606, 367] width 937 height 19
click at [189, 350] on label "Email" at bounding box center [606, 348] width 938 height 20
click at [189, 358] on input "Email" at bounding box center [606, 367] width 937 height 19
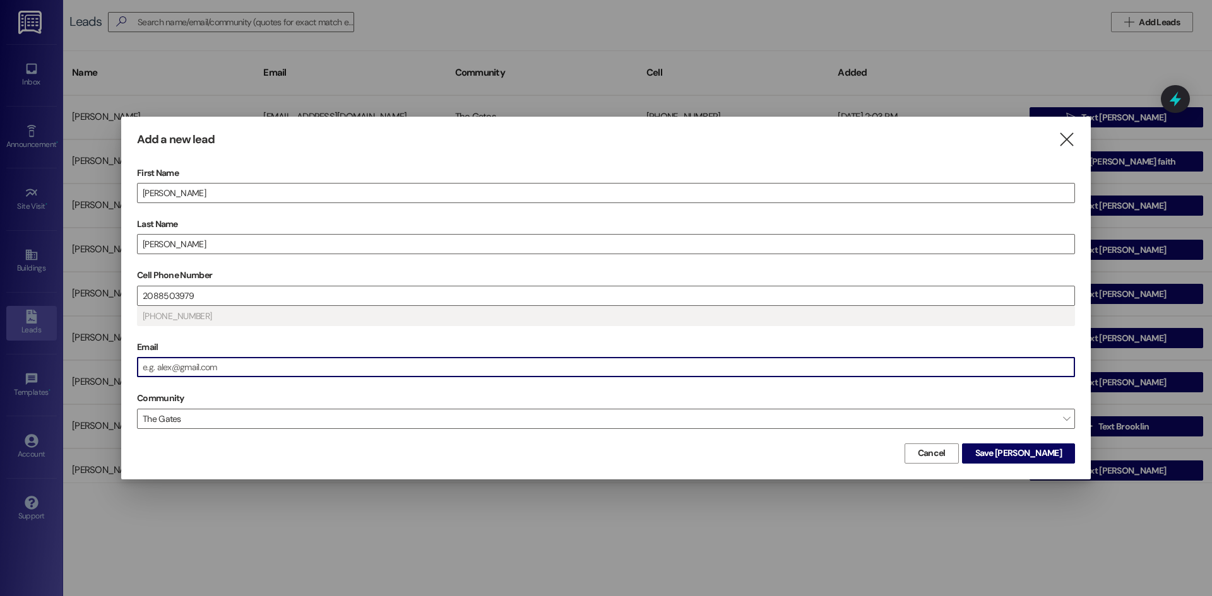
click at [181, 367] on input "Email" at bounding box center [606, 367] width 937 height 19
type input "(208) 850-3979"
click at [178, 369] on input "dani.irene@gmail.co" at bounding box center [606, 367] width 937 height 19
click at [244, 371] on input "dani.irene4@gmail.co4" at bounding box center [606, 367] width 937 height 19
click at [183, 369] on input "dani.irene4@gmail.co" at bounding box center [606, 367] width 937 height 19
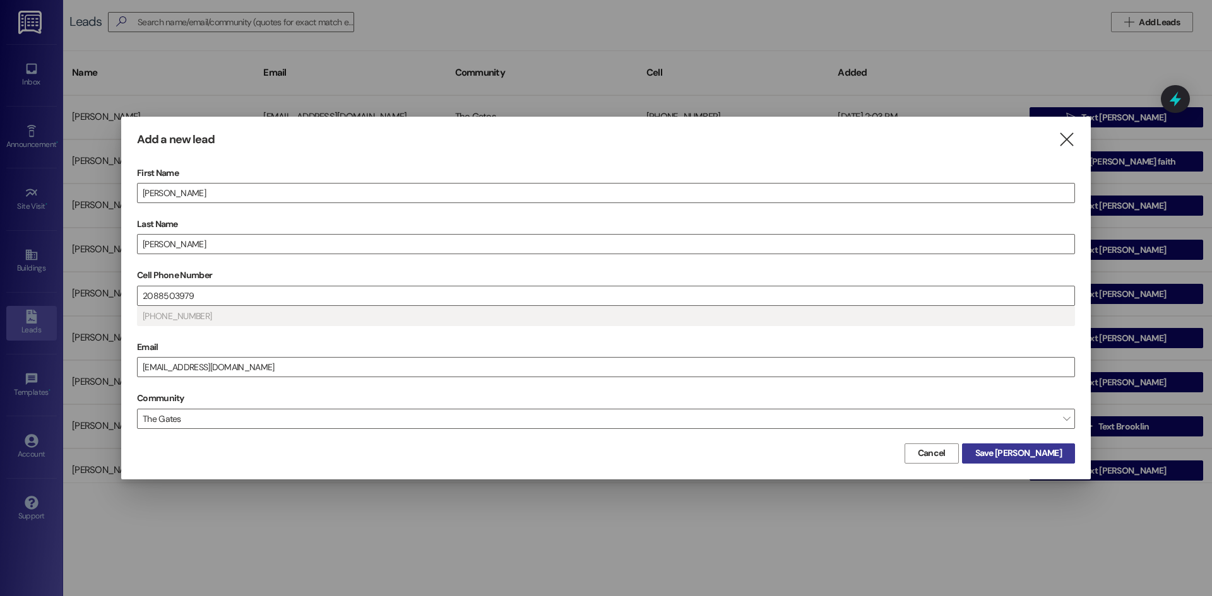
click at [1025, 455] on span "Save Dani" at bounding box center [1018, 453] width 86 height 13
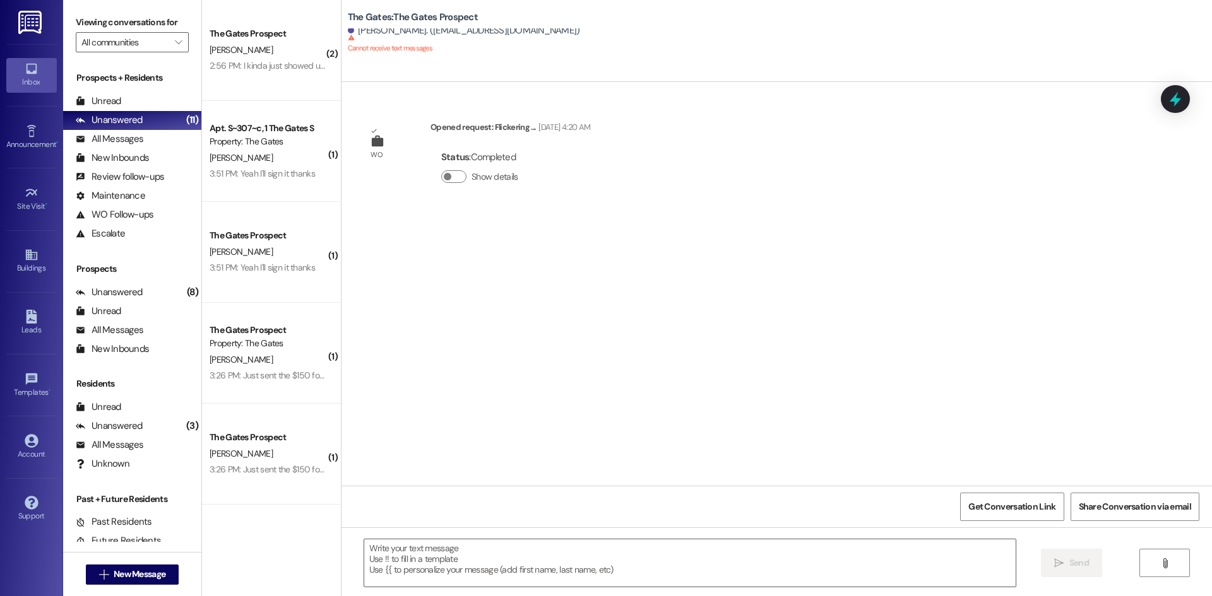
click at [391, 535] on div " Send " at bounding box center [776, 575] width 870 height 95
click at [388, 549] on textarea at bounding box center [689, 563] width 651 height 47
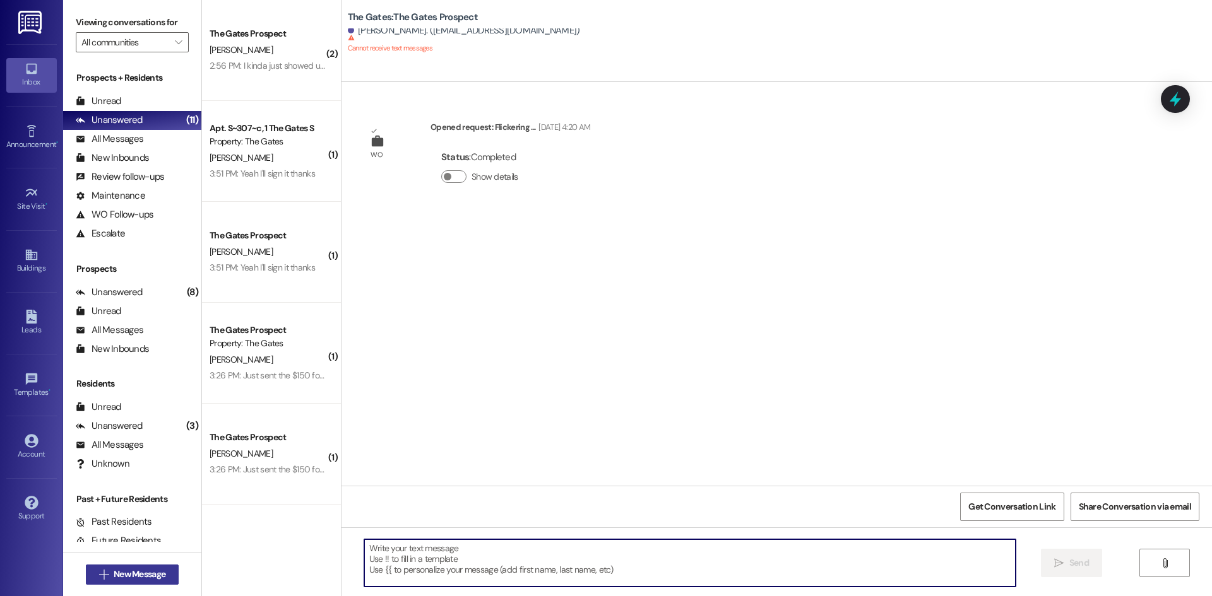
click at [125, 577] on span "New Message" at bounding box center [140, 574] width 52 height 13
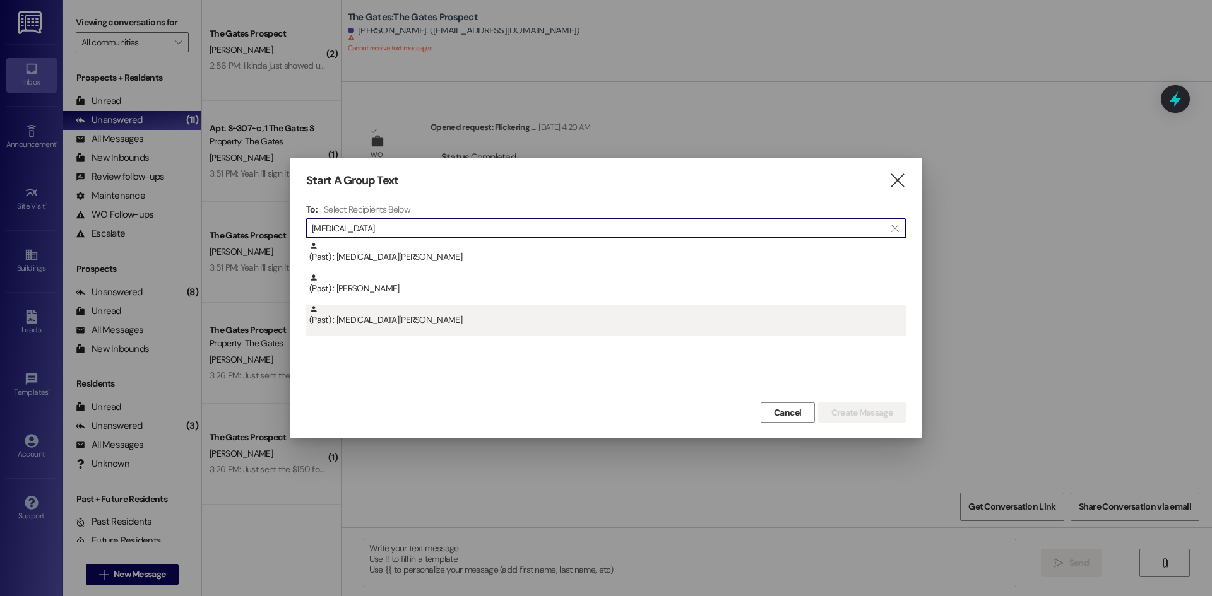
type input "kyra"
click at [385, 324] on div "(Past) : Kyra Wright" at bounding box center [607, 316] width 596 height 22
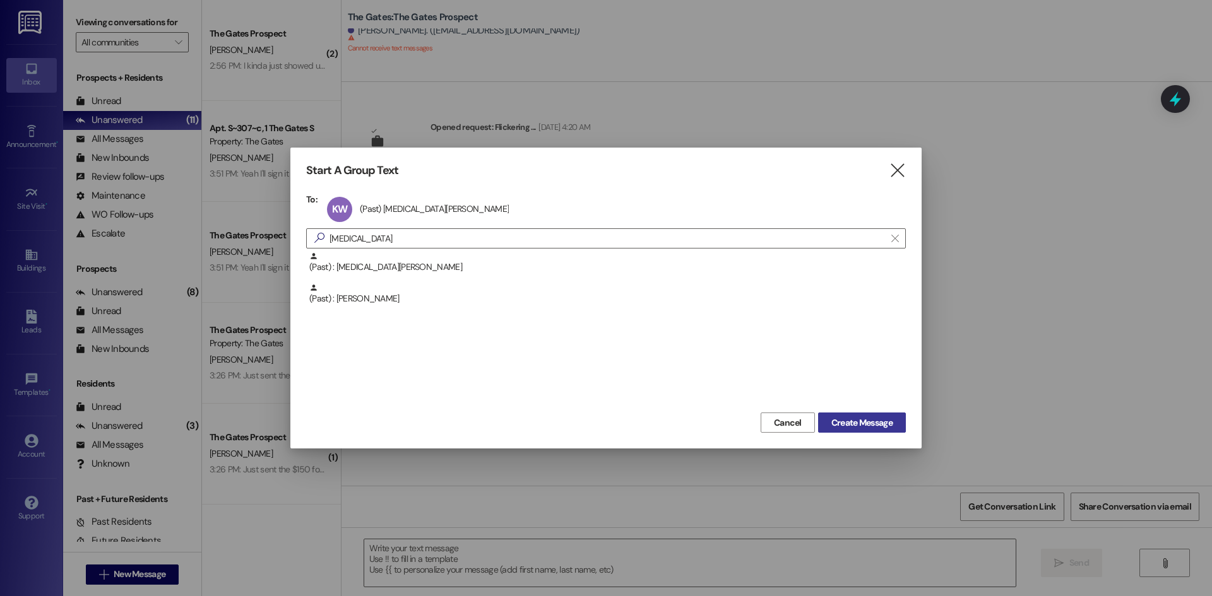
click at [873, 425] on span "Create Message" at bounding box center [861, 423] width 61 height 13
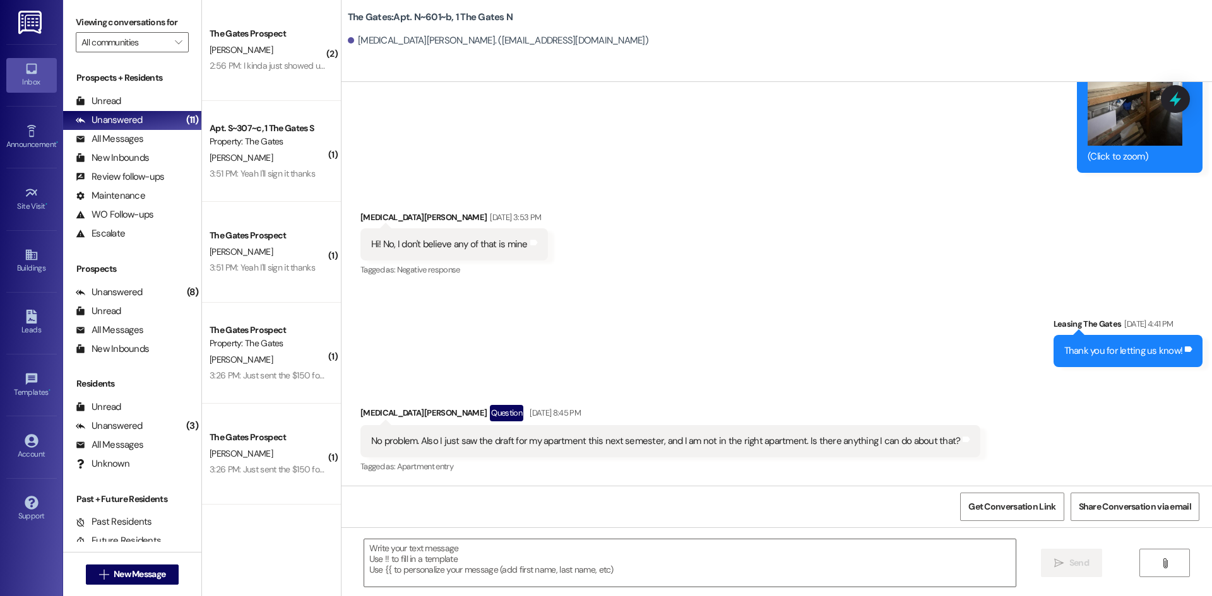
scroll to position [12526, 0]
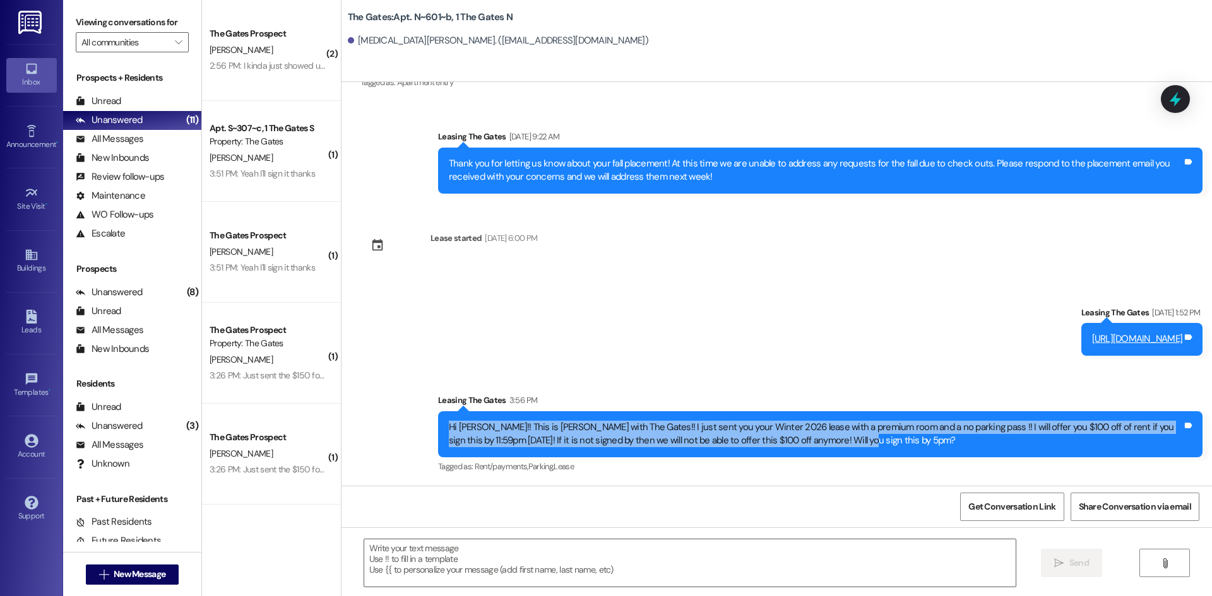
drag, startPoint x: 826, startPoint y: 441, endPoint x: 381, endPoint y: 430, distance: 445.1
click at [381, 430] on div "Sent via SMS Leasing The Gates Sep 18, 2025 at 1:52 PM https://docs.google.com/…" at bounding box center [776, 382] width 870 height 208
copy div "Hi Kyra!! This is Kari with The Gates!! I just sent you your Winter 2026 lease …"
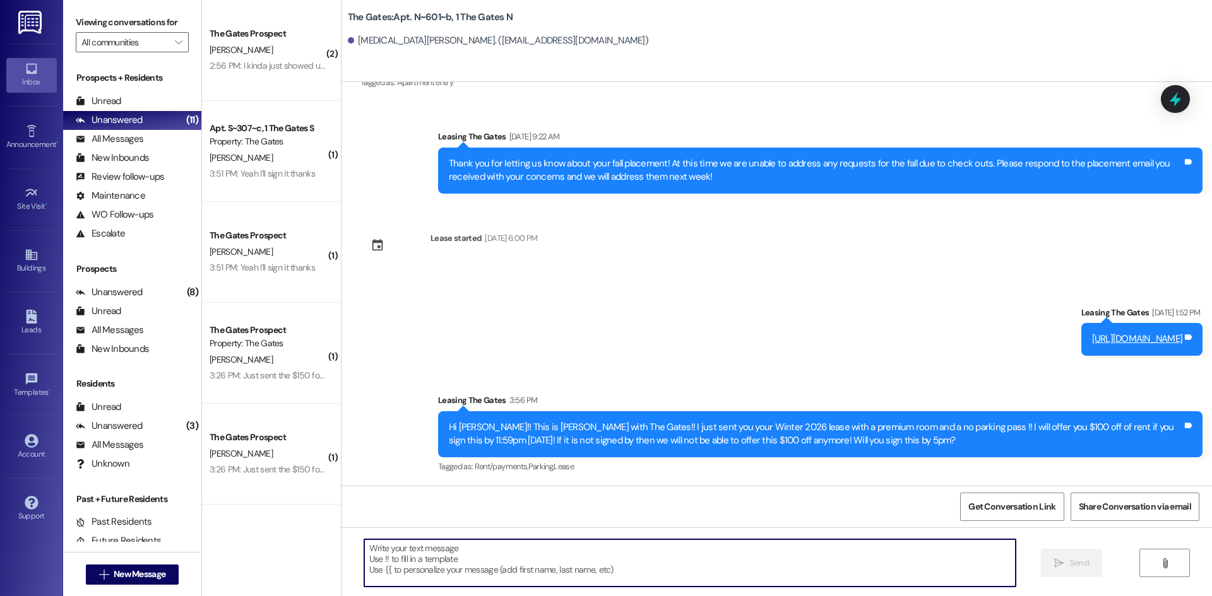
click at [411, 582] on textarea at bounding box center [689, 563] width 651 height 47
type textarea "Sorry you do have a parking pass"
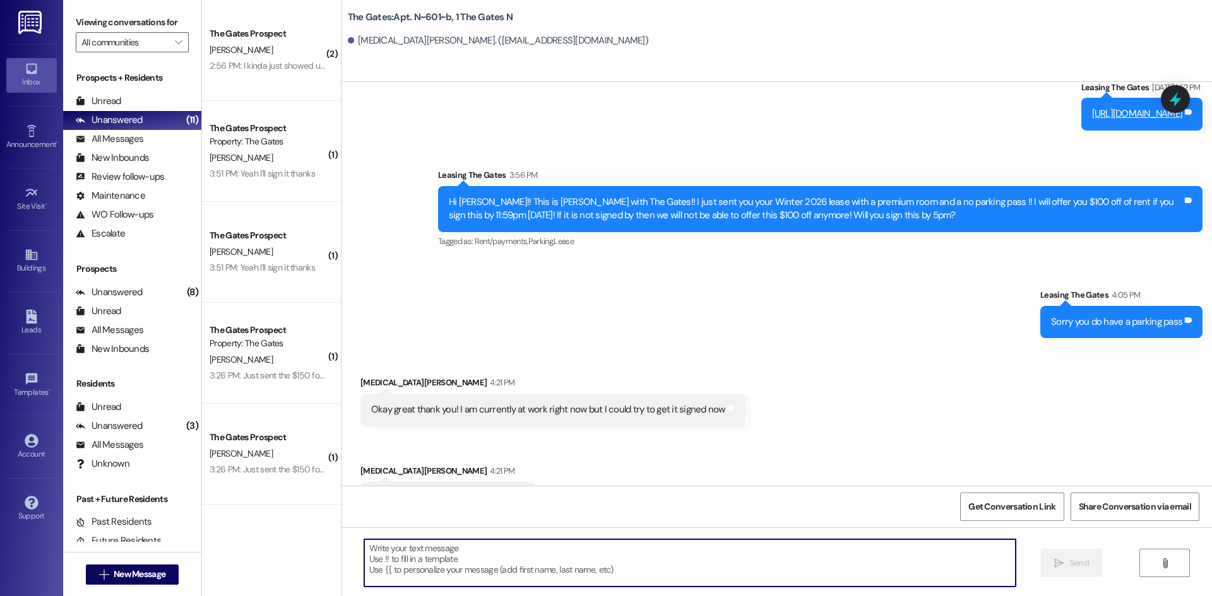
scroll to position [12790, 0]
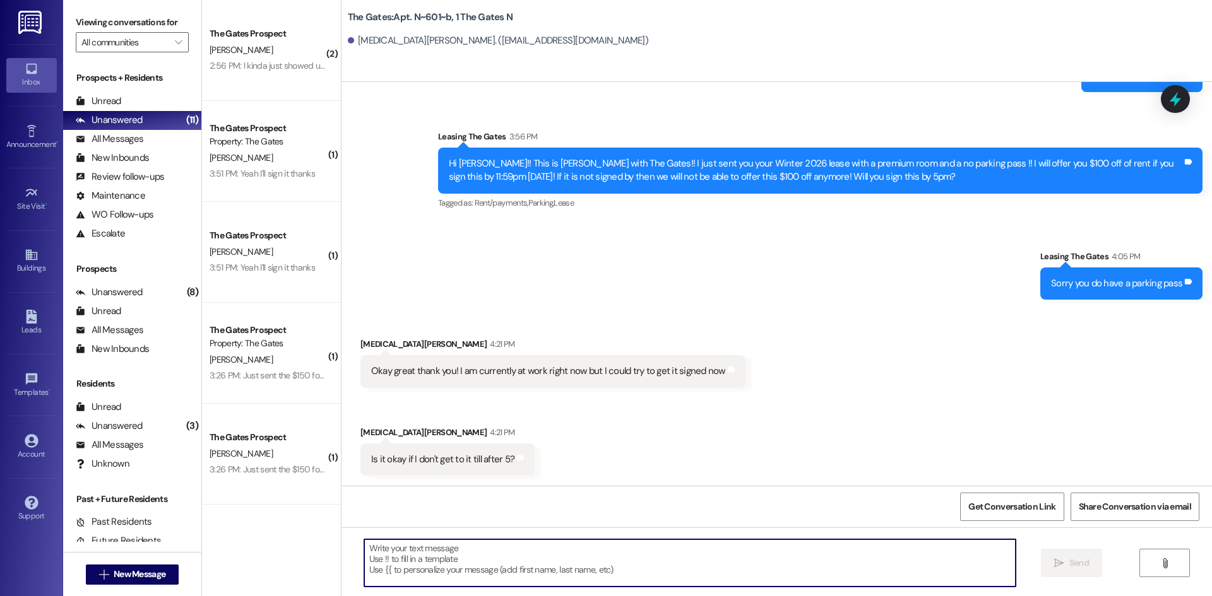
click at [412, 563] on textarea at bounding box center [689, 563] width 651 height 47
click at [403, 550] on textarea "Yes, we just make sure you get the" at bounding box center [689, 563] width 651 height 47
click at [528, 547] on textarea "Yes, we just want to make sure you get the" at bounding box center [689, 563] width 651 height 47
type textarea "Yes, we just want to make sure you get the deal :))"
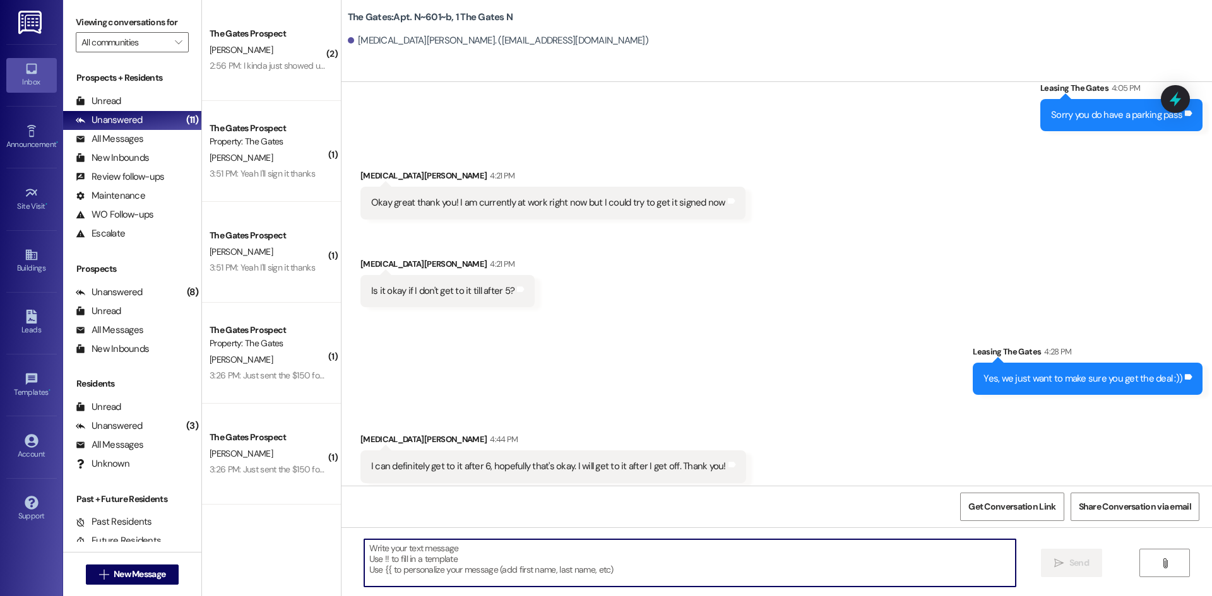
scroll to position [12965, 0]
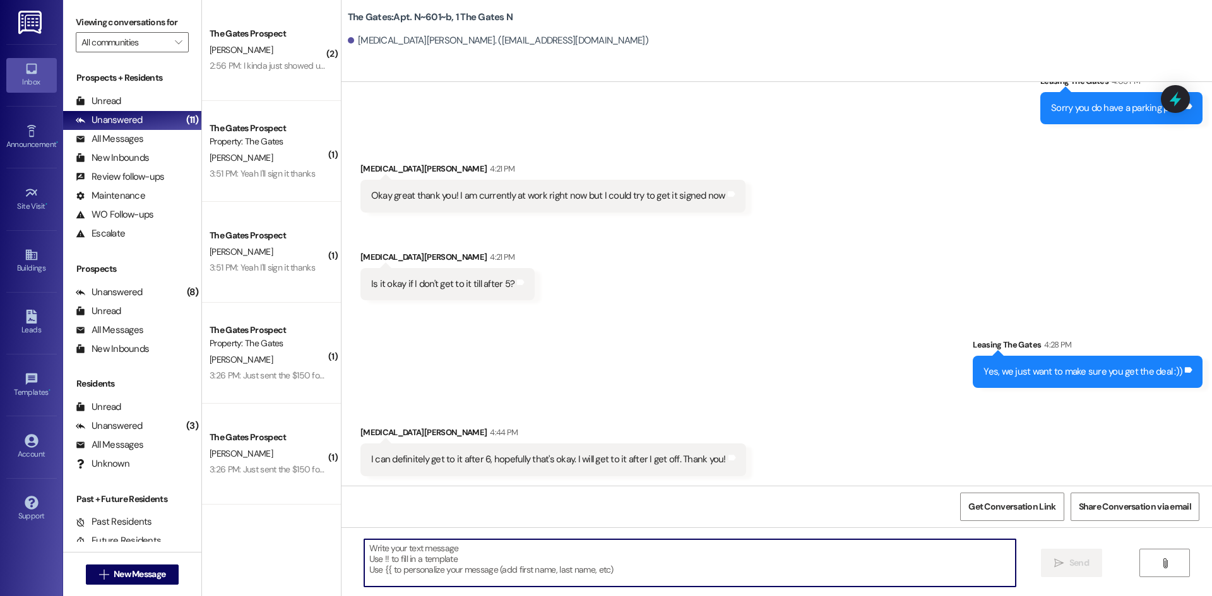
click at [384, 560] on textarea at bounding box center [689, 563] width 651 height 47
type textarea "Perfect! Thank you for letting us know!!"
